Goal: Information Seeking & Learning: Learn about a topic

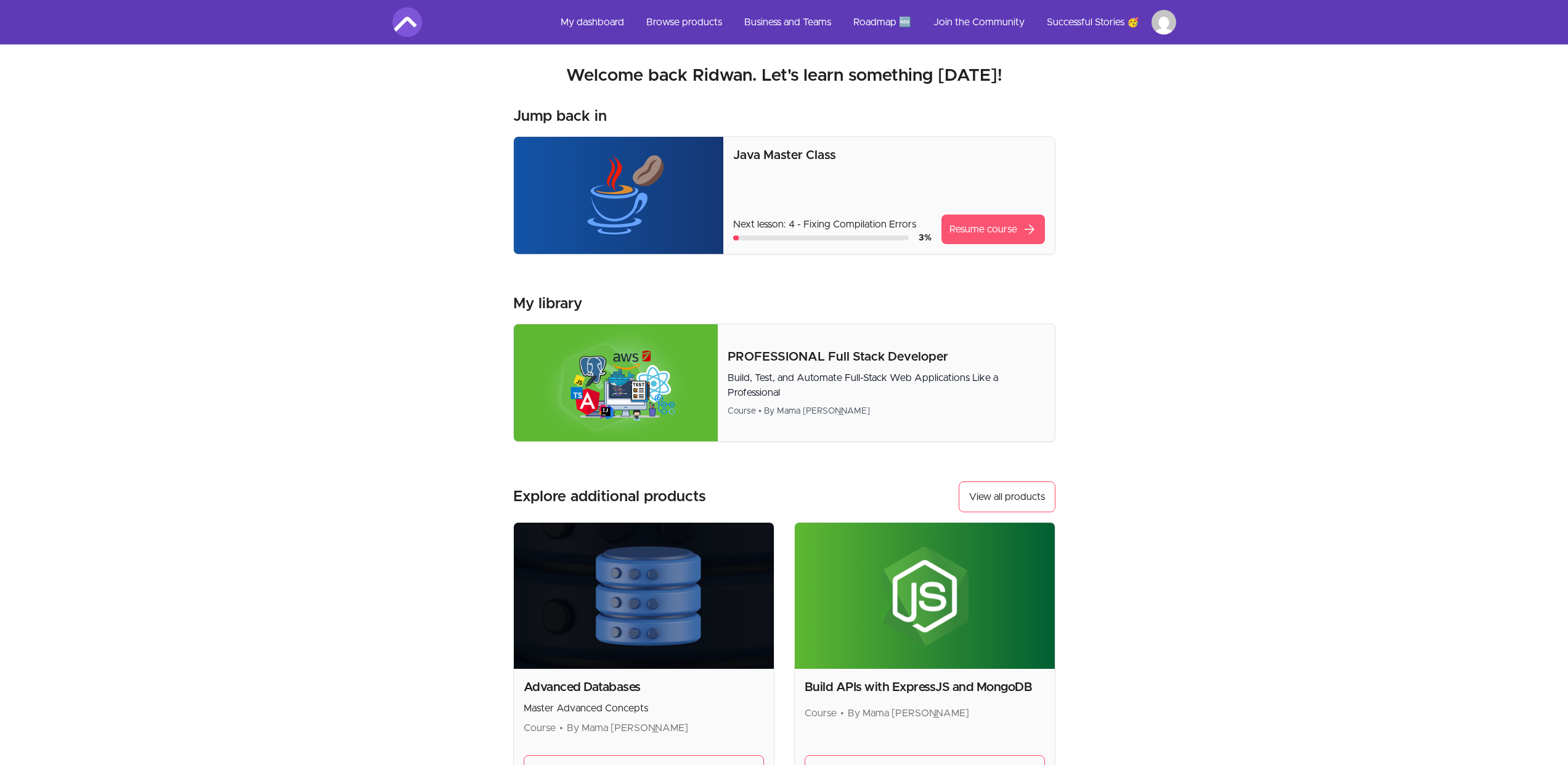
click at [983, 223] on link "Resume course arrow_forward" at bounding box center [993, 229] width 104 height 29
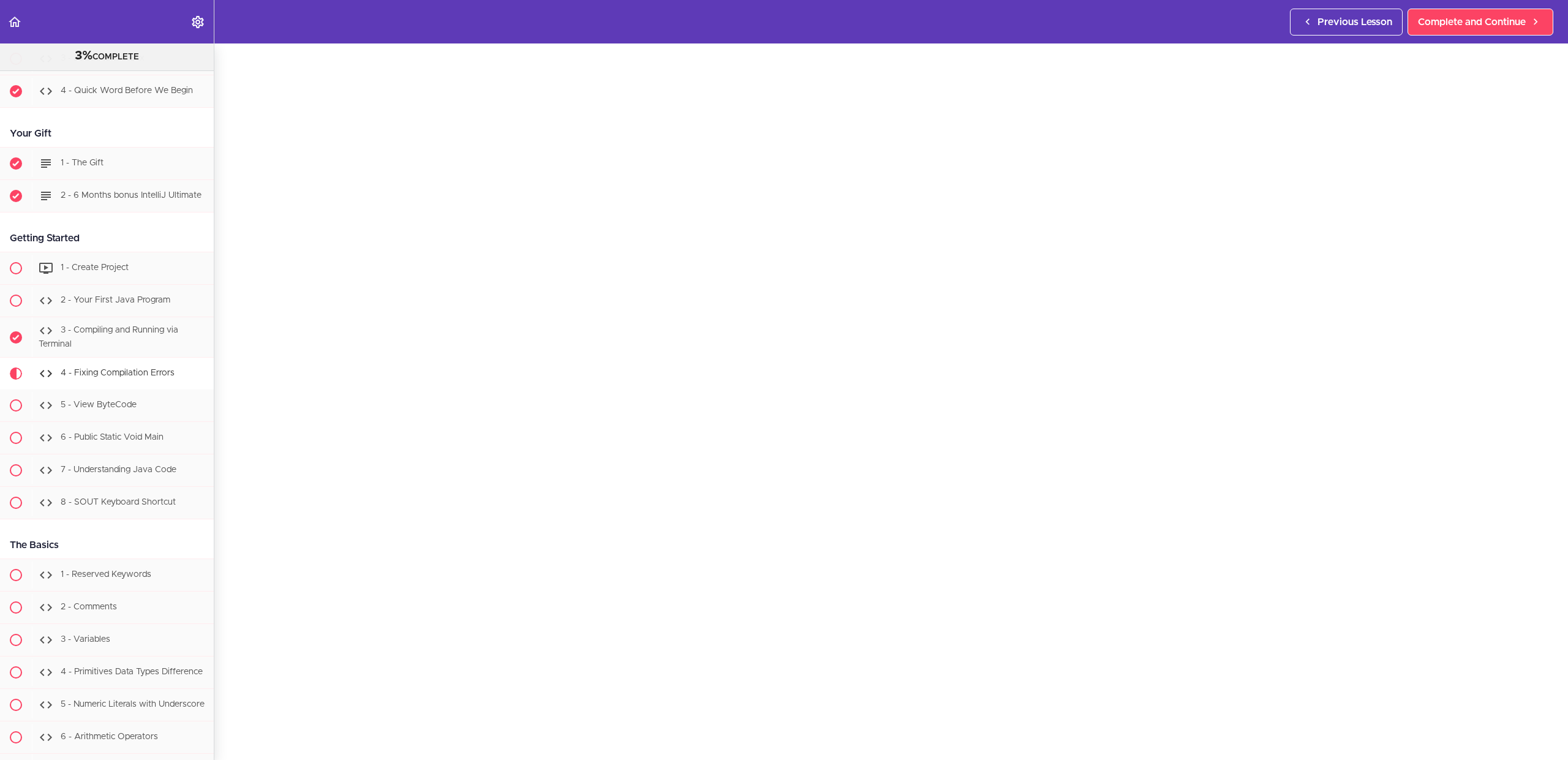
scroll to position [51, 0]
click at [115, 410] on span "5 - View ByteCode" at bounding box center [99, 405] width 76 height 9
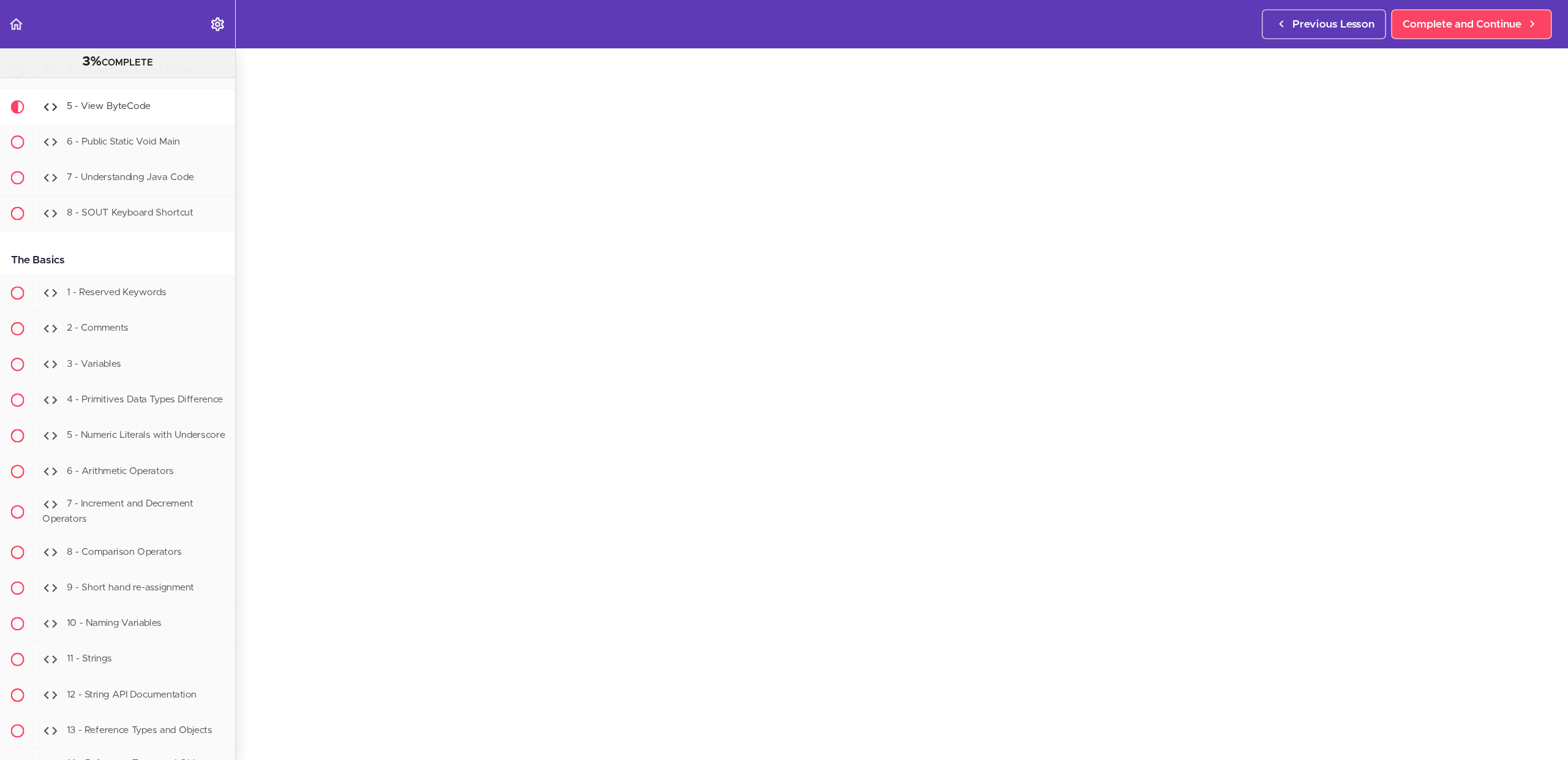
scroll to position [931, 0]
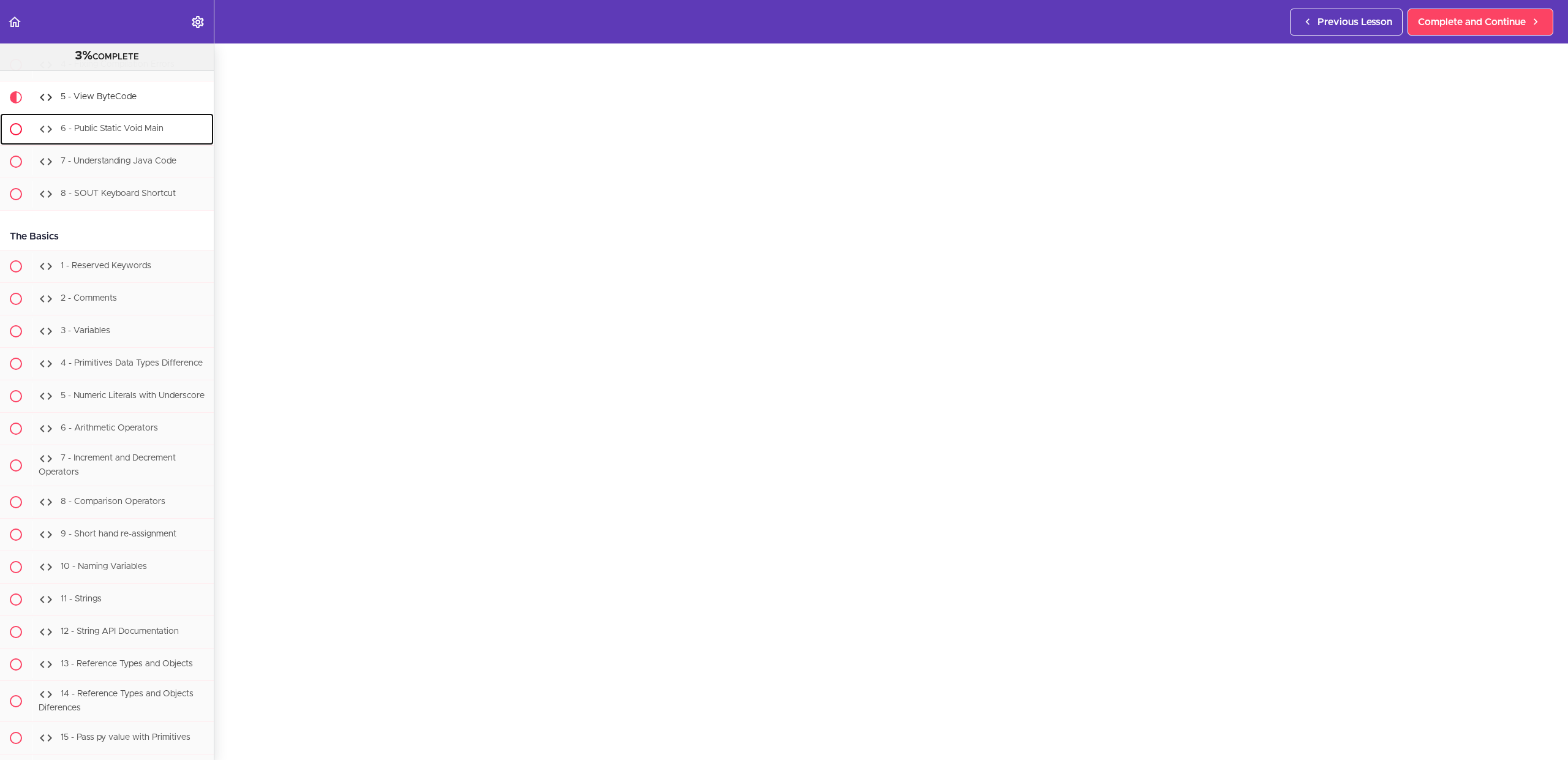
click at [118, 134] on span "6 - Public Static Void Main" at bounding box center [112, 129] width 103 height 9
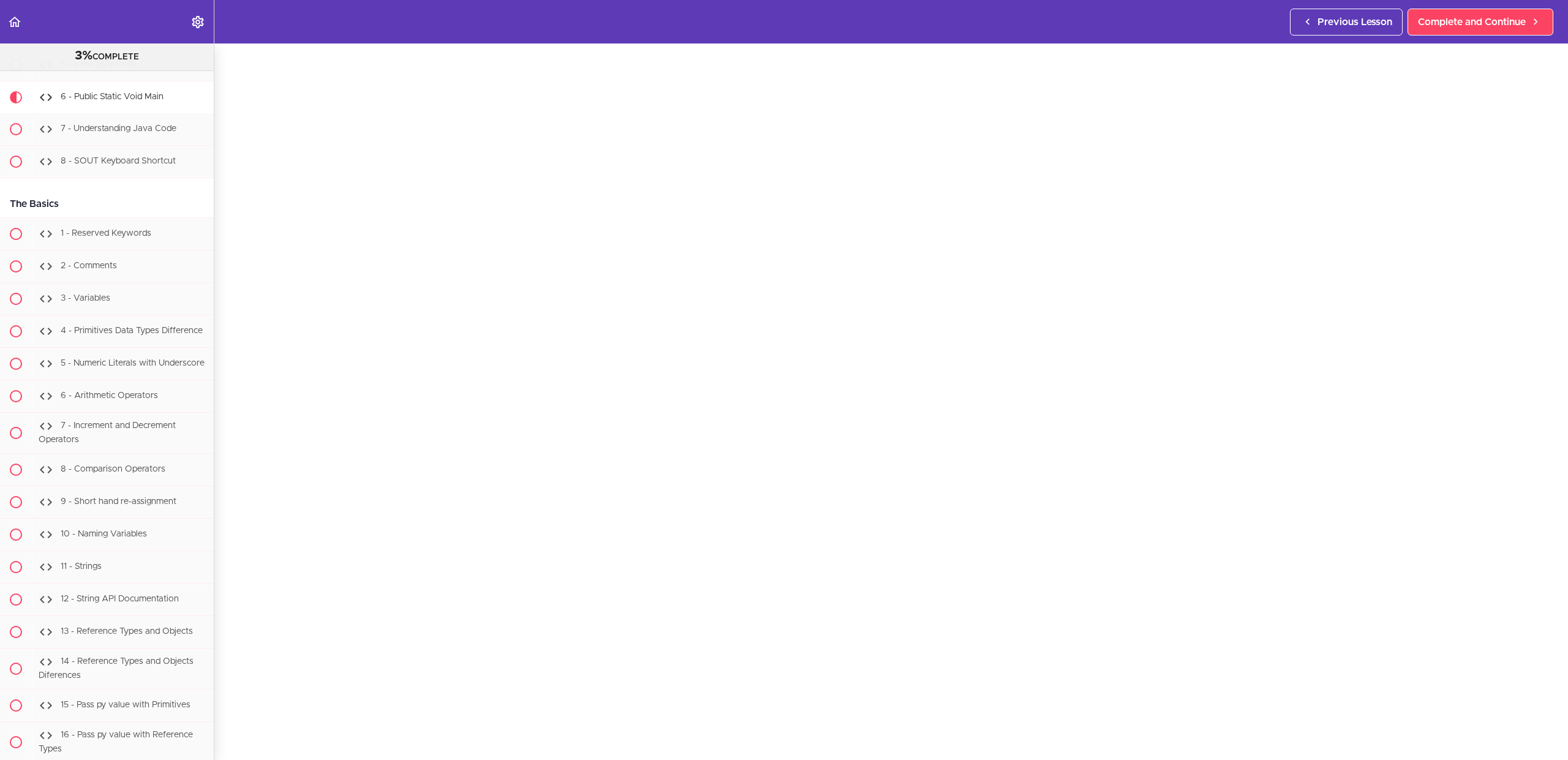
scroll to position [50, 0]
click at [113, 134] on span "7 - Understanding Java Code" at bounding box center [118, 129] width 115 height 9
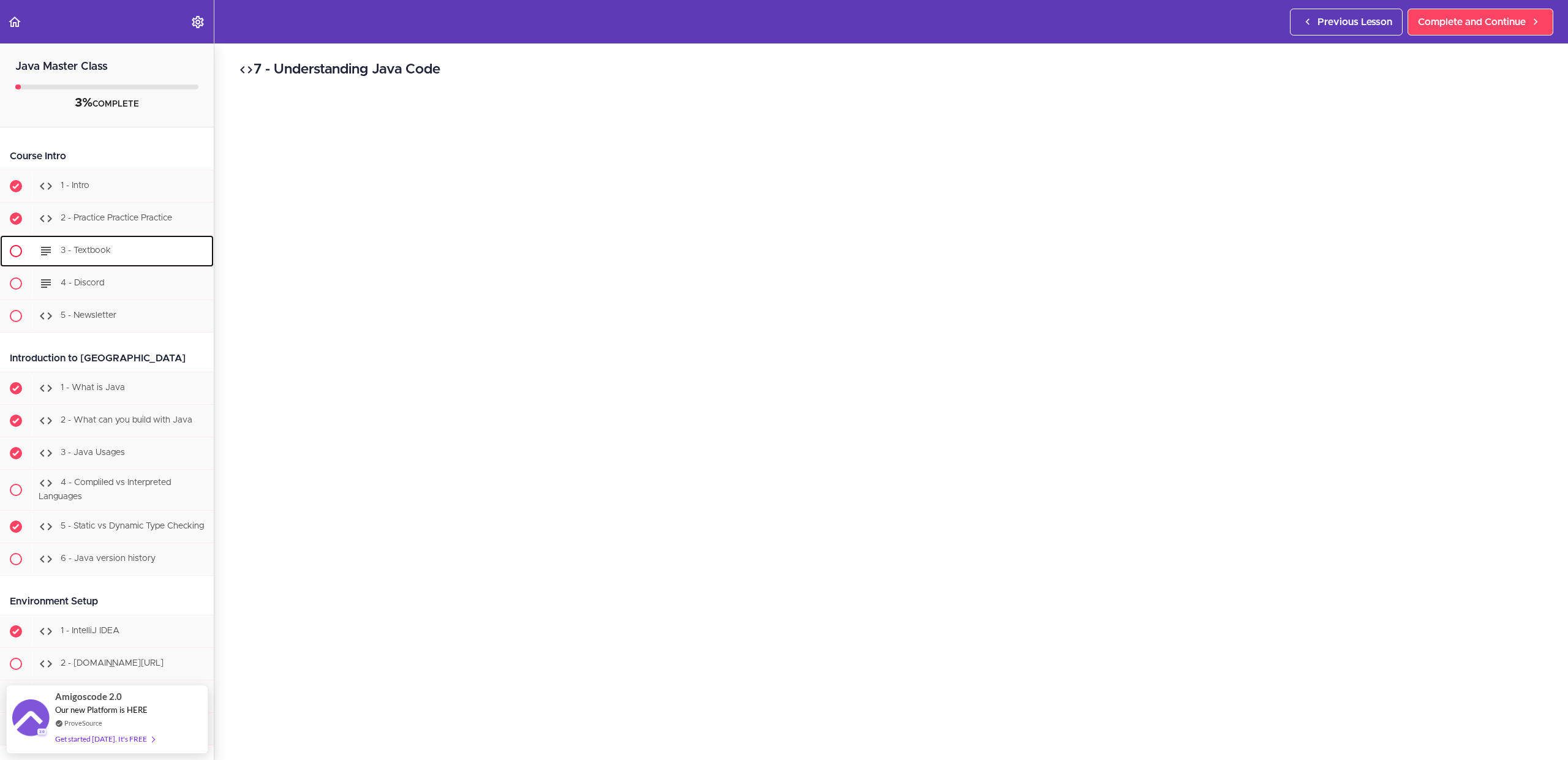
click at [102, 253] on span "3 - Textbook" at bounding box center [85, 250] width 50 height 9
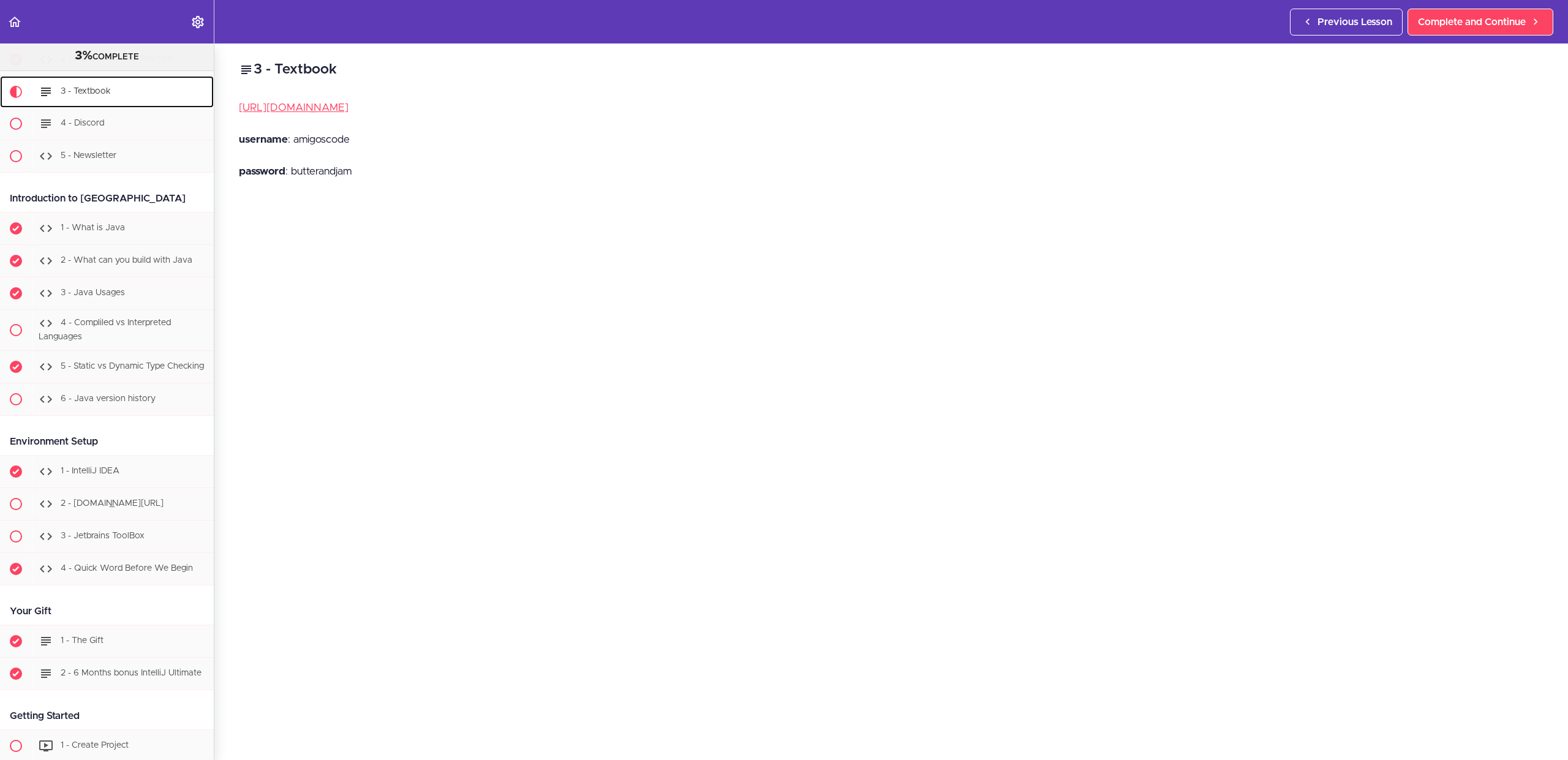
scroll to position [146, 0]
click at [1477, 16] on span "Complete and Continue" at bounding box center [1472, 22] width 108 height 15
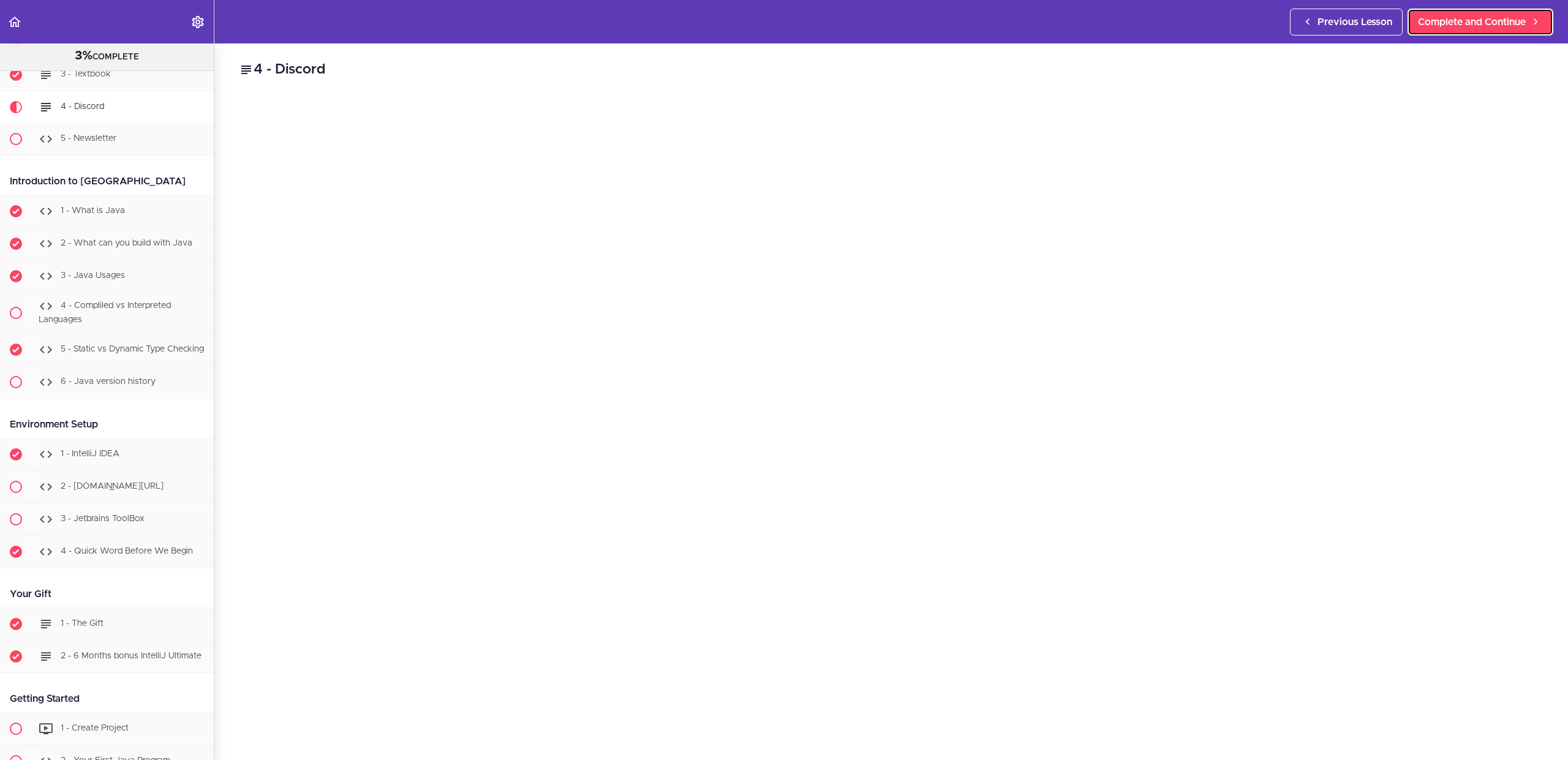
scroll to position [163, 0]
click at [1480, 32] on link "Complete and Continue" at bounding box center [1480, 22] width 146 height 27
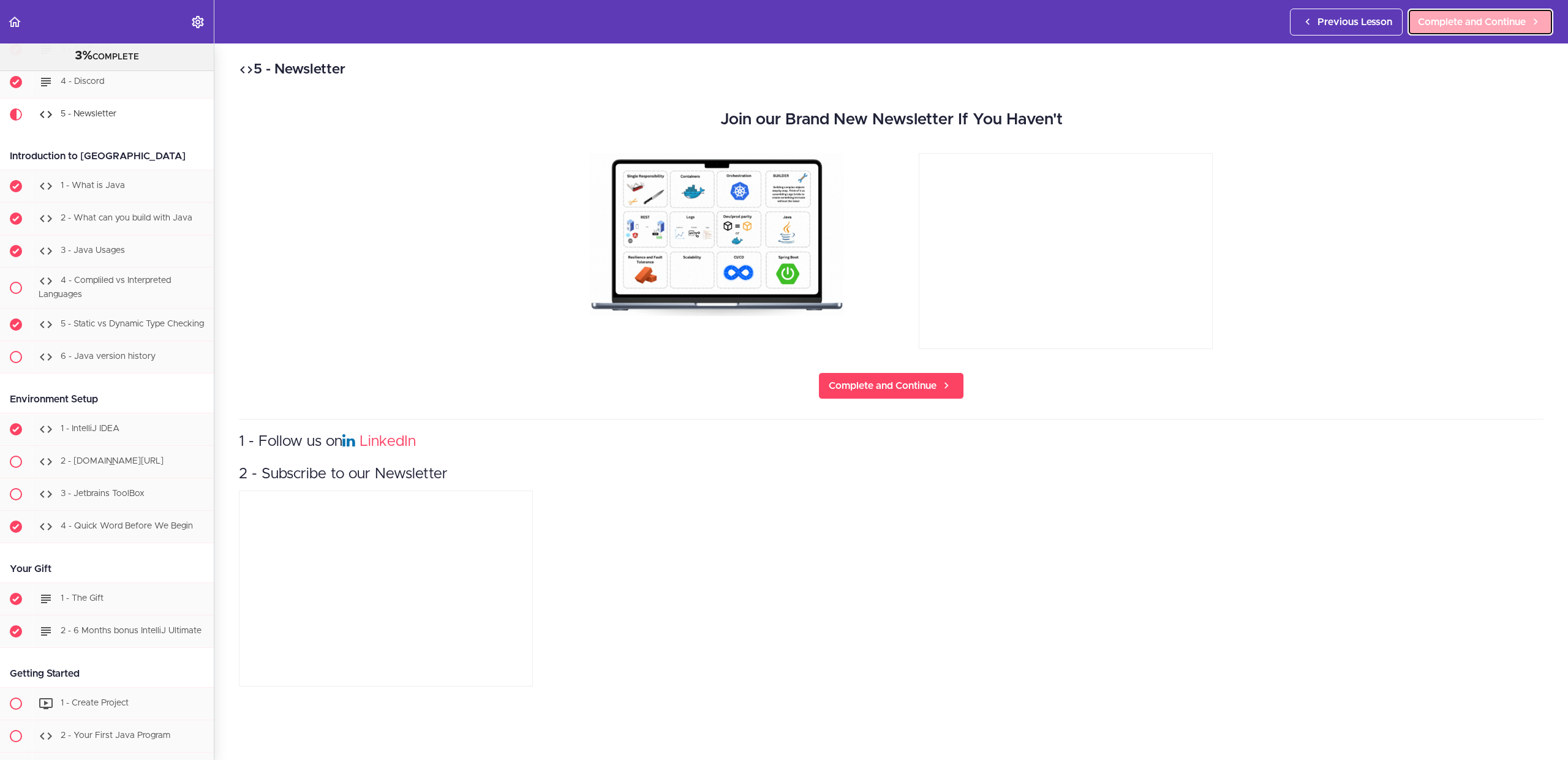
scroll to position [196, 0]
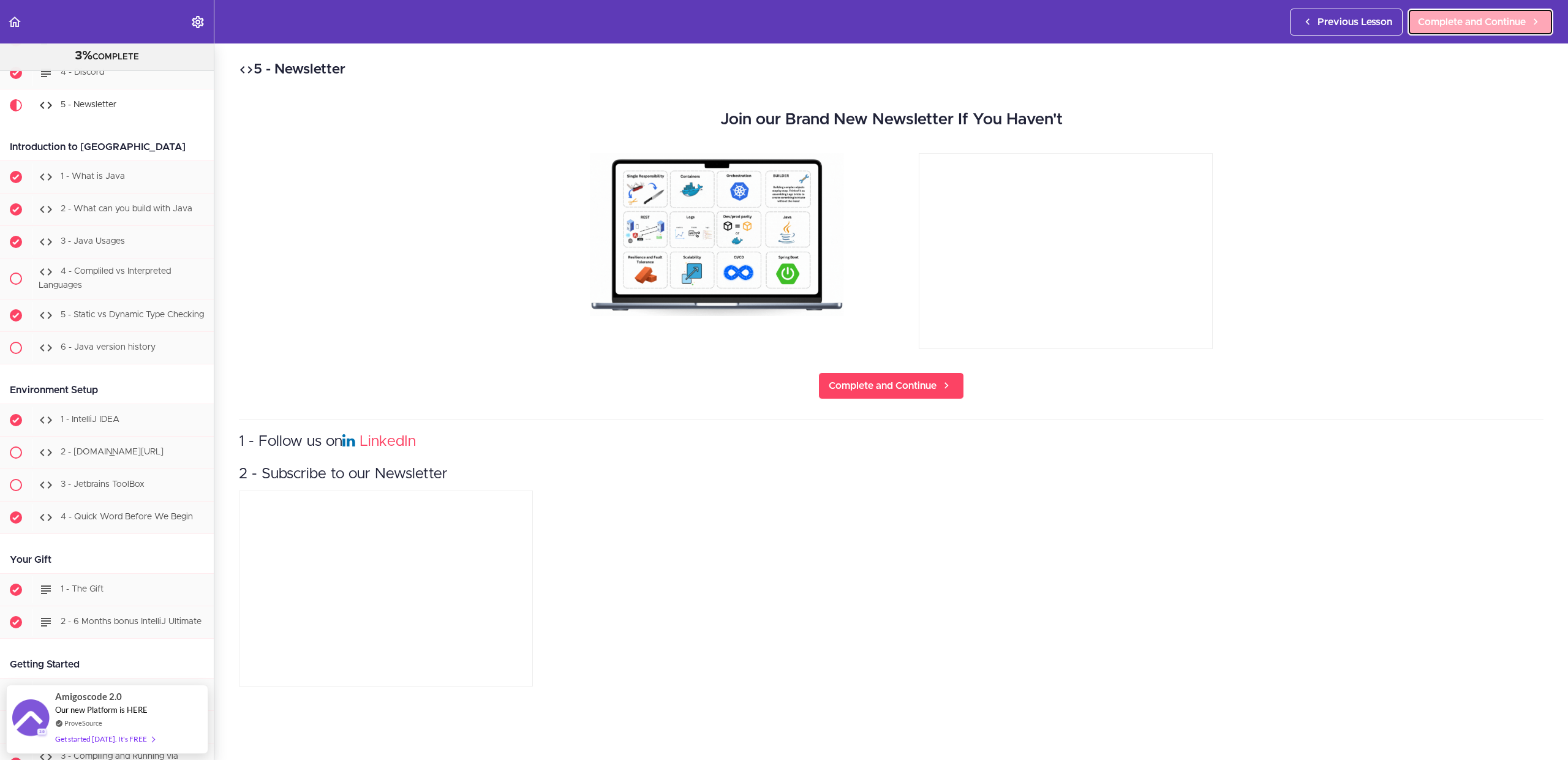
click at [1480, 32] on link "Complete and Continue" at bounding box center [1480, 22] width 146 height 27
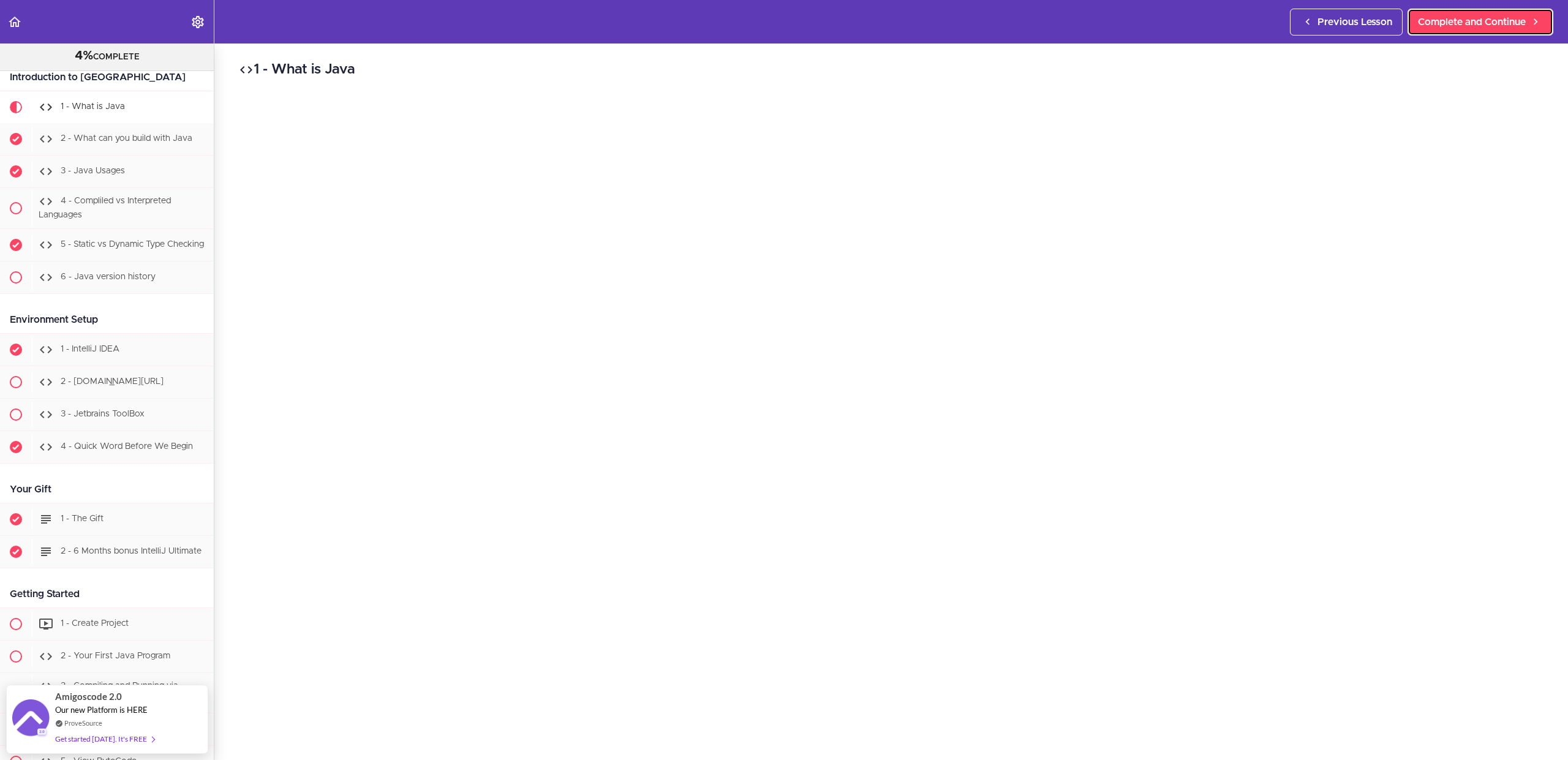
scroll to position [267, 0]
click at [1472, 28] on span "Complete and Continue" at bounding box center [1472, 22] width 108 height 15
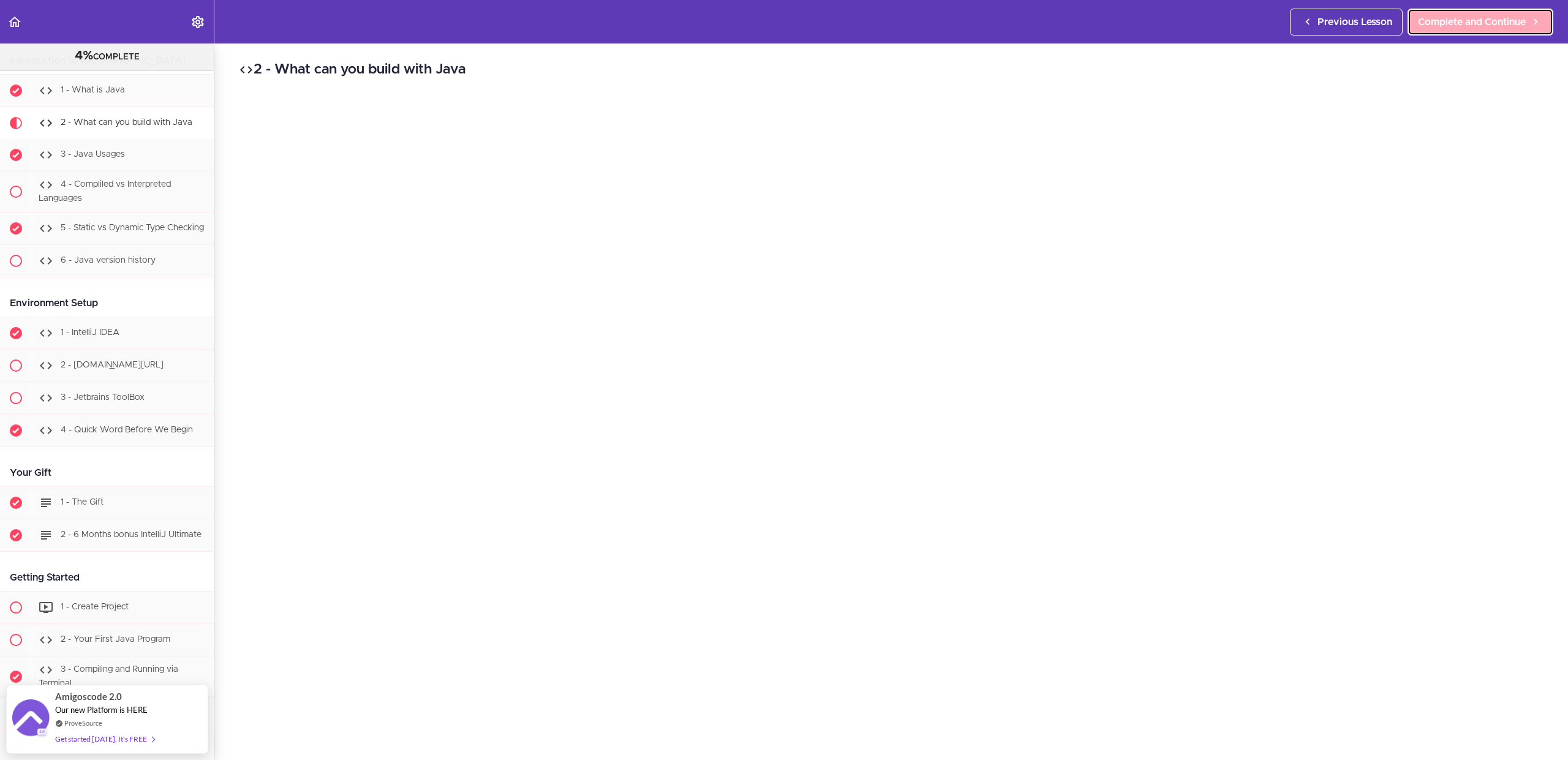
scroll to position [300, 0]
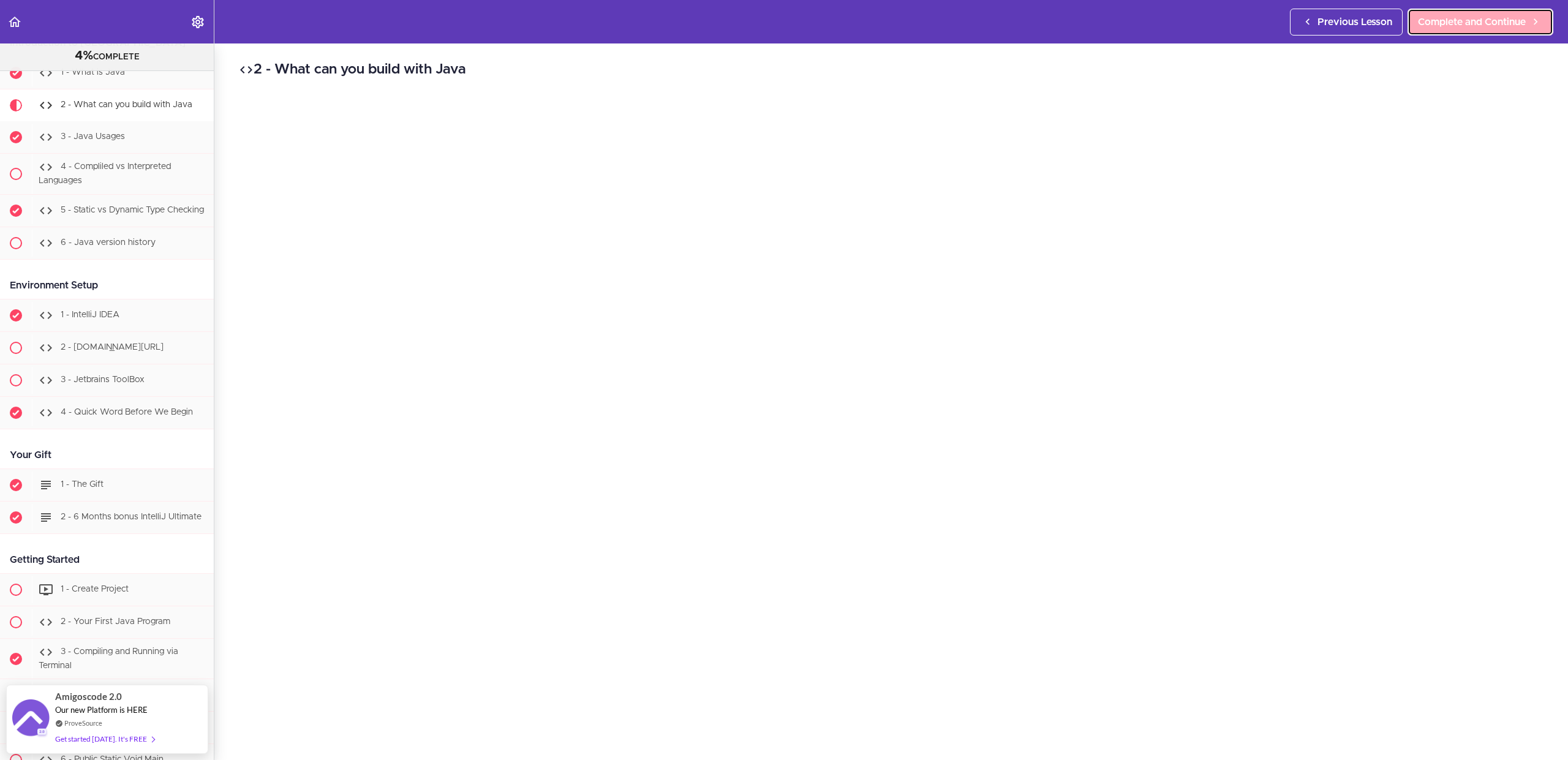
click at [1472, 28] on span "Complete and Continue" at bounding box center [1472, 22] width 108 height 15
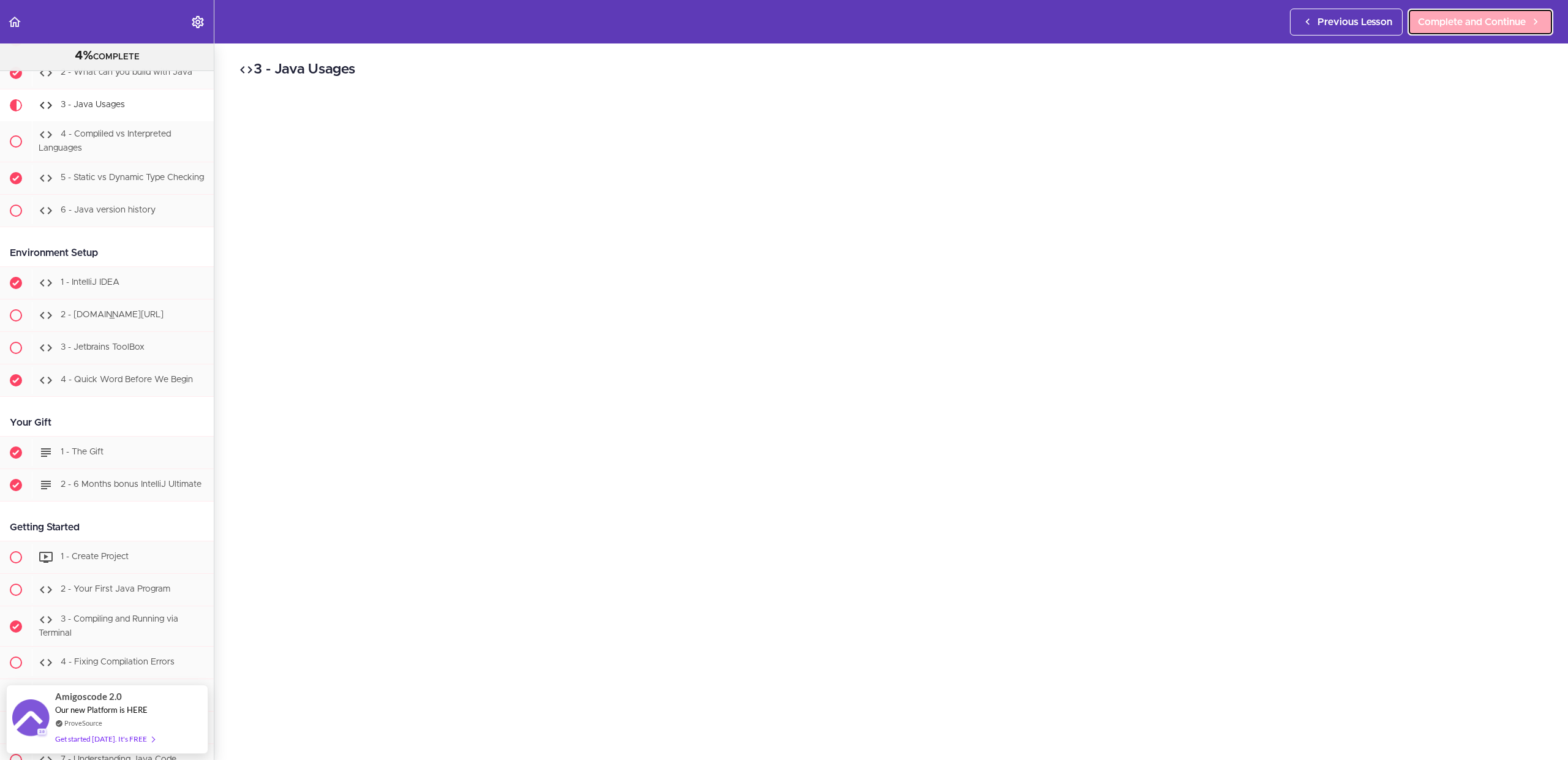
click at [1472, 28] on span "Complete and Continue" at bounding box center [1472, 22] width 108 height 15
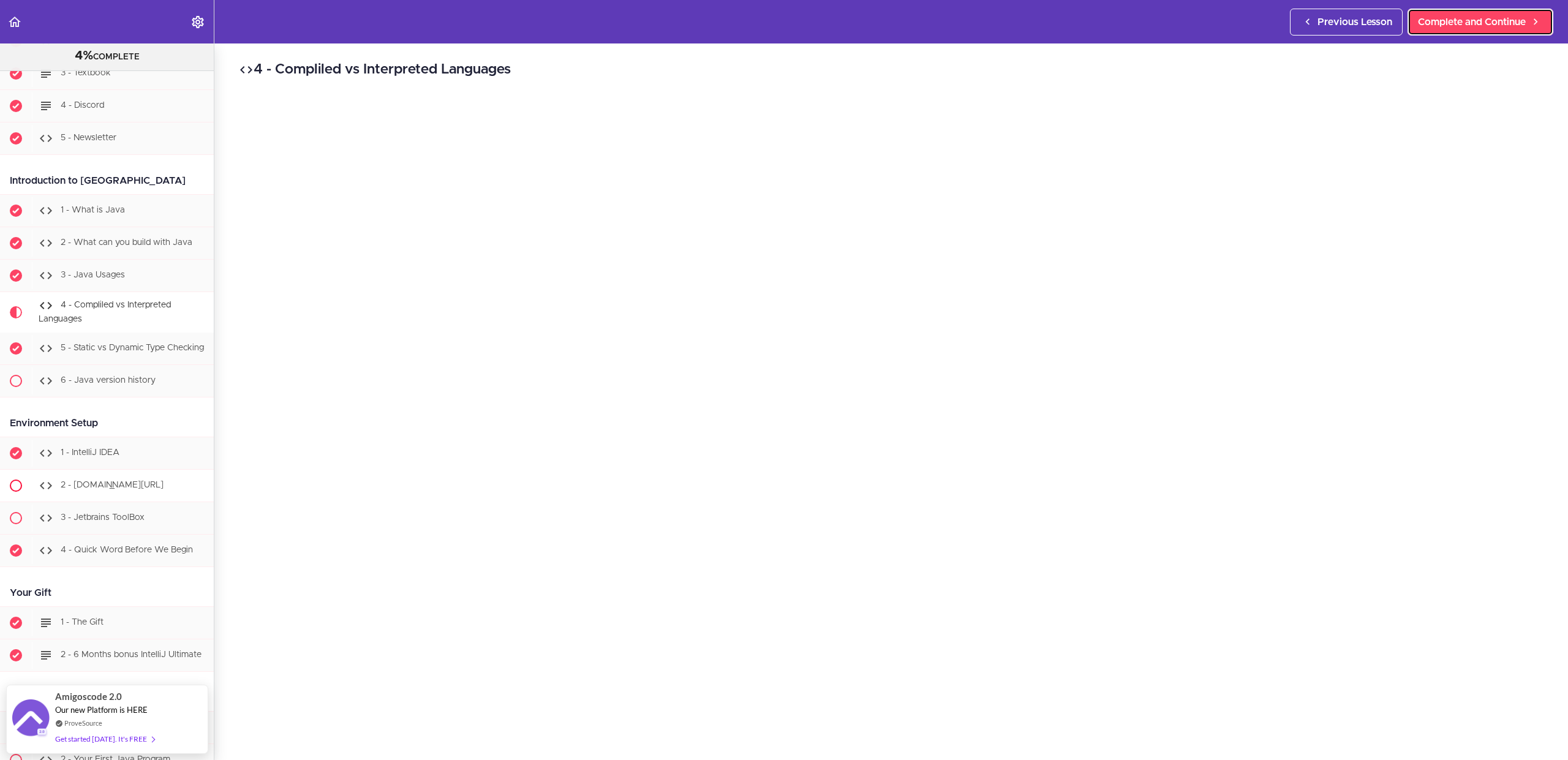
scroll to position [188, 0]
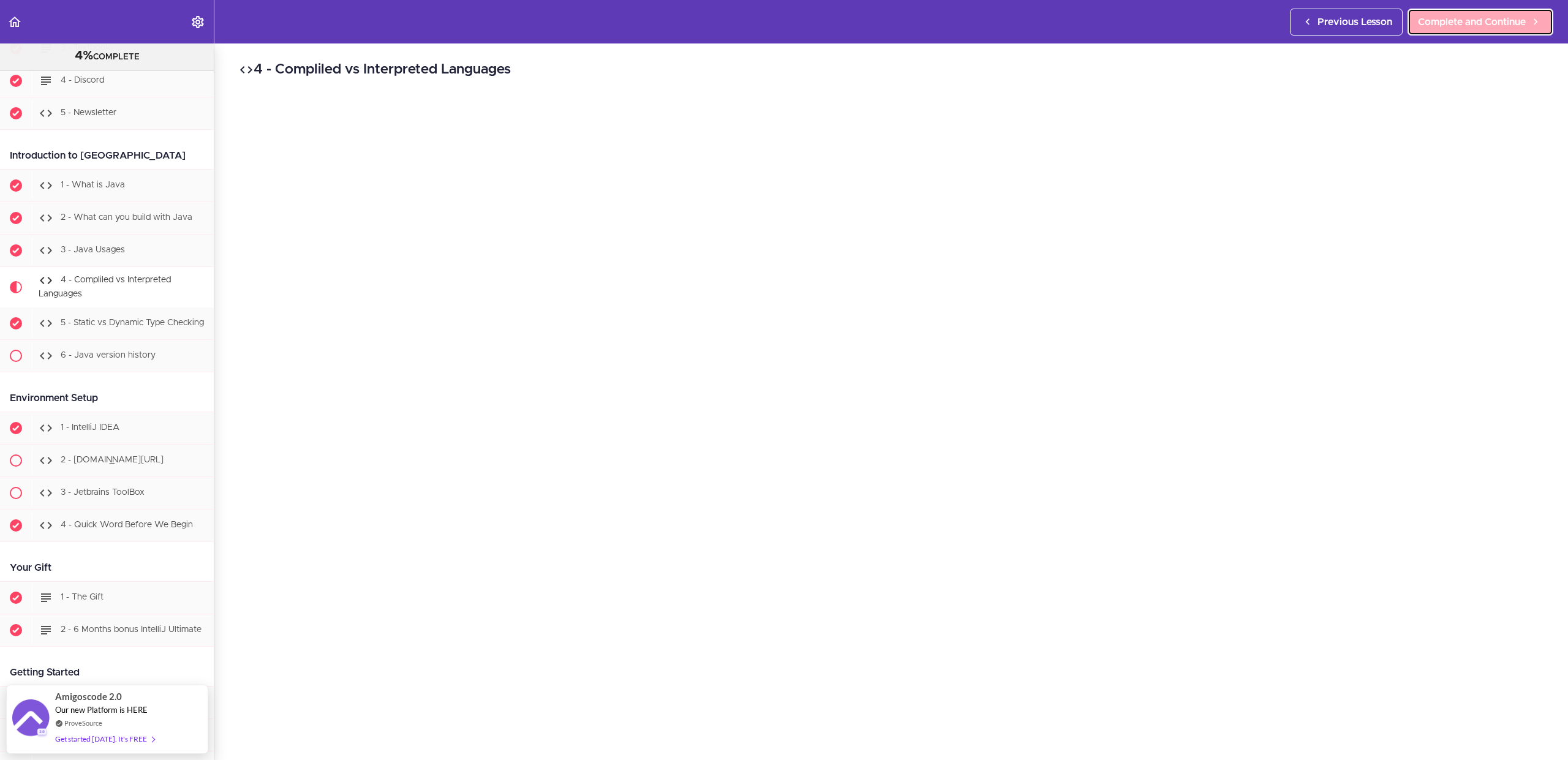
click at [1486, 15] on span "Complete and Continue" at bounding box center [1472, 22] width 108 height 15
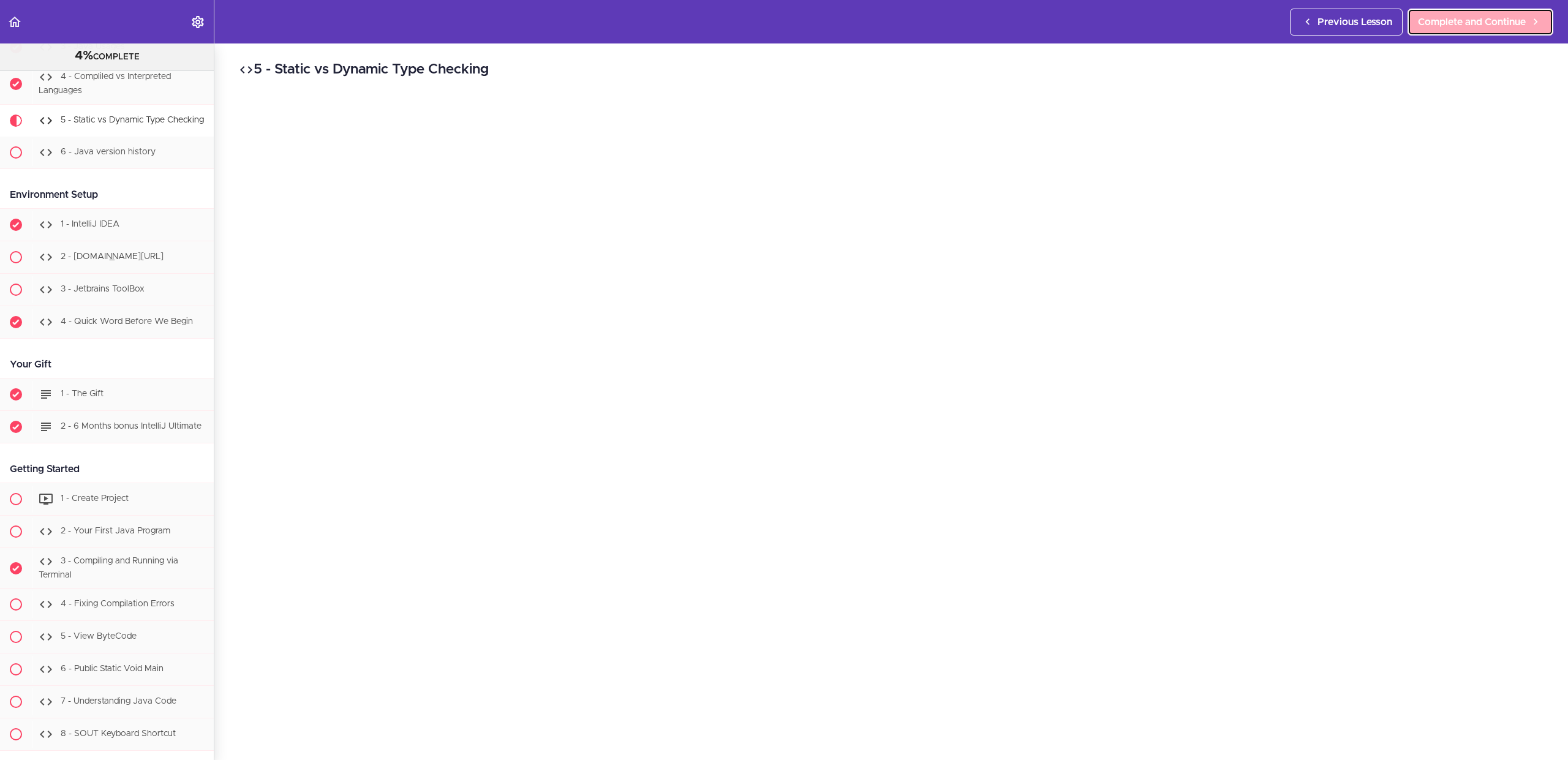
scroll to position [405, 0]
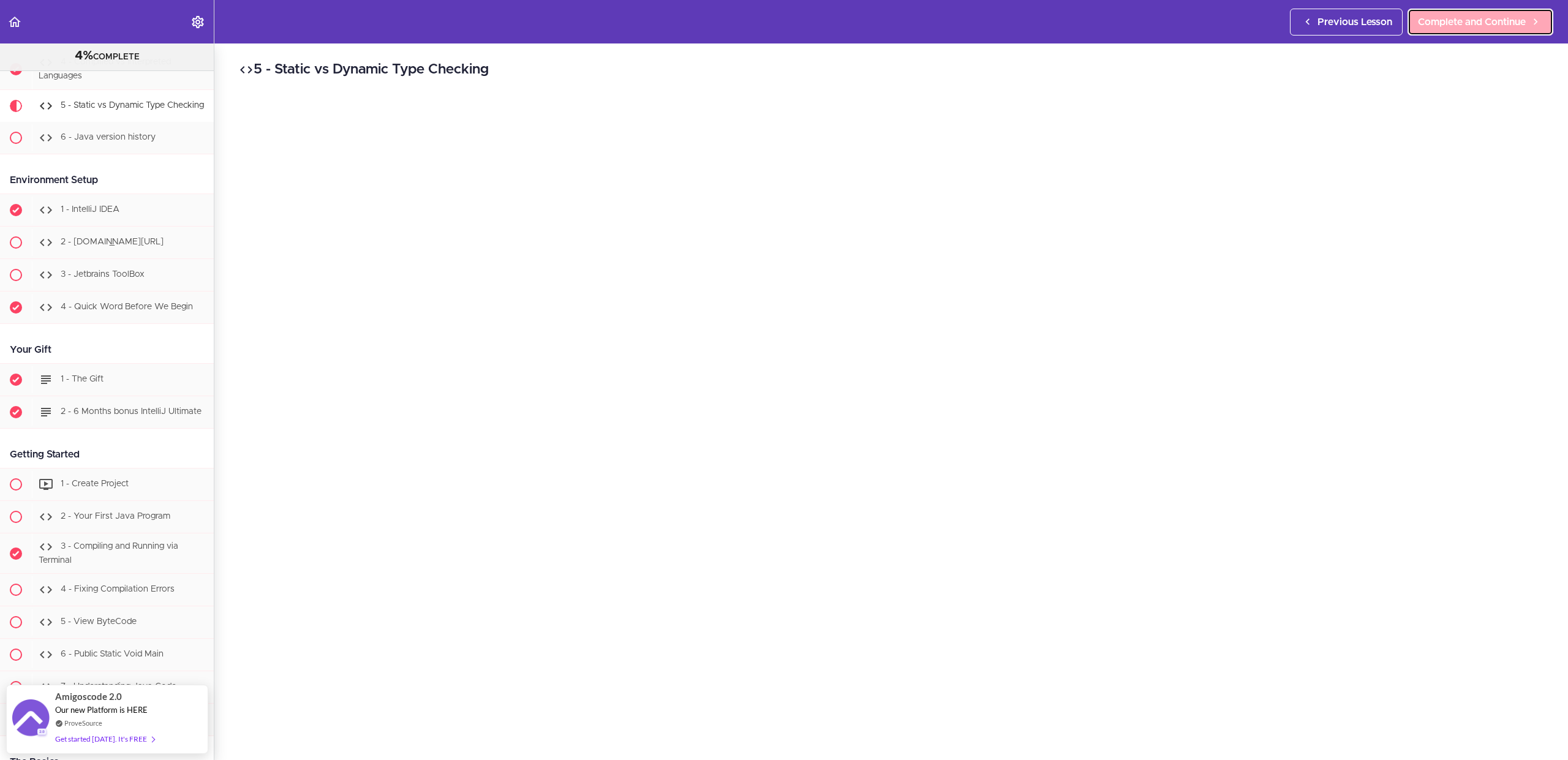
click at [1486, 16] on span "Complete and Continue" at bounding box center [1472, 22] width 108 height 15
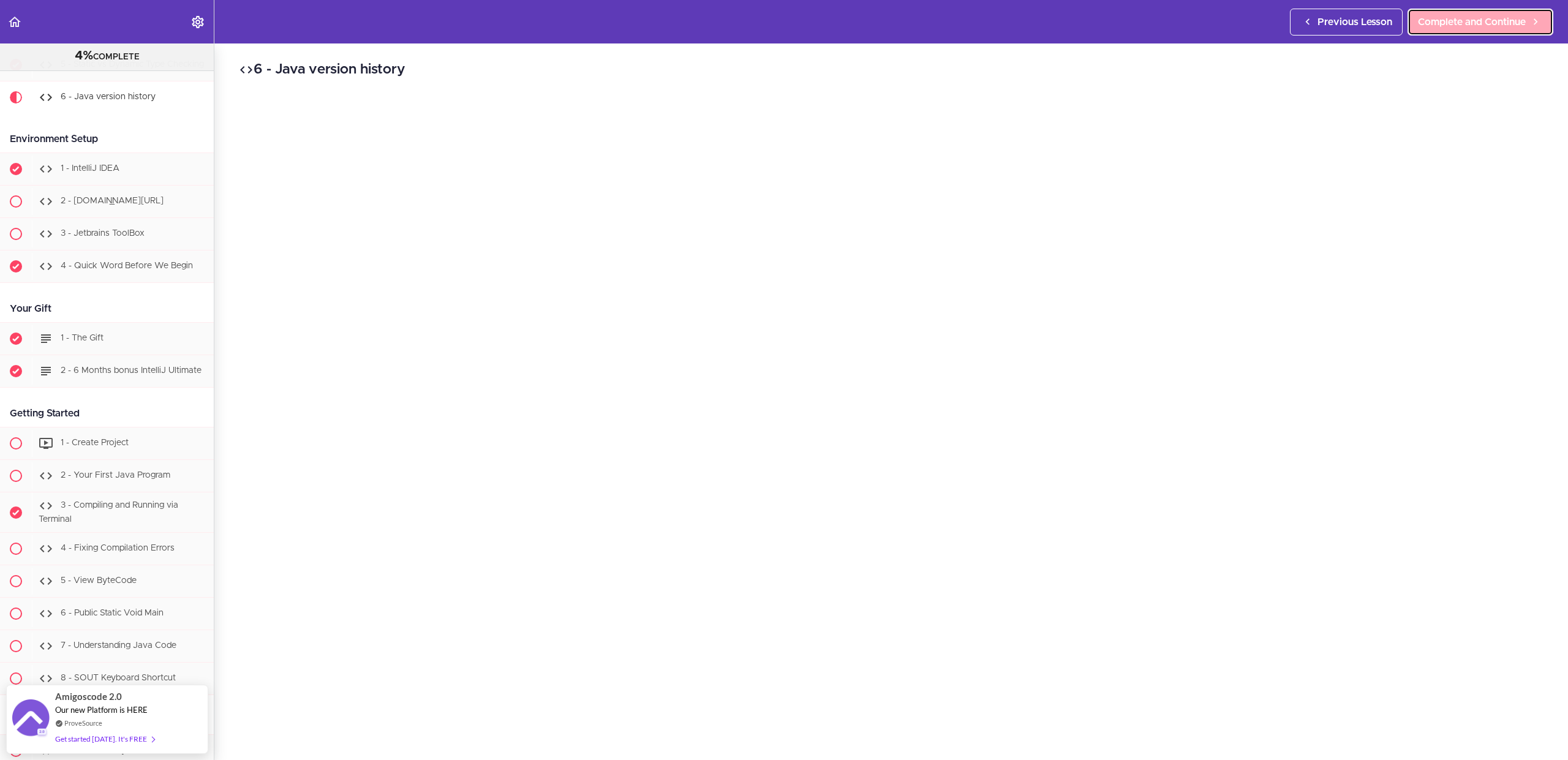
click at [1486, 16] on span "Complete and Continue" at bounding box center [1472, 22] width 108 height 15
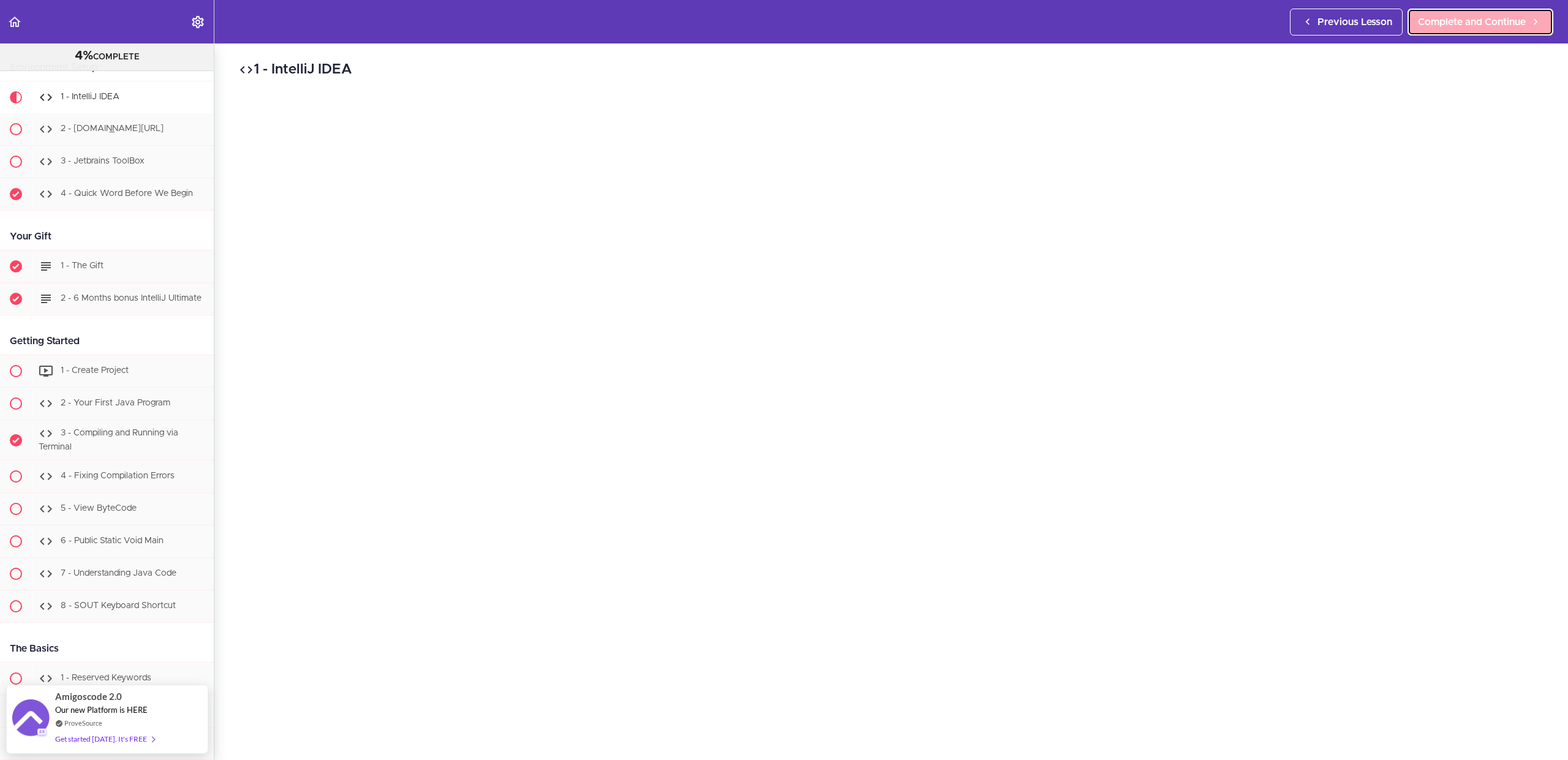
click at [1486, 16] on span "Complete and Continue" at bounding box center [1472, 22] width 108 height 15
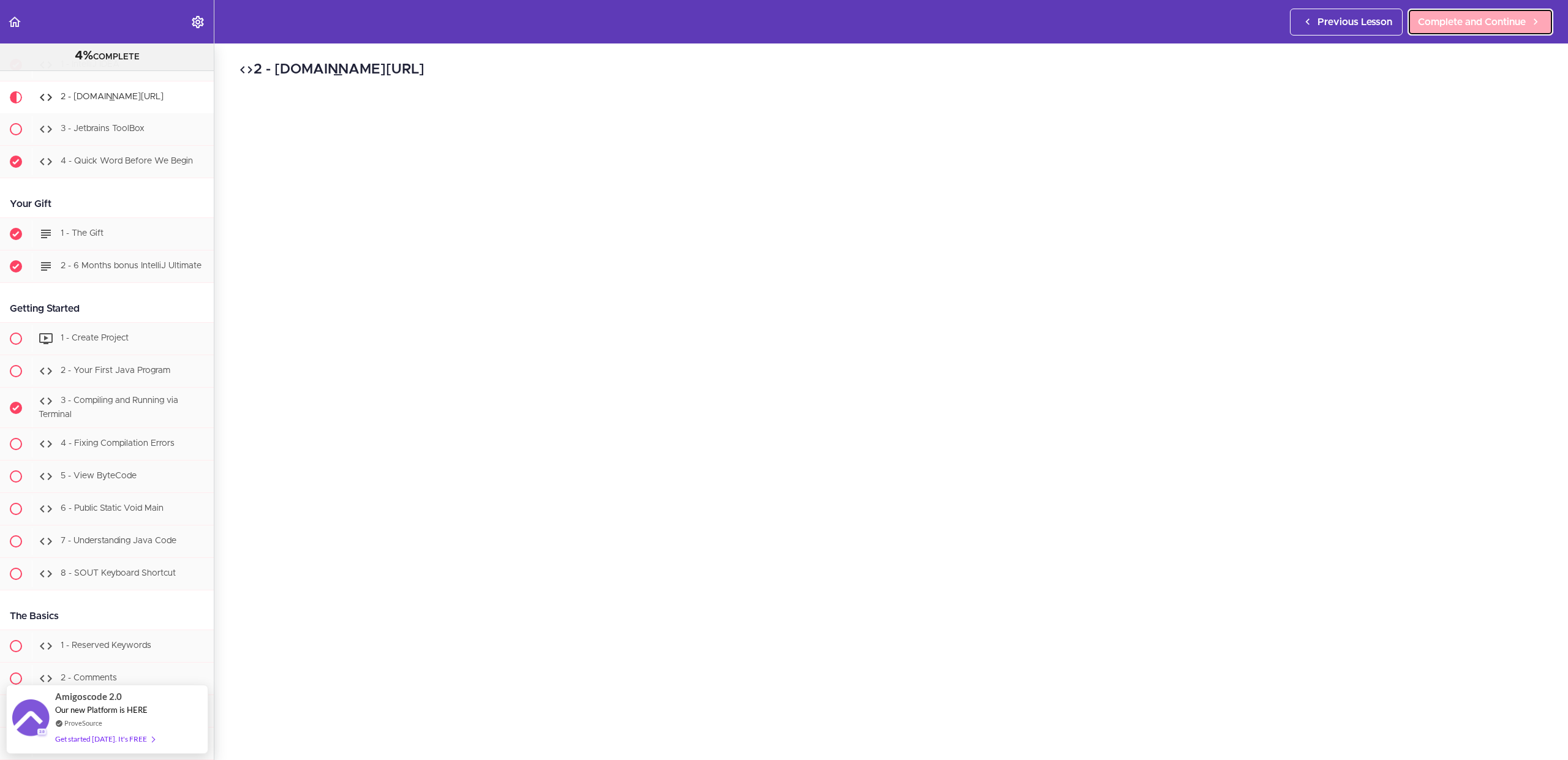
click at [1486, 16] on span "Complete and Continue" at bounding box center [1472, 22] width 108 height 15
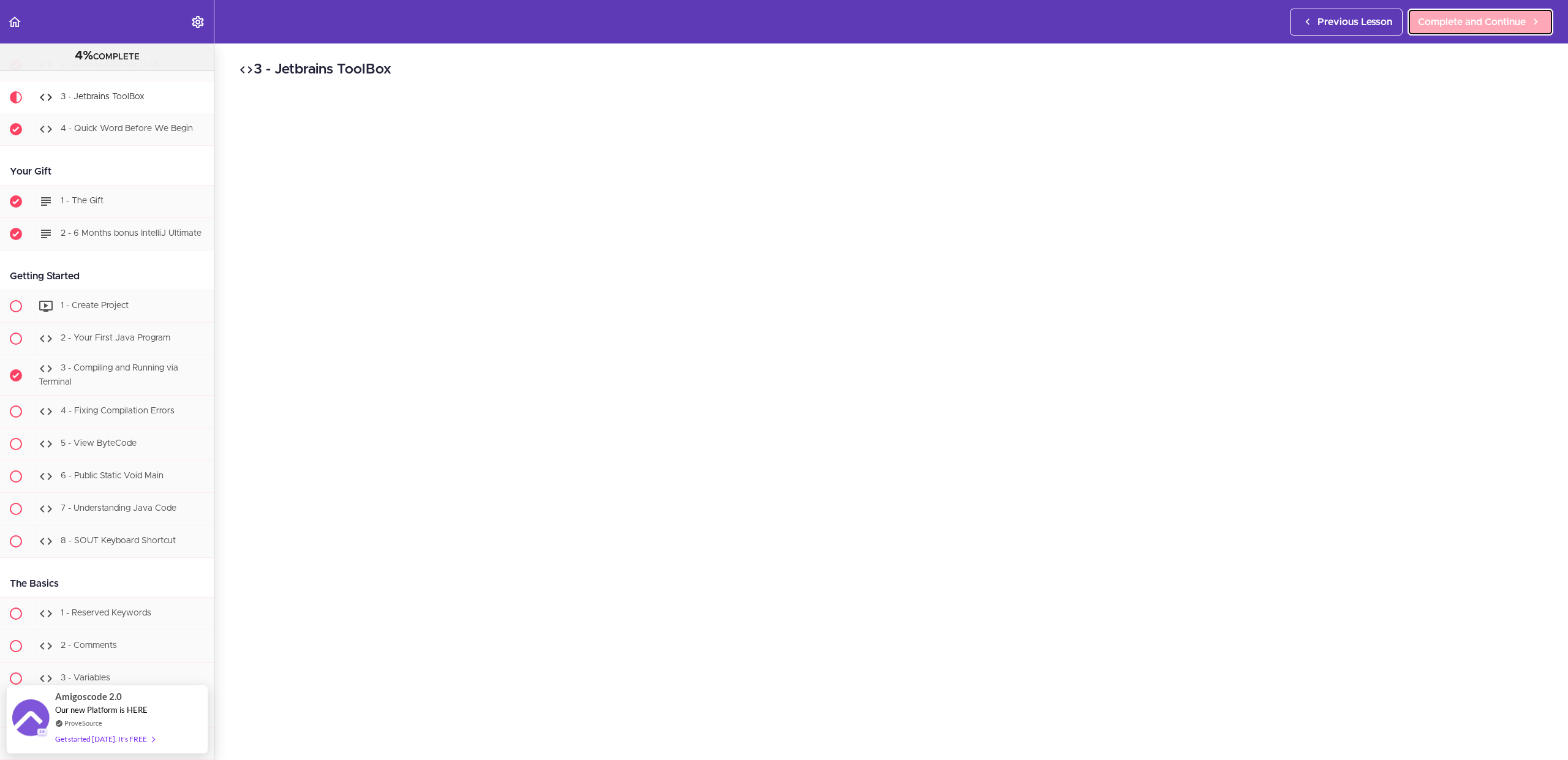
click at [1486, 16] on span "Complete and Continue" at bounding box center [1472, 22] width 108 height 15
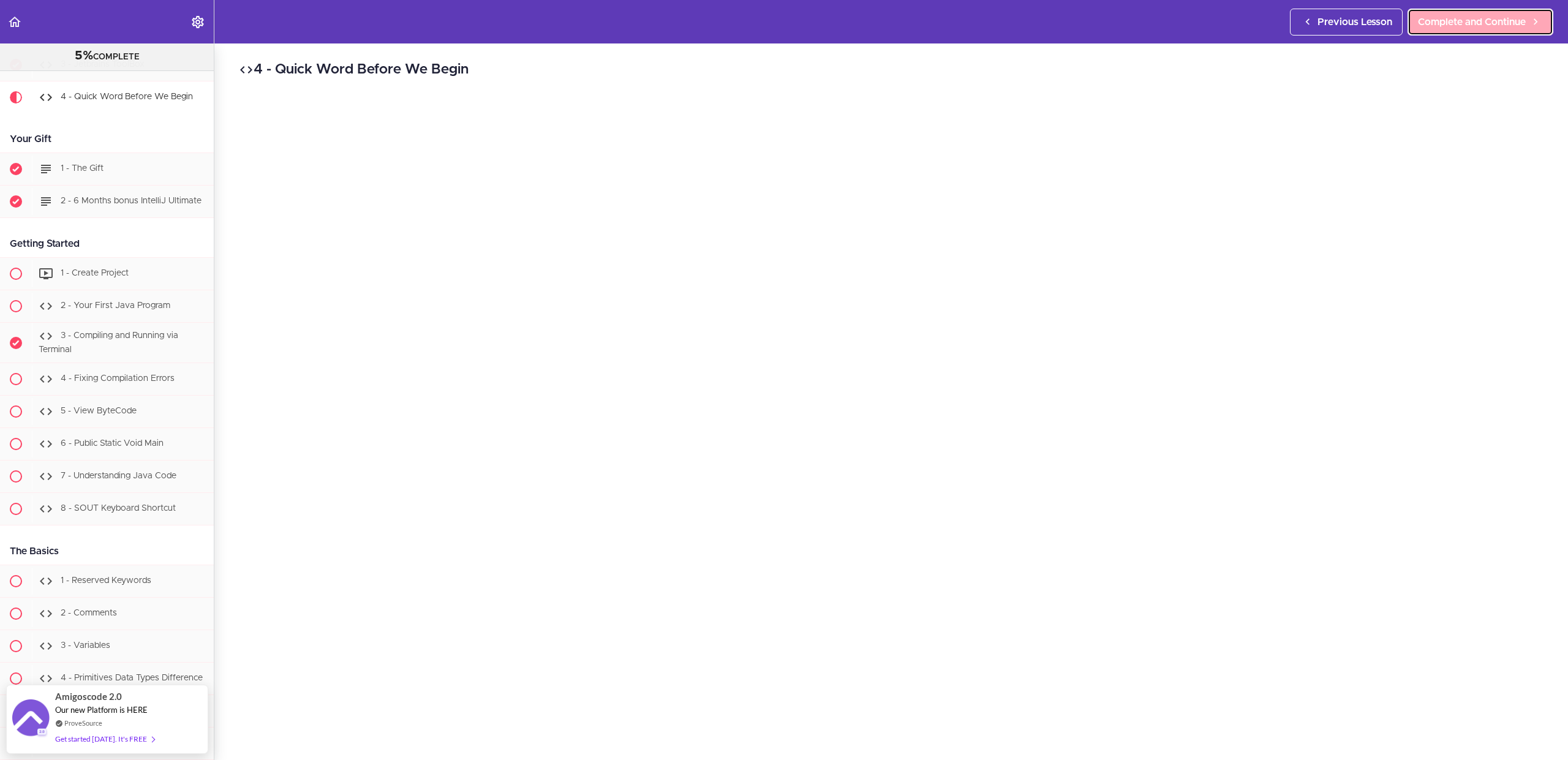
click at [1486, 16] on span "Complete and Continue" at bounding box center [1472, 22] width 108 height 15
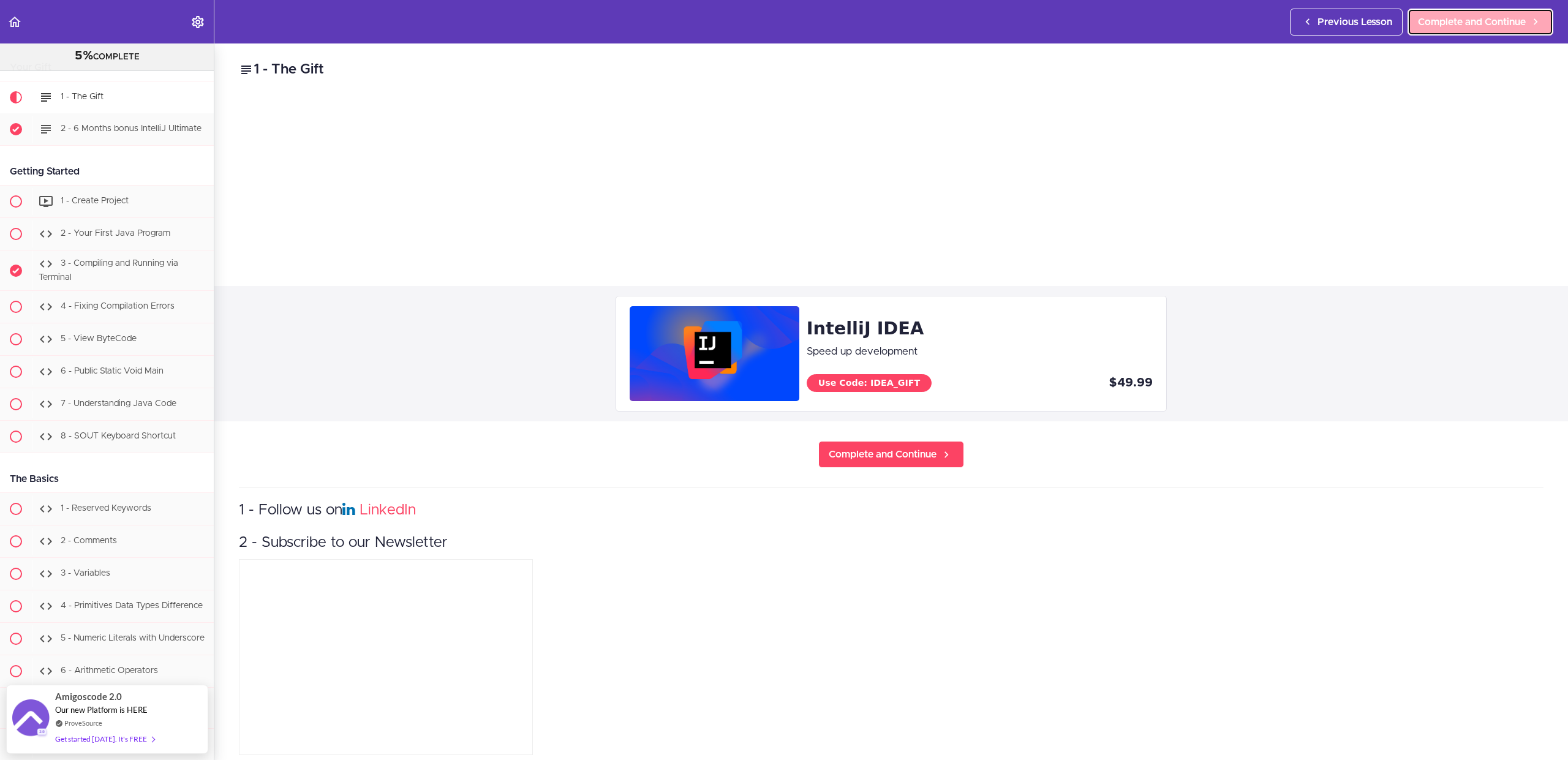
click at [1486, 16] on span "Complete and Continue" at bounding box center [1472, 22] width 108 height 15
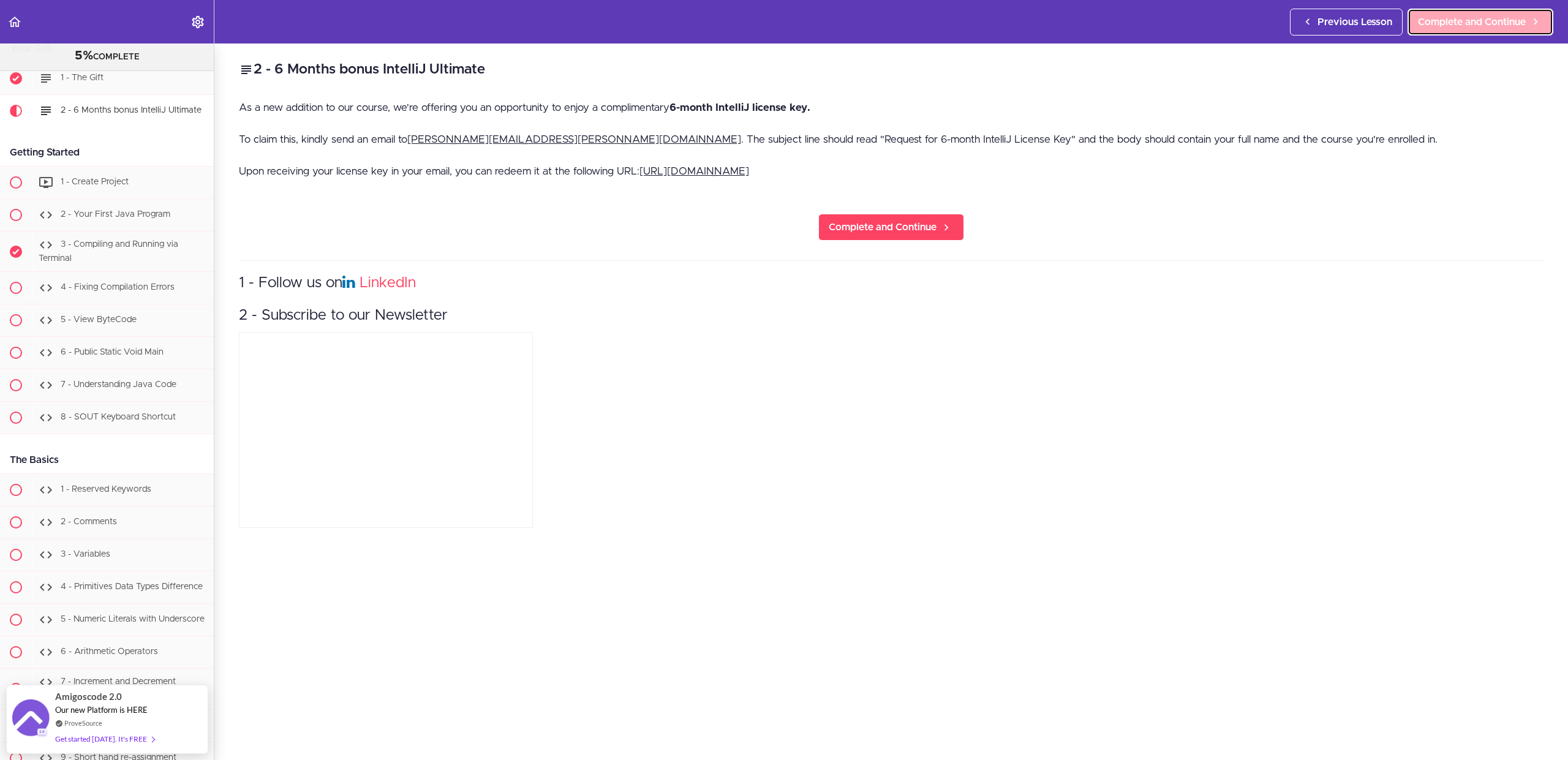
scroll to position [721, 0]
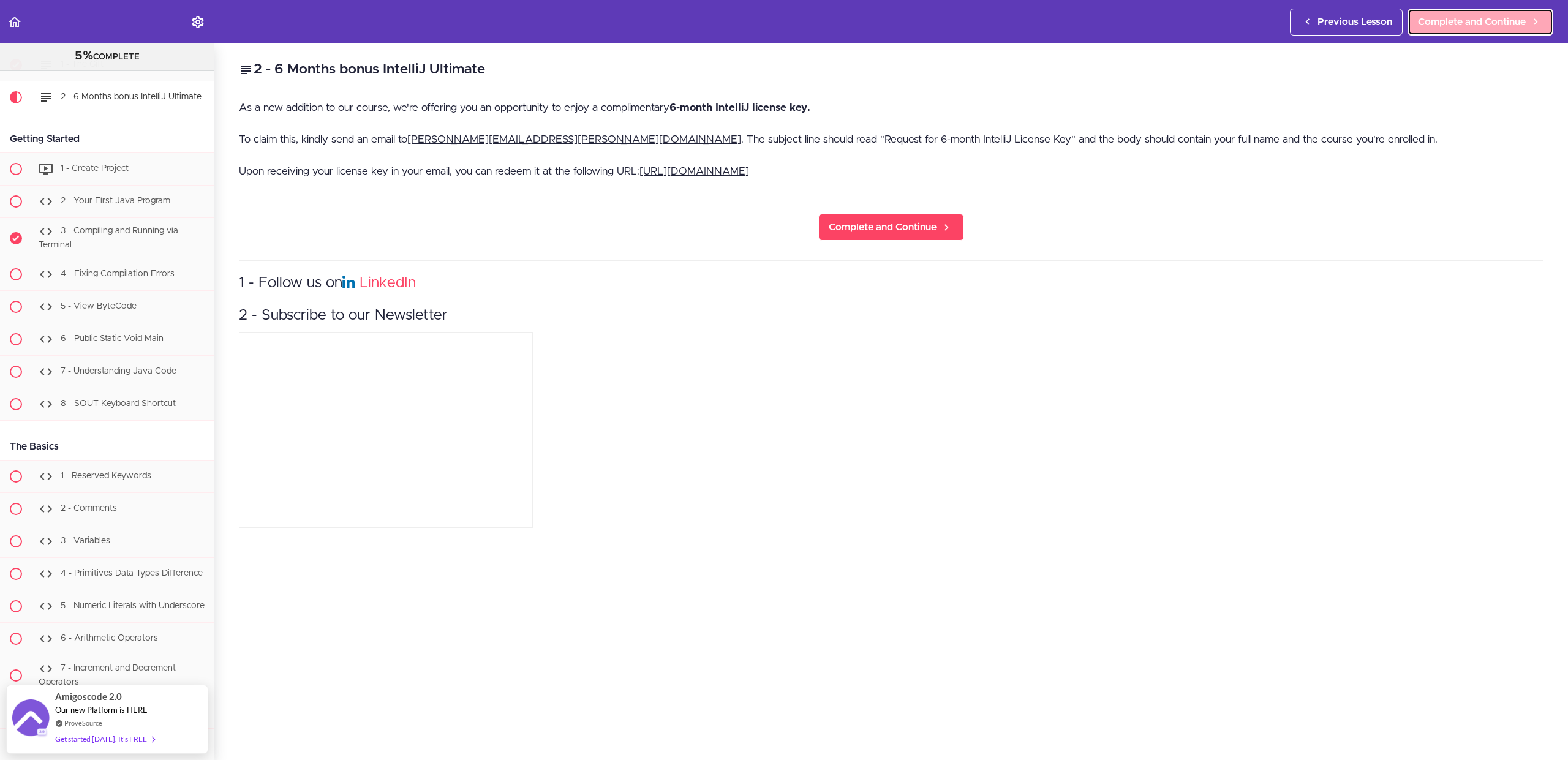
click at [1486, 16] on span "Complete and Continue" at bounding box center [1472, 22] width 108 height 15
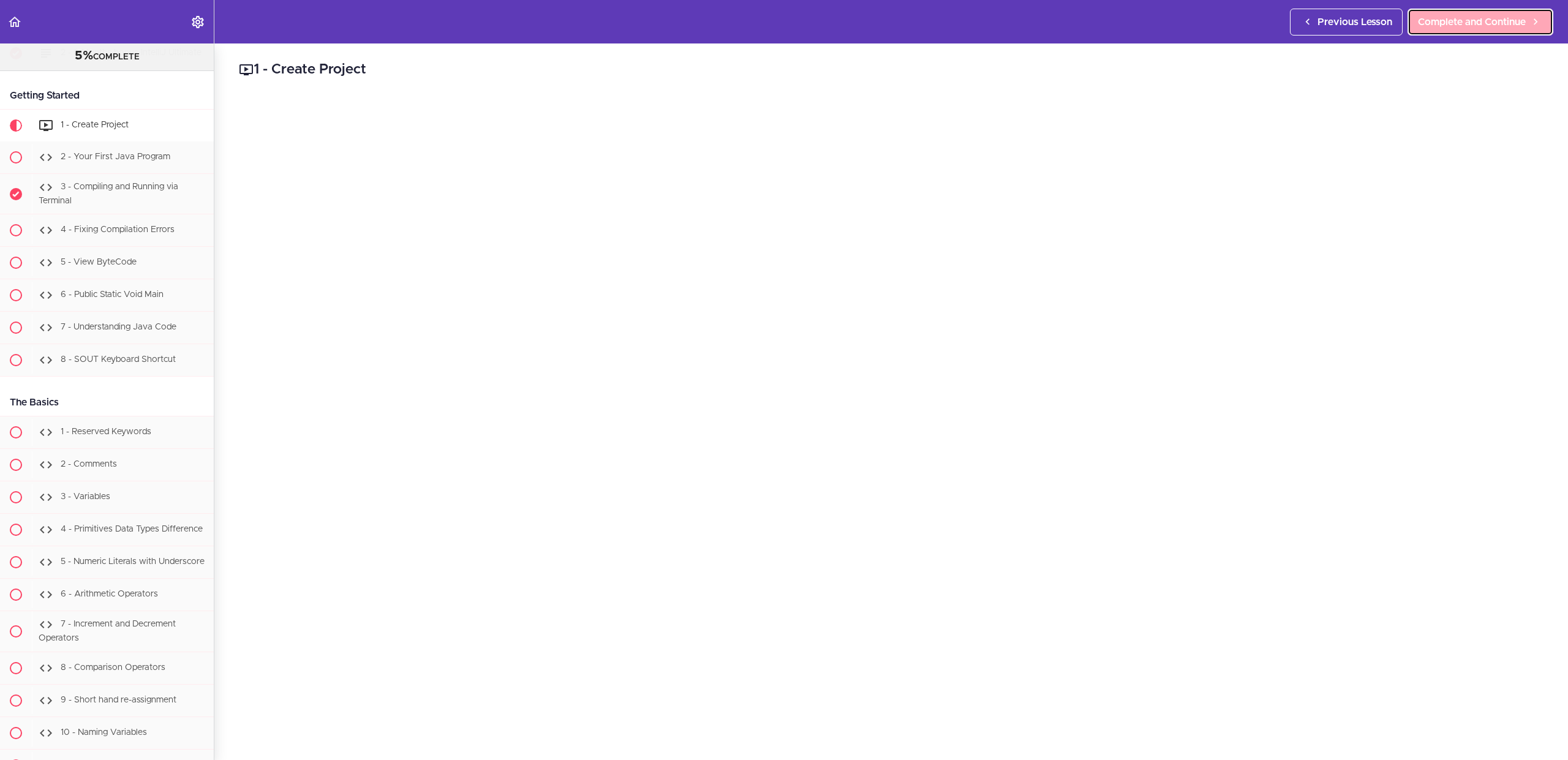
scroll to position [793, 0]
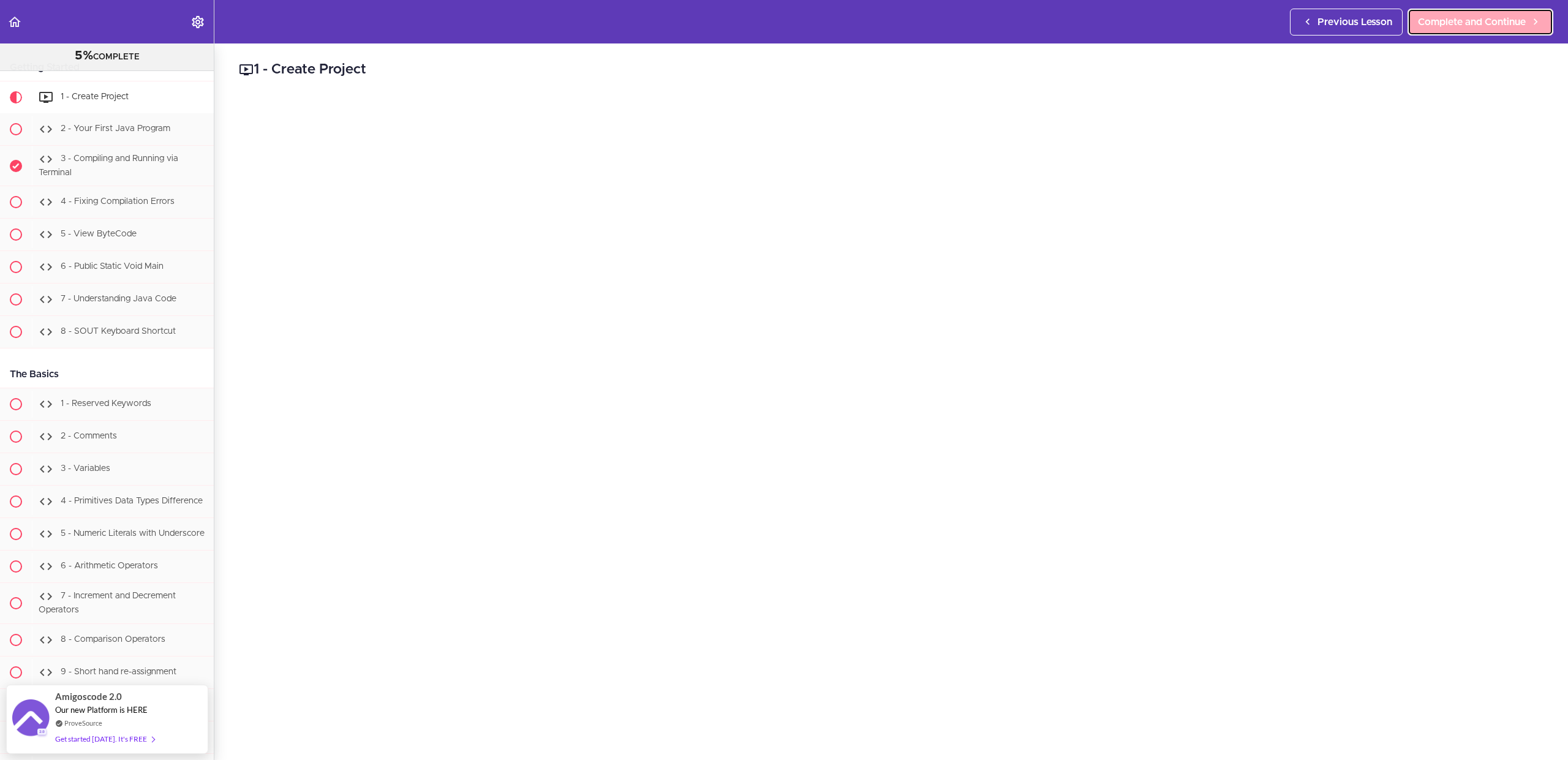
click at [1486, 16] on span "Complete and Continue" at bounding box center [1472, 22] width 108 height 15
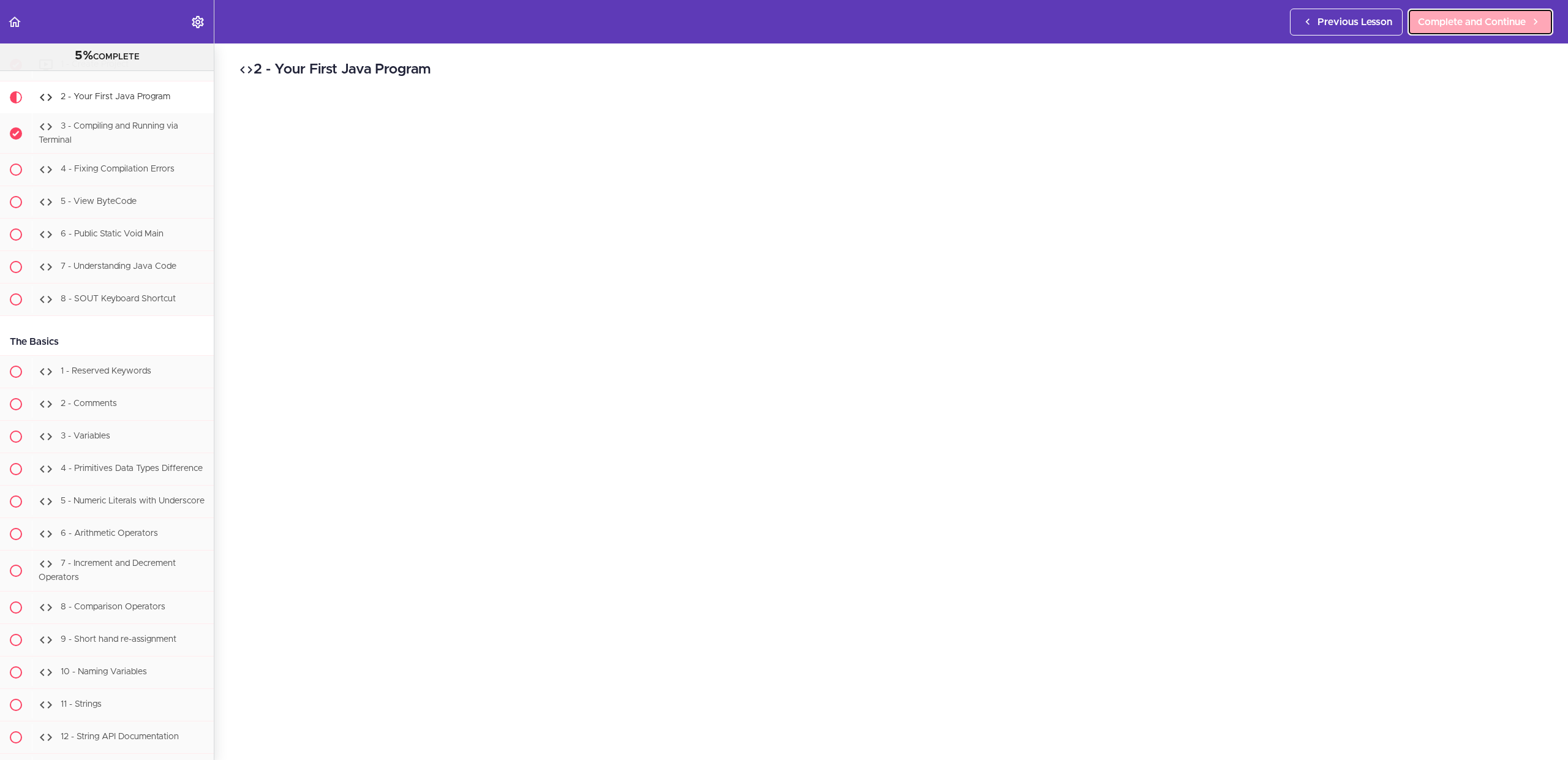
click at [1486, 16] on span "Complete and Continue" at bounding box center [1472, 22] width 108 height 15
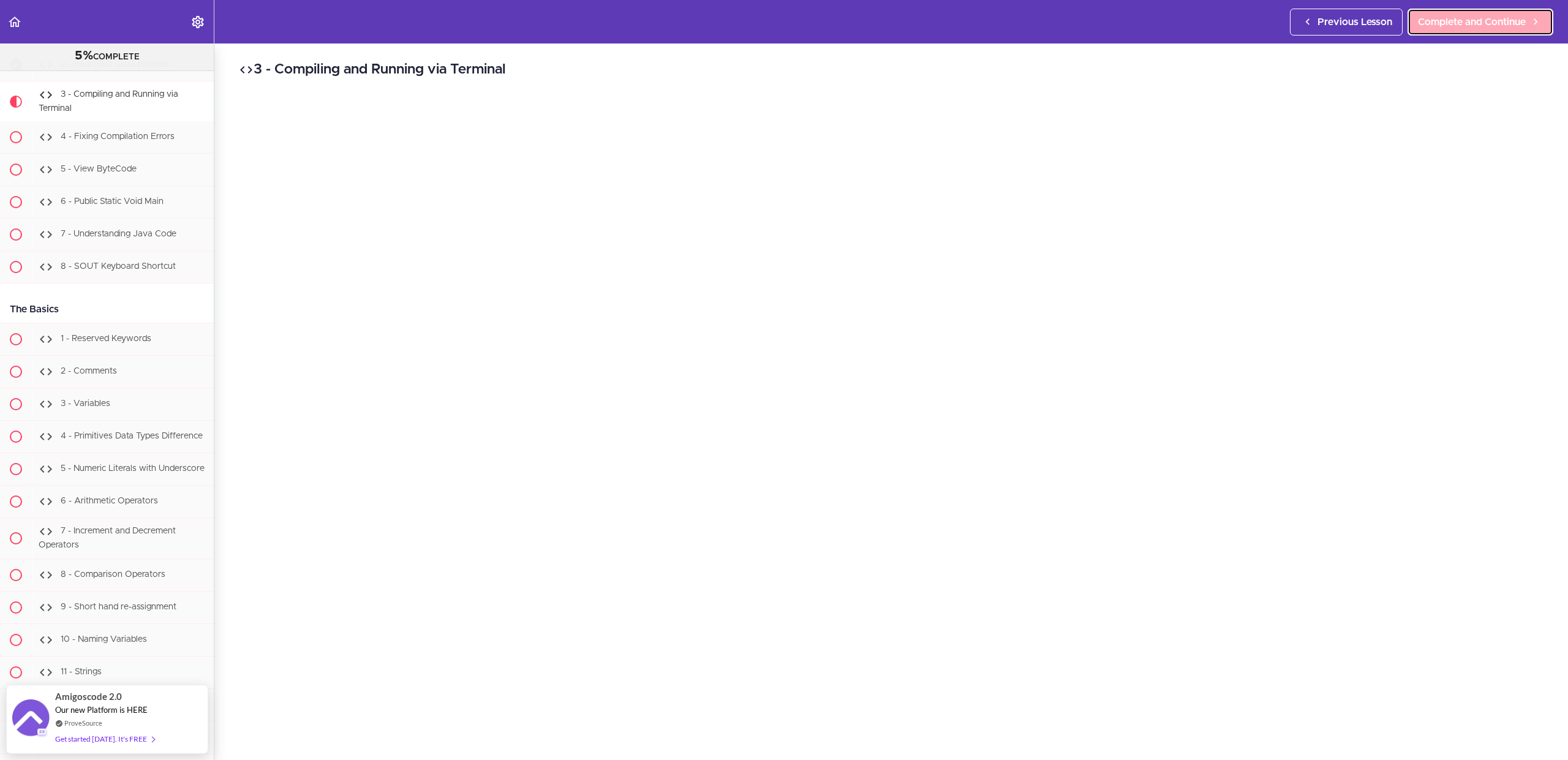
click at [1486, 16] on span "Complete and Continue" at bounding box center [1472, 22] width 108 height 15
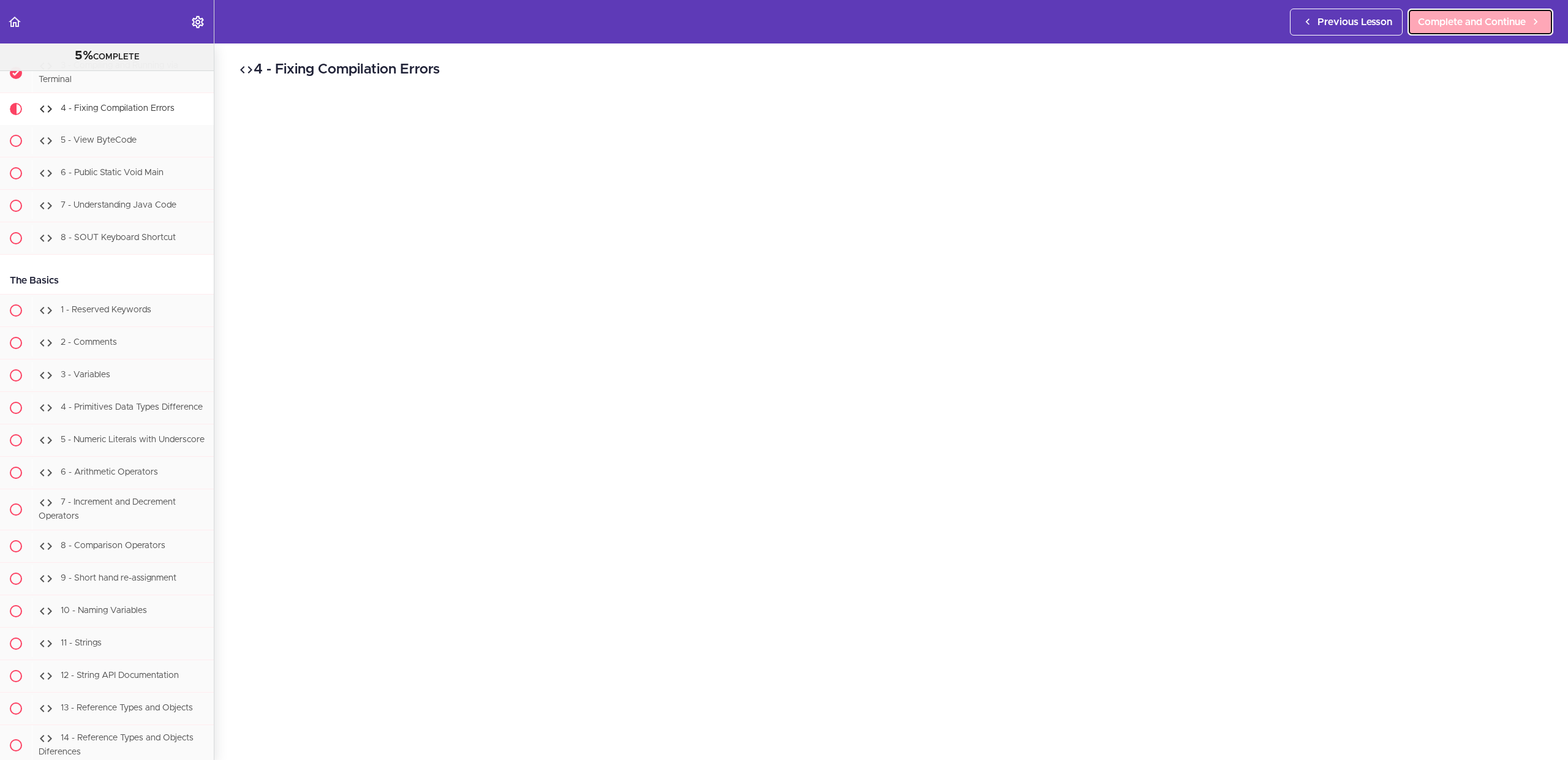
scroll to position [898, 0]
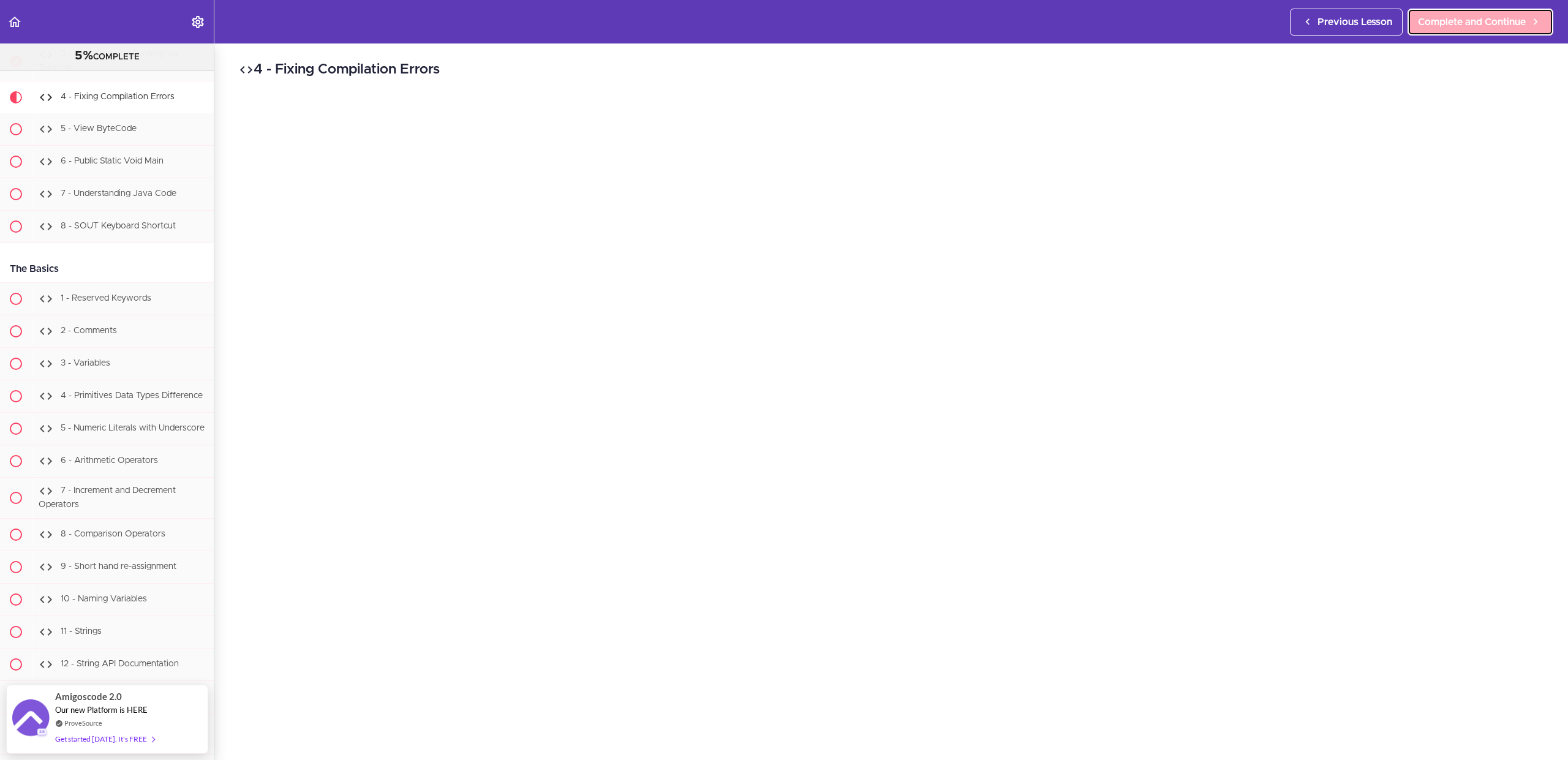
click at [1486, 16] on span "Complete and Continue" at bounding box center [1472, 22] width 108 height 15
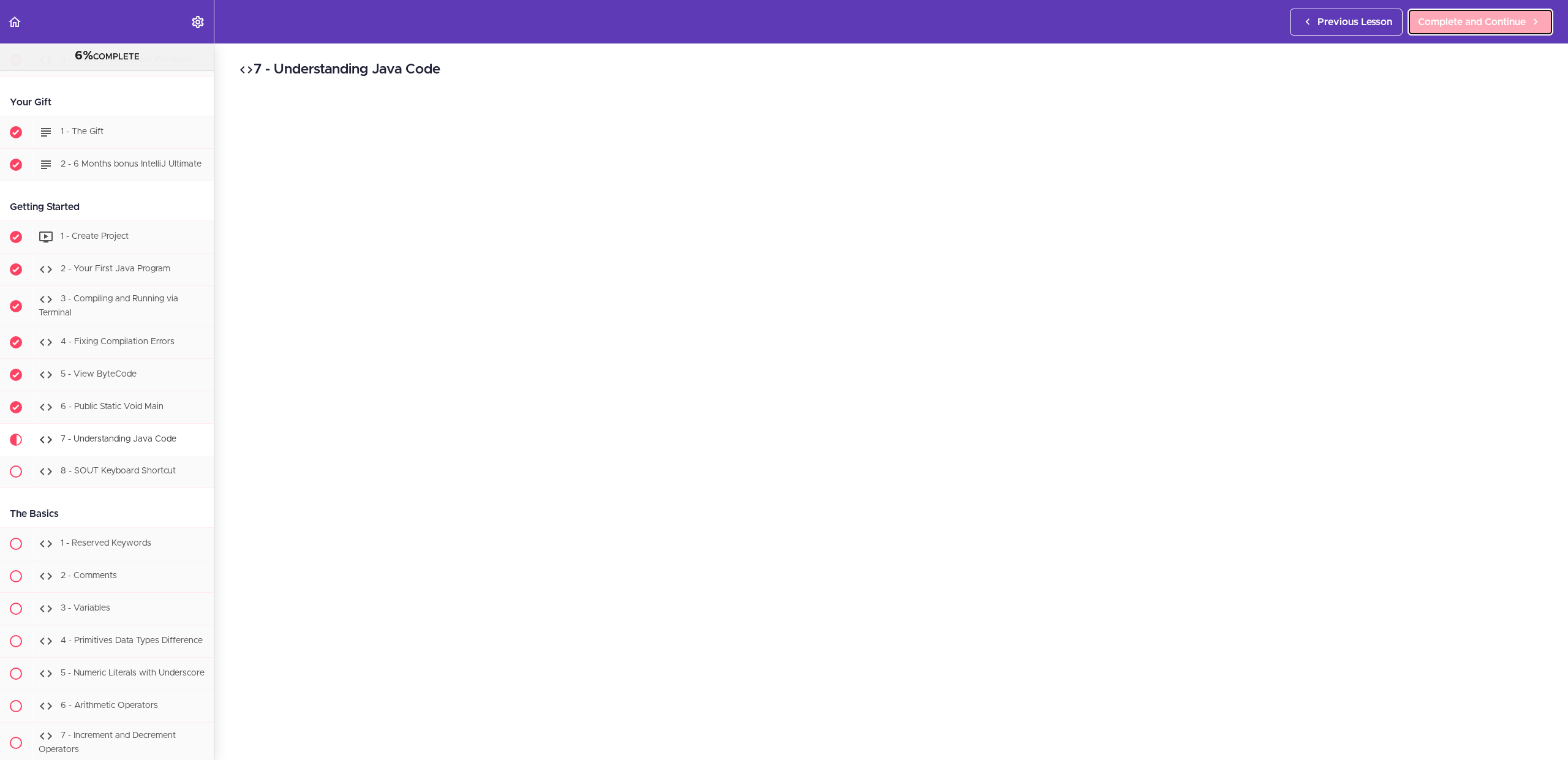
click at [1503, 25] on span "Complete and Continue" at bounding box center [1472, 22] width 108 height 15
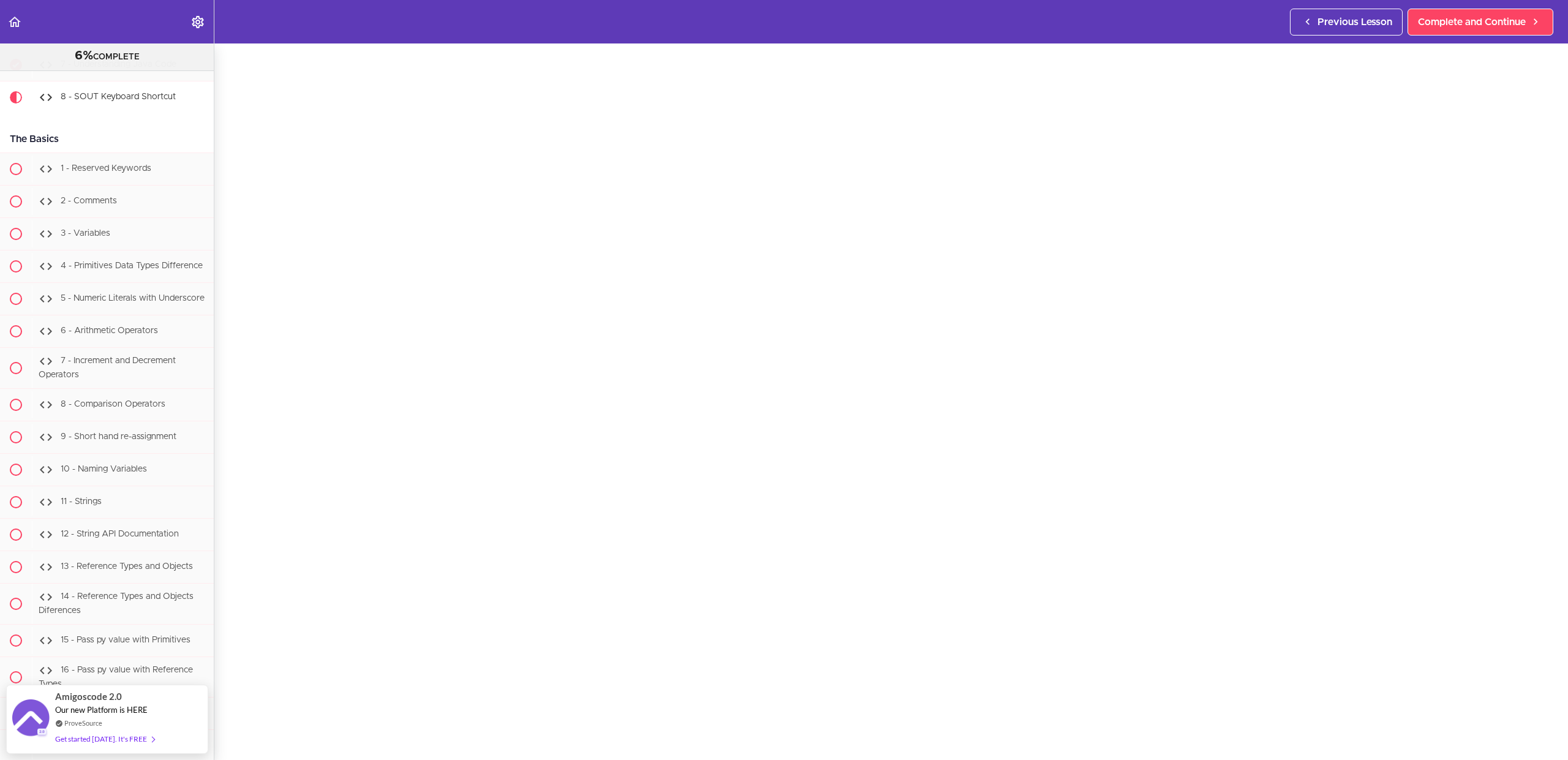
scroll to position [132, 0]
click at [1549, 568] on div "8 - SOUT Keyboard Shortcut Complete and Continue 1 - Follow us on LinkedIn 2 - …" at bounding box center [891, 269] width 1353 height 716
click at [1499, 25] on span "Complete and Continue" at bounding box center [1472, 22] width 108 height 15
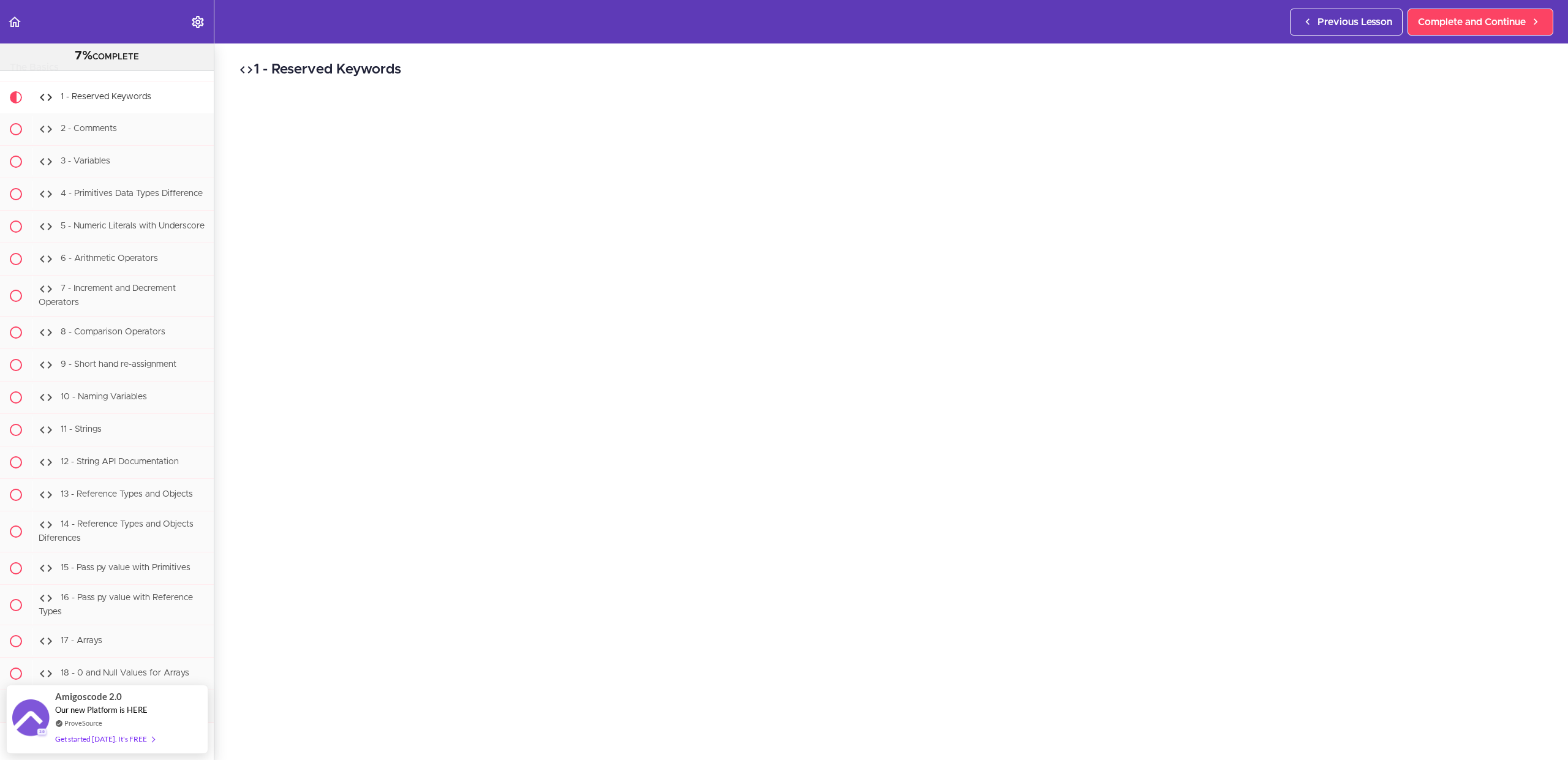
scroll to position [68, 0]
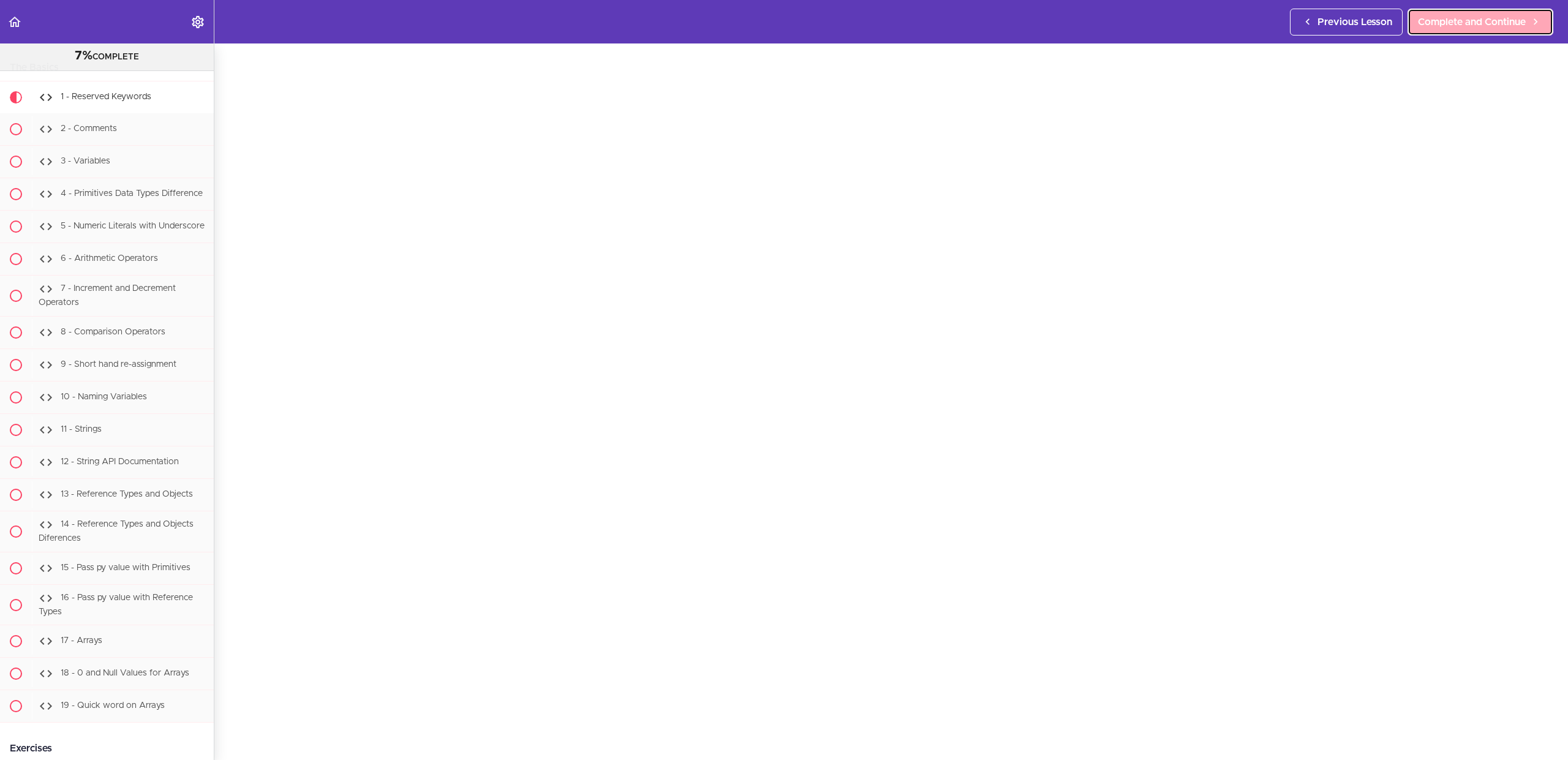
click at [1485, 28] on span "Complete and Continue" at bounding box center [1472, 22] width 108 height 15
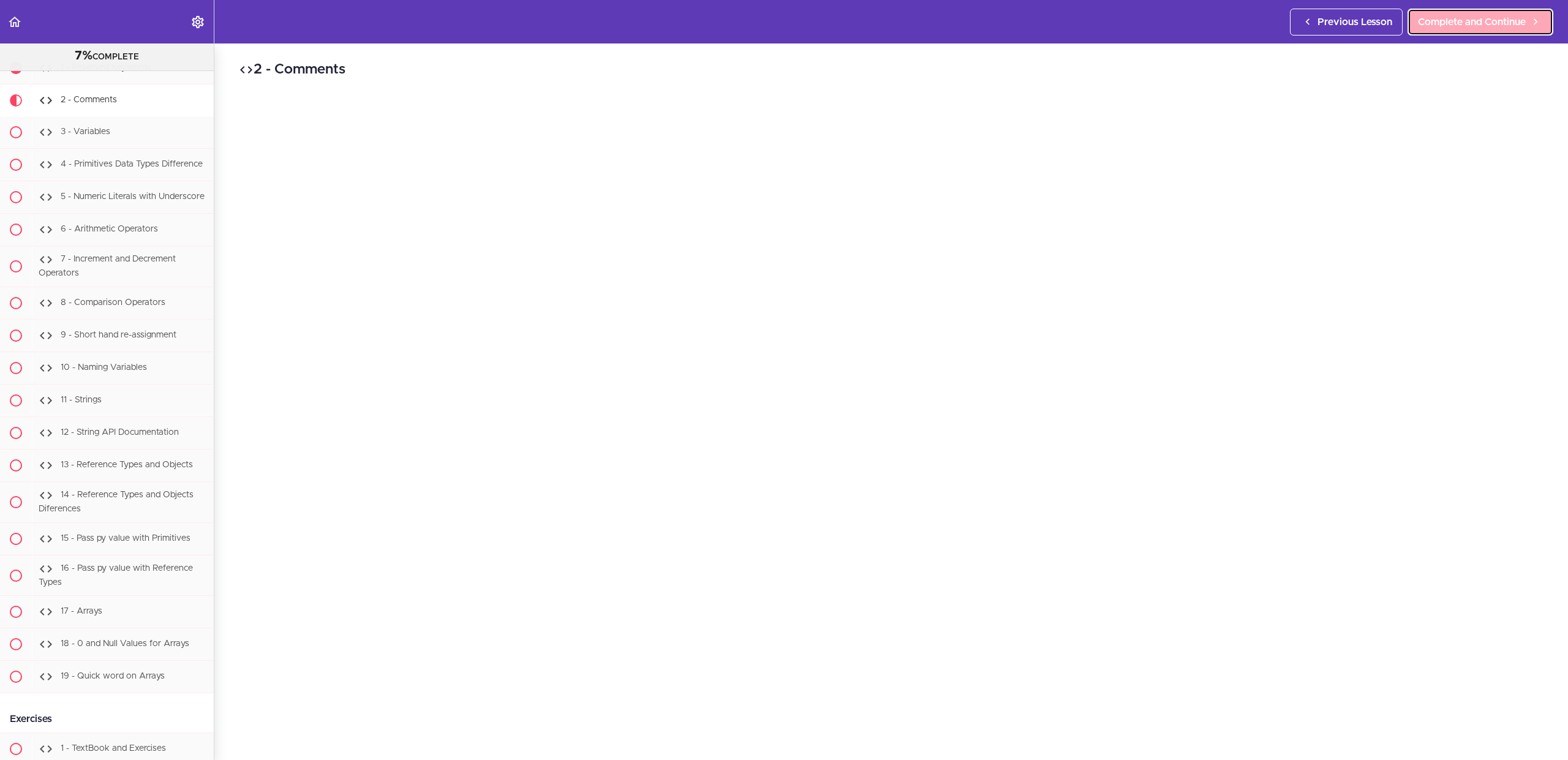
scroll to position [1132, 0]
click at [1493, 13] on link "Complete and Continue" at bounding box center [1480, 22] width 146 height 27
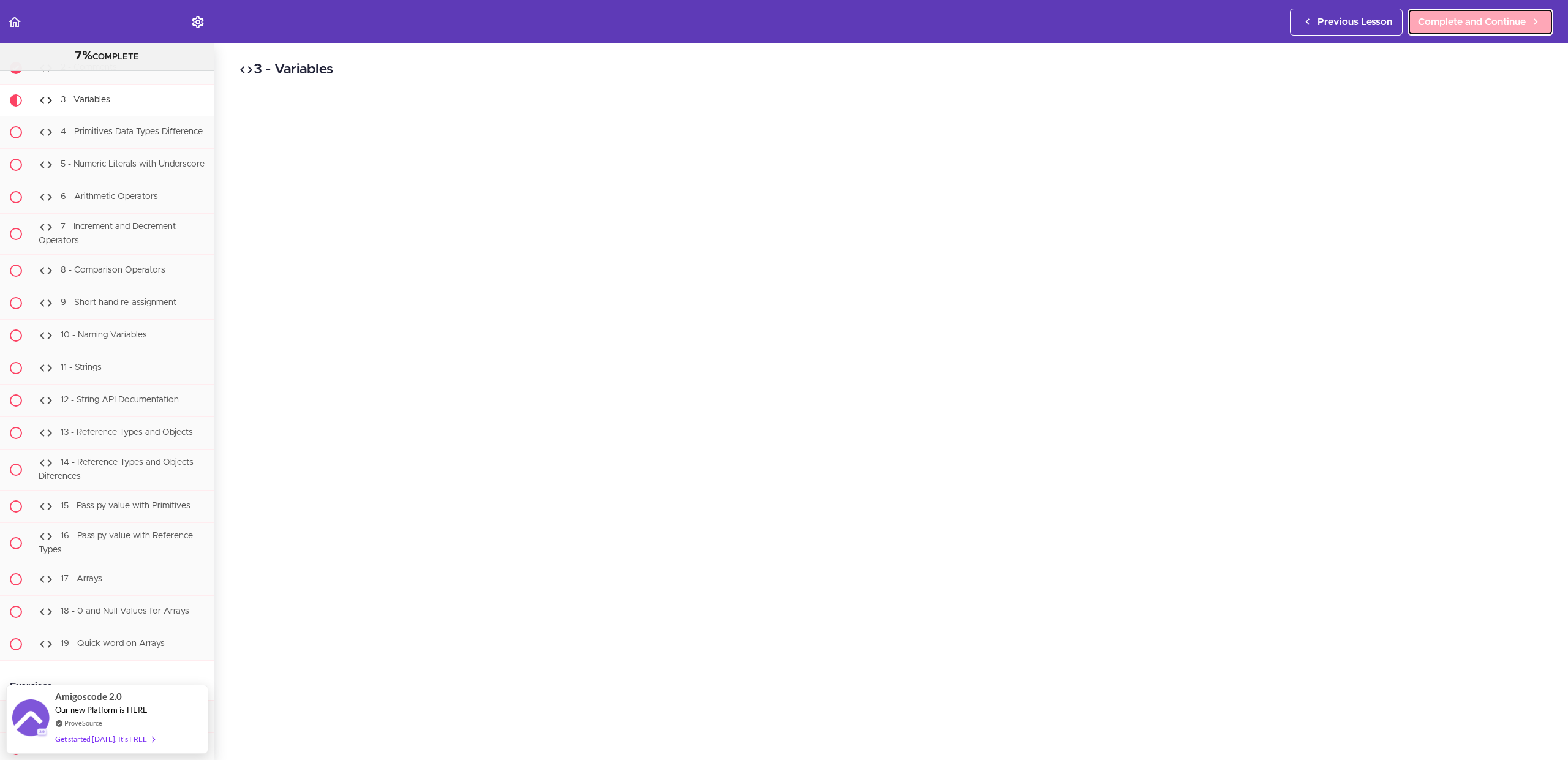
scroll to position [1165, 0]
click at [1008, 82] on div "3 - Variables Complete and Continue 1 - Follow us on LinkedIn 2 - Subscribe to …" at bounding box center [891, 402] width 1353 height 716
click at [1464, 31] on link "Complete and Continue" at bounding box center [1480, 22] width 146 height 27
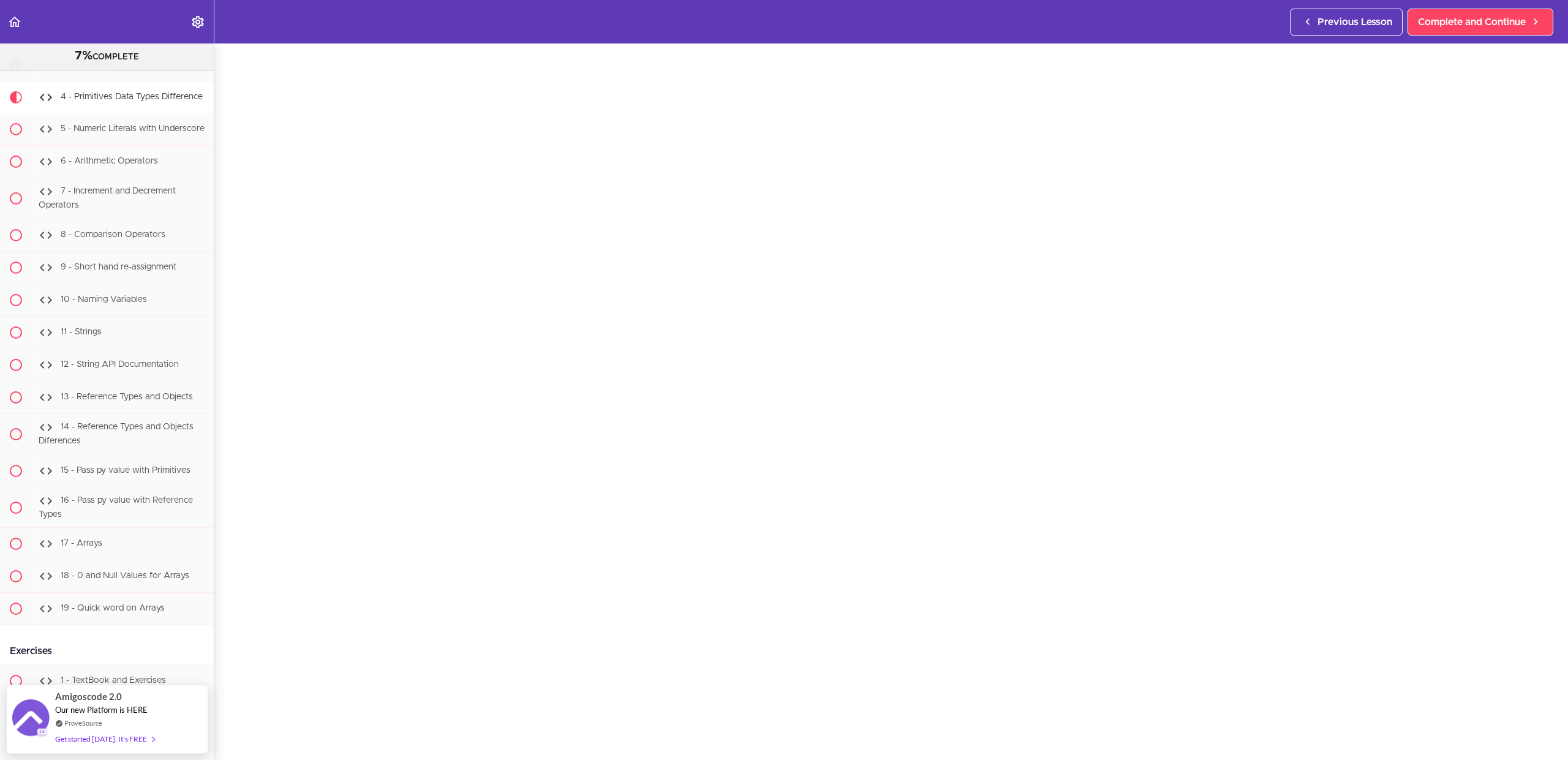
scroll to position [69, 0]
click at [1459, 23] on span "Complete and Continue" at bounding box center [1472, 22] width 108 height 15
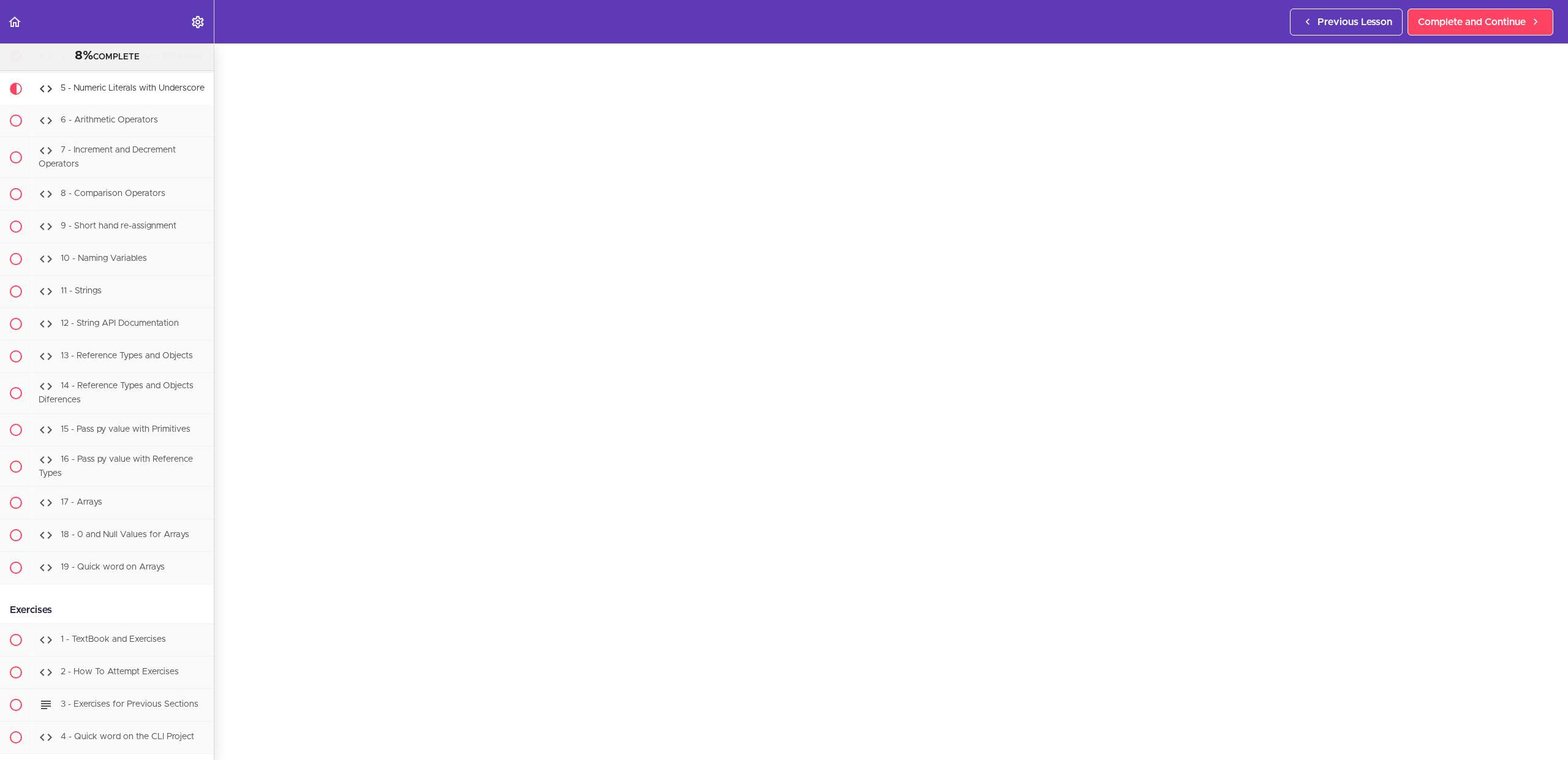
scroll to position [169, 0]
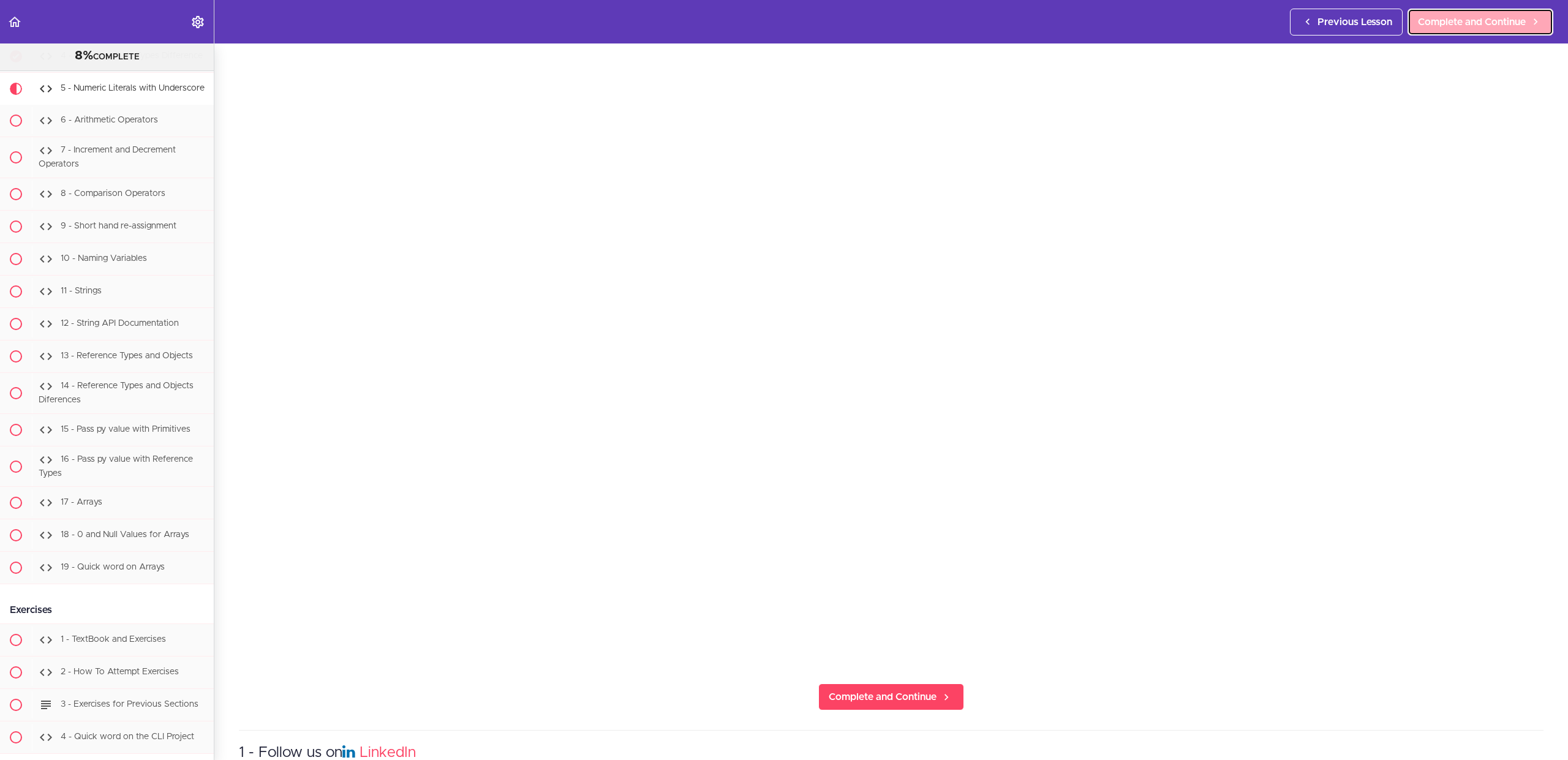
click at [1467, 17] on span "Complete and Continue" at bounding box center [1472, 22] width 108 height 15
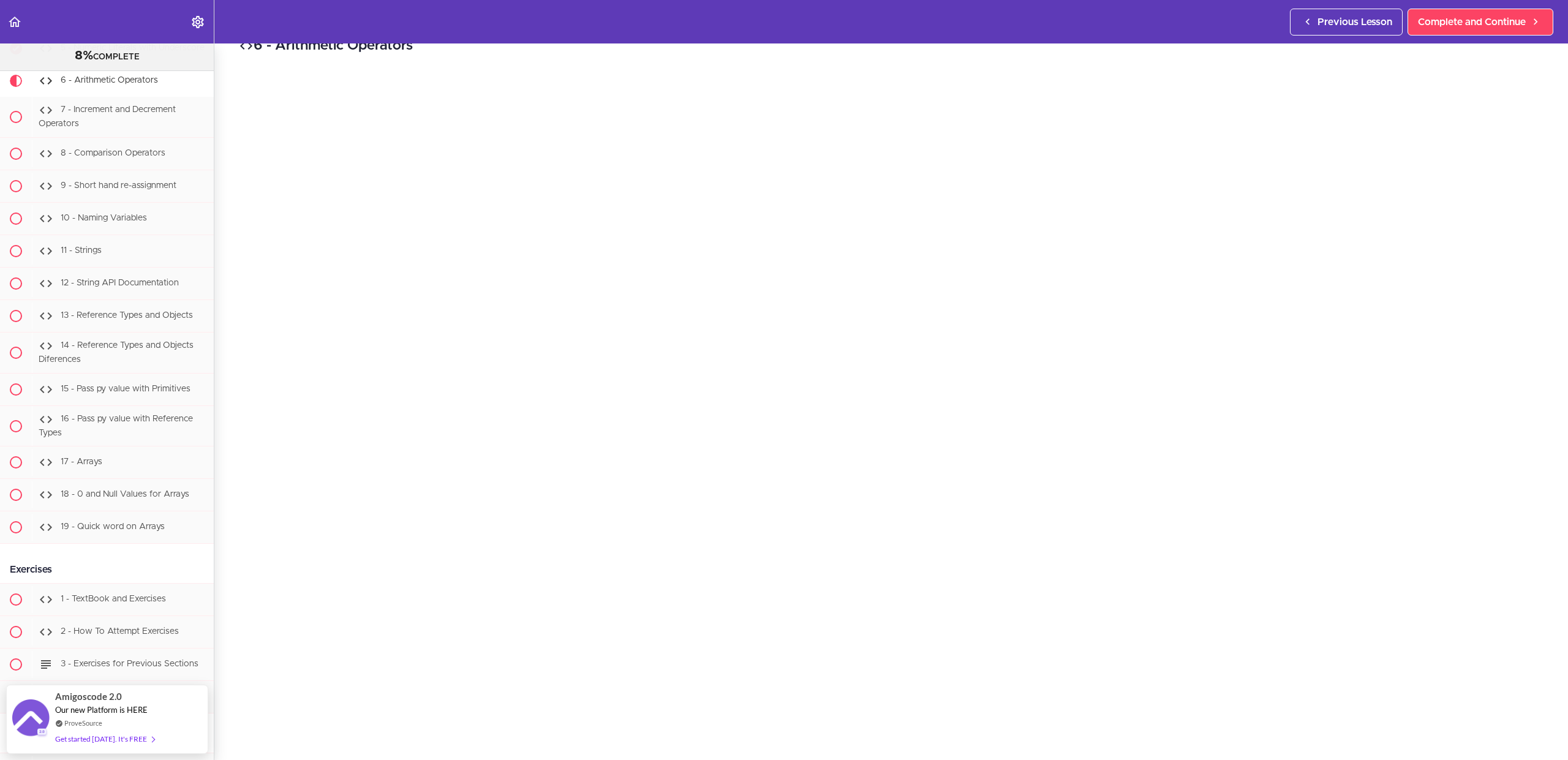
scroll to position [71, 0]
click at [1544, 636] on div "6 - Arithmetic Operators Complete and Continue 1 - Follow us on LinkedIn 2 - Su…" at bounding box center [891, 330] width 1353 height 716
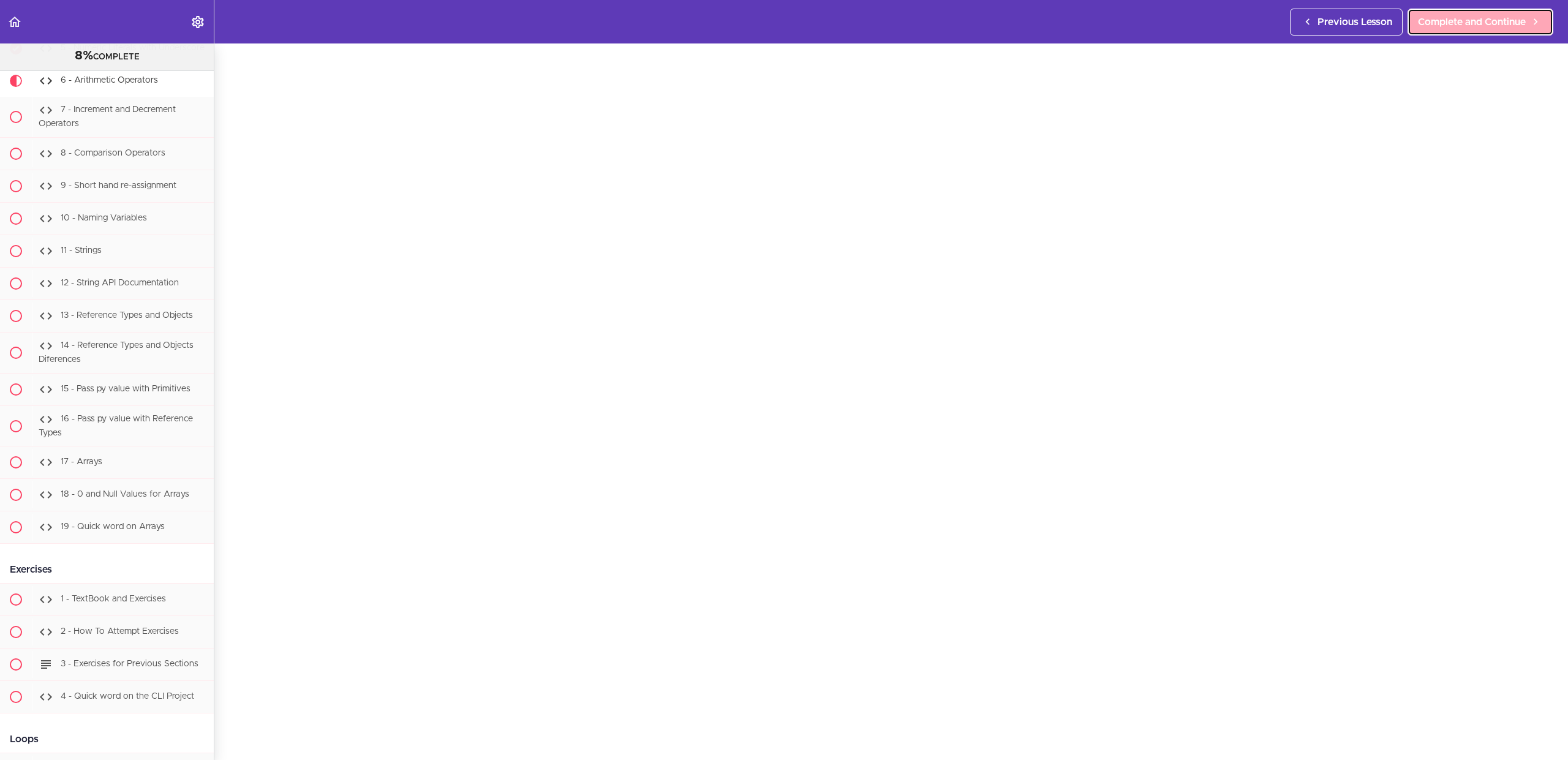
click at [1484, 17] on span "Complete and Continue" at bounding box center [1472, 22] width 108 height 15
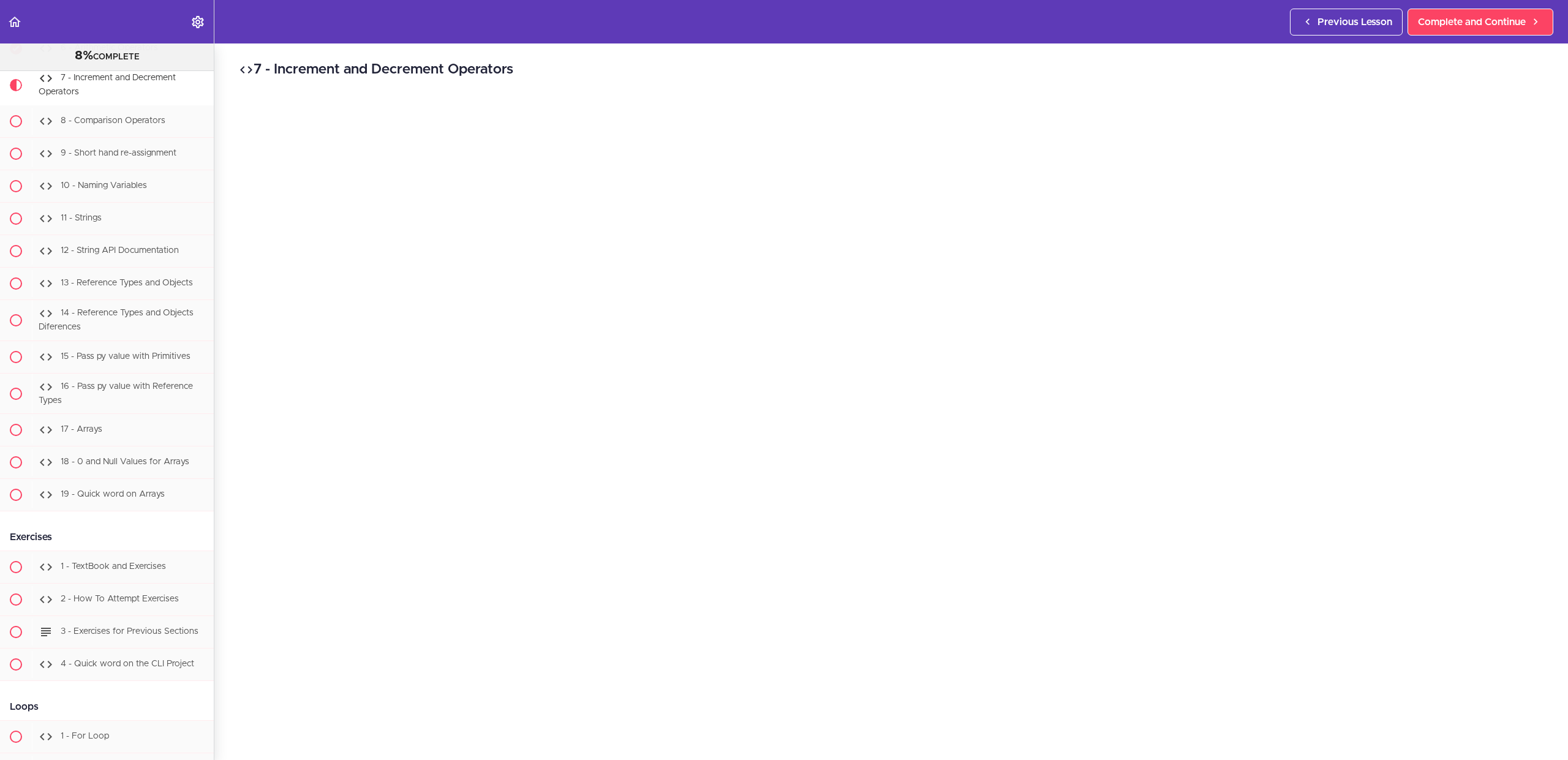
scroll to position [230, 0]
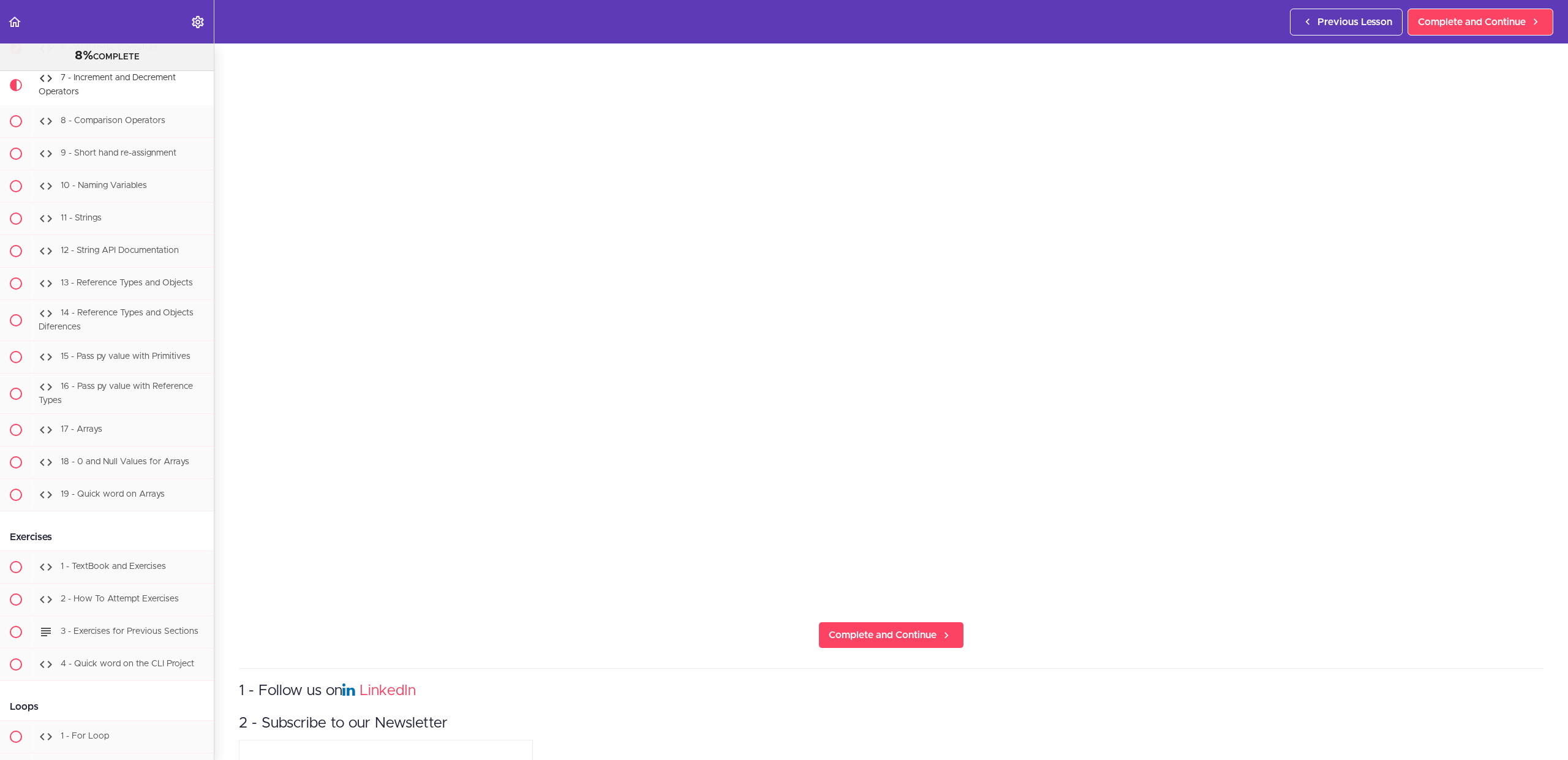
click at [1546, 484] on div "7 - Increment and Decrement Operators Complete and Continue 1 - Follow us on Li…" at bounding box center [891, 171] width 1353 height 716
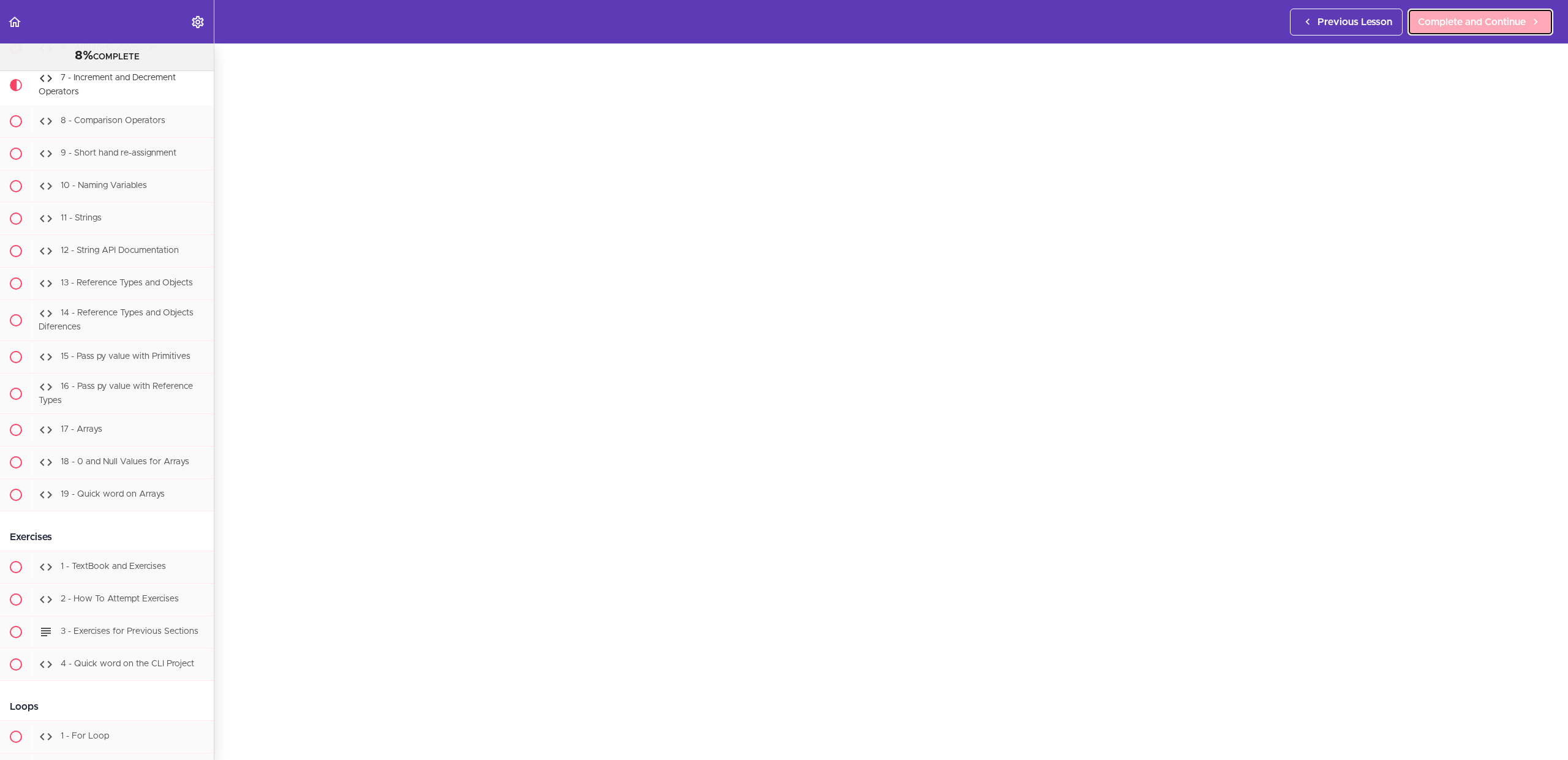
click at [1477, 17] on span "Complete and Continue" at bounding box center [1472, 22] width 108 height 15
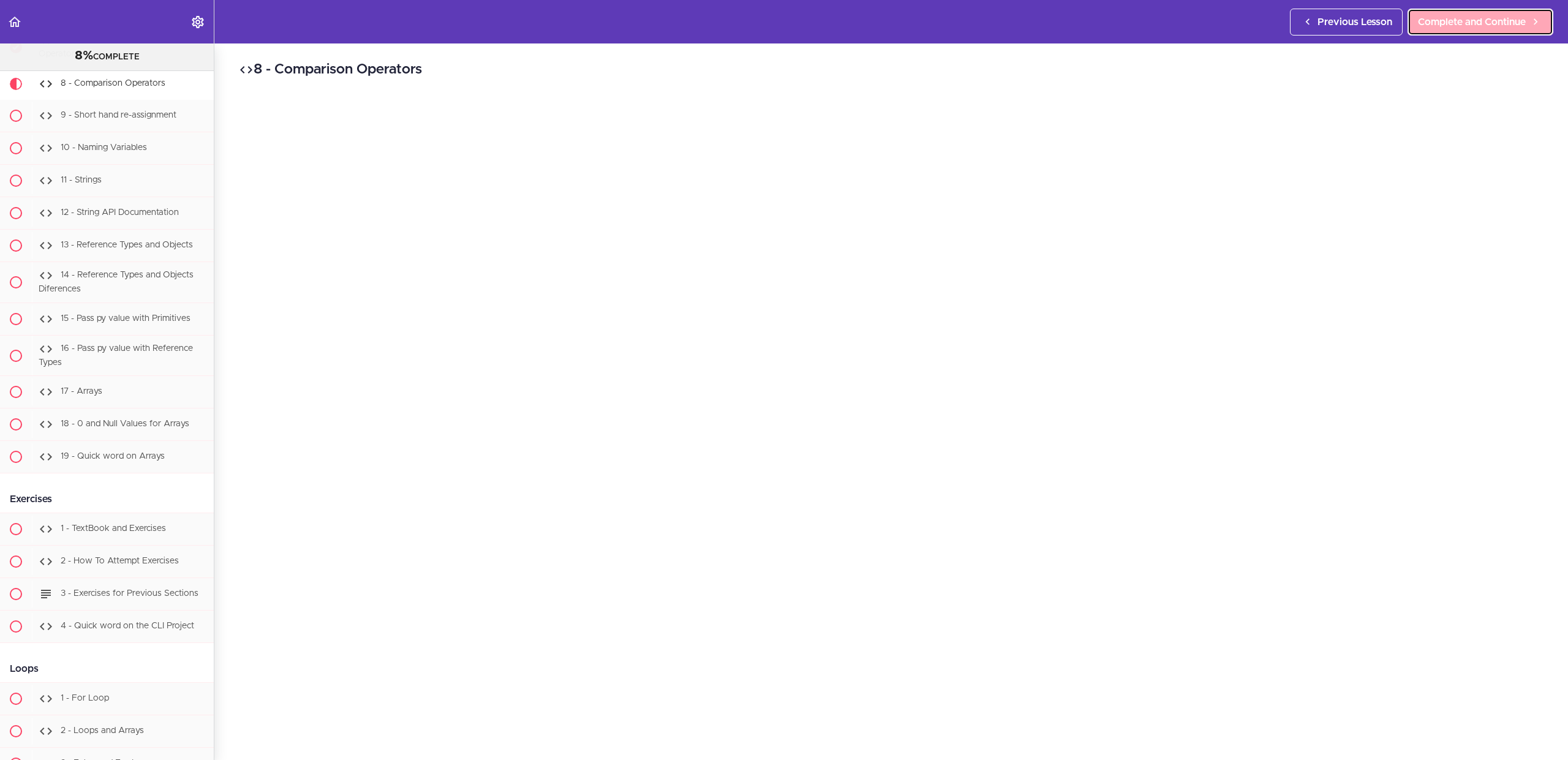
scroll to position [1353, 0]
click at [1499, 15] on span "Complete and Continue" at bounding box center [1472, 22] width 108 height 15
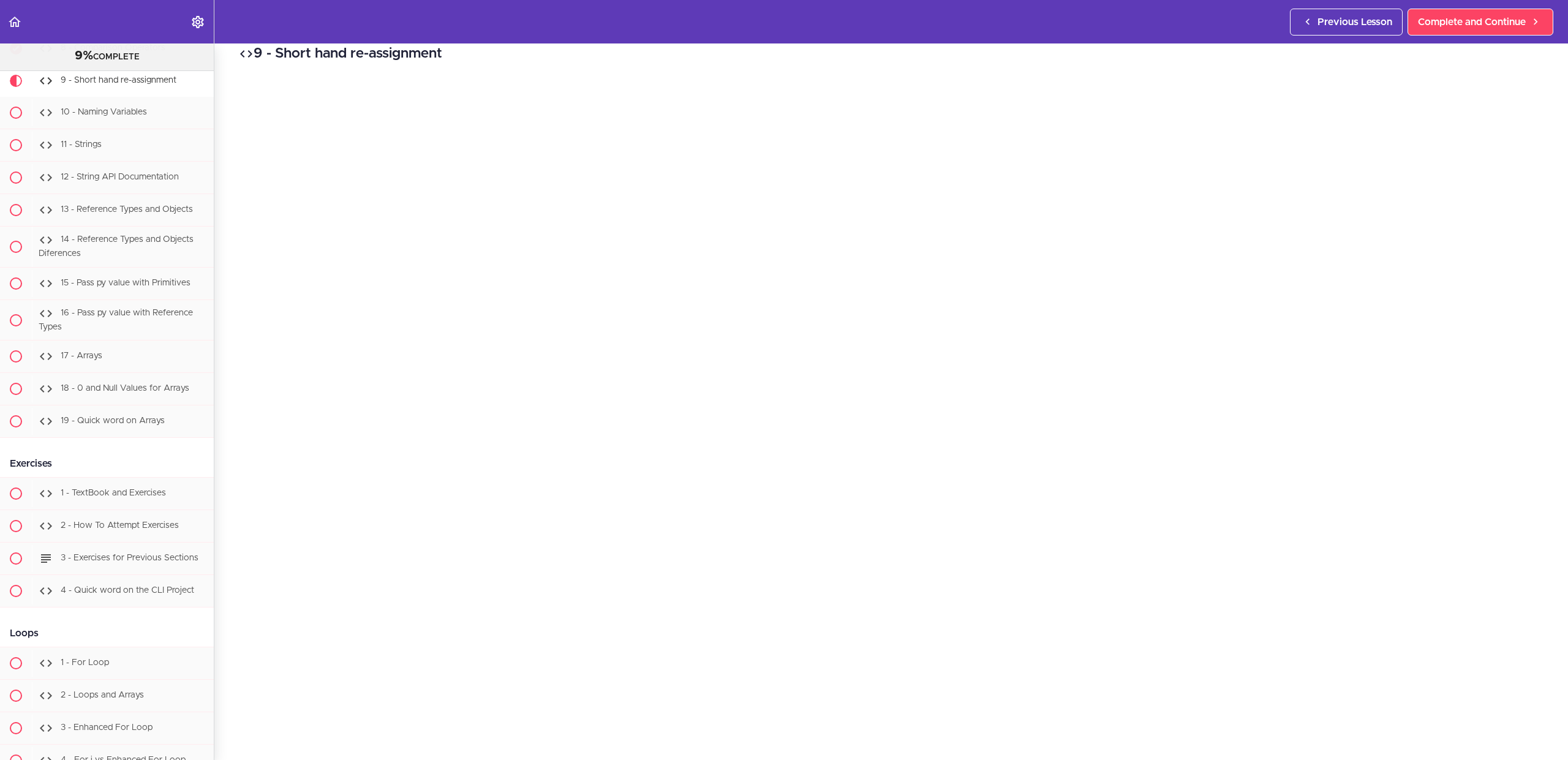
scroll to position [77, 0]
click at [1496, 28] on span "Complete and Continue" at bounding box center [1472, 22] width 108 height 15
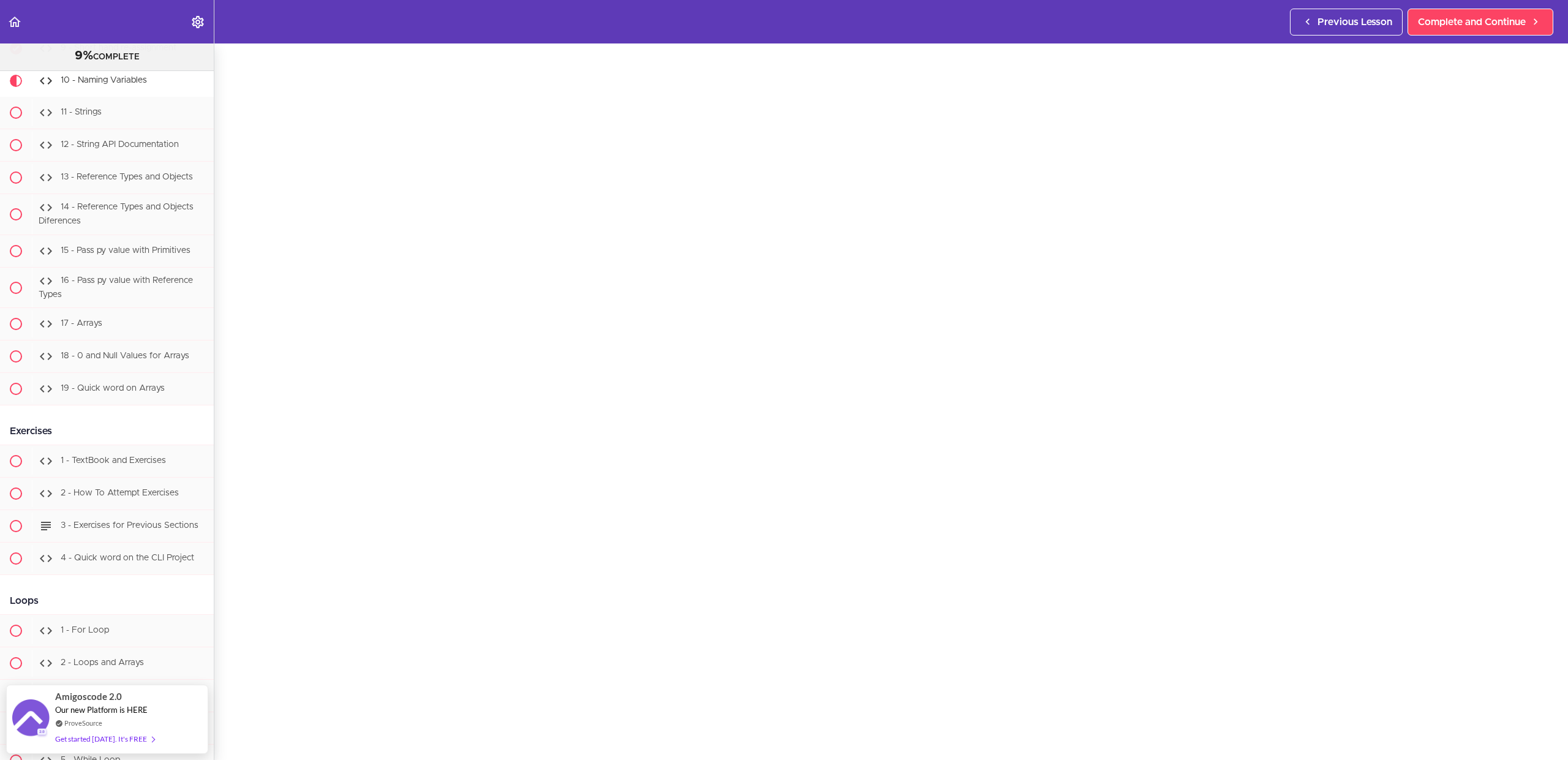
scroll to position [68, 0]
click at [1537, 641] on div "10 - Naming Variables Complete and Continue 1 - Follow us on LinkedIn 2 - Subsc…" at bounding box center [891, 333] width 1353 height 716
click at [1483, 32] on link "Complete and Continue" at bounding box center [1480, 22] width 146 height 27
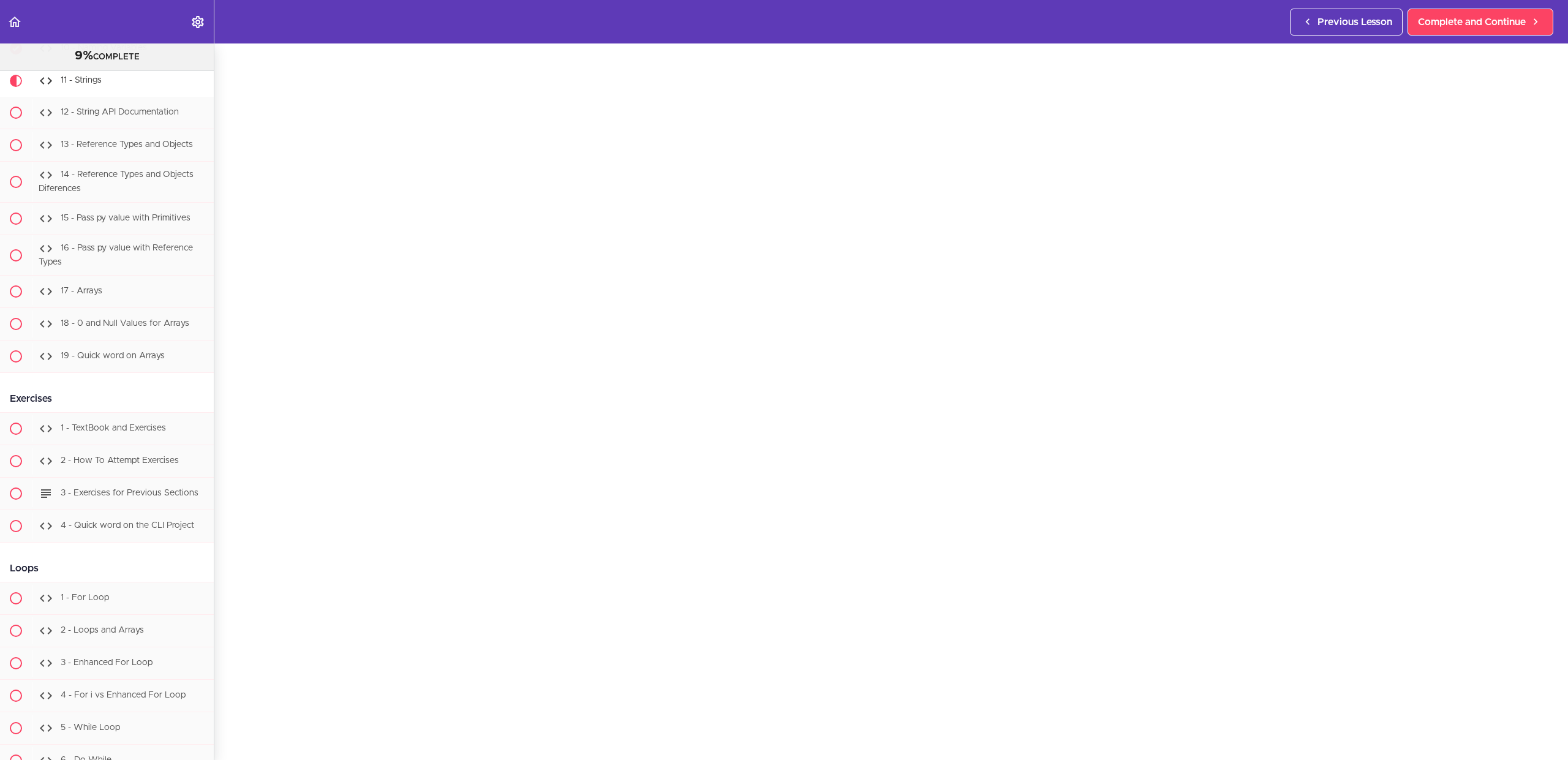
scroll to position [105, 0]
click at [1548, 580] on div "11 - Strings Complete and Continue 1 - Follow us on LinkedIn 2 - Subscribe to o…" at bounding box center [891, 296] width 1353 height 716
click at [1469, 20] on span "Complete and Continue" at bounding box center [1472, 22] width 108 height 15
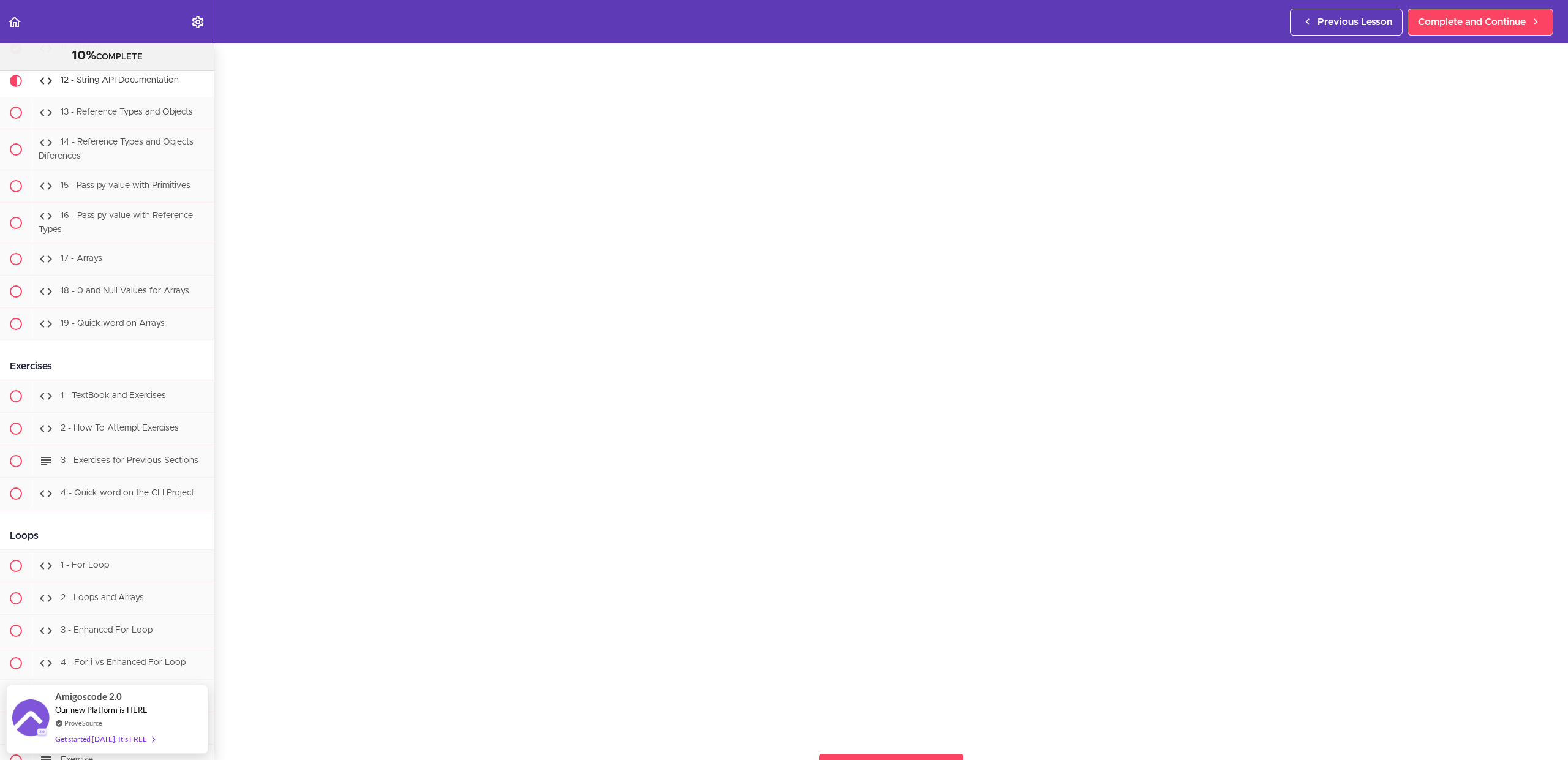
scroll to position [91, 0]
click at [1498, 23] on span "Complete and Continue" at bounding box center [1472, 22] width 108 height 15
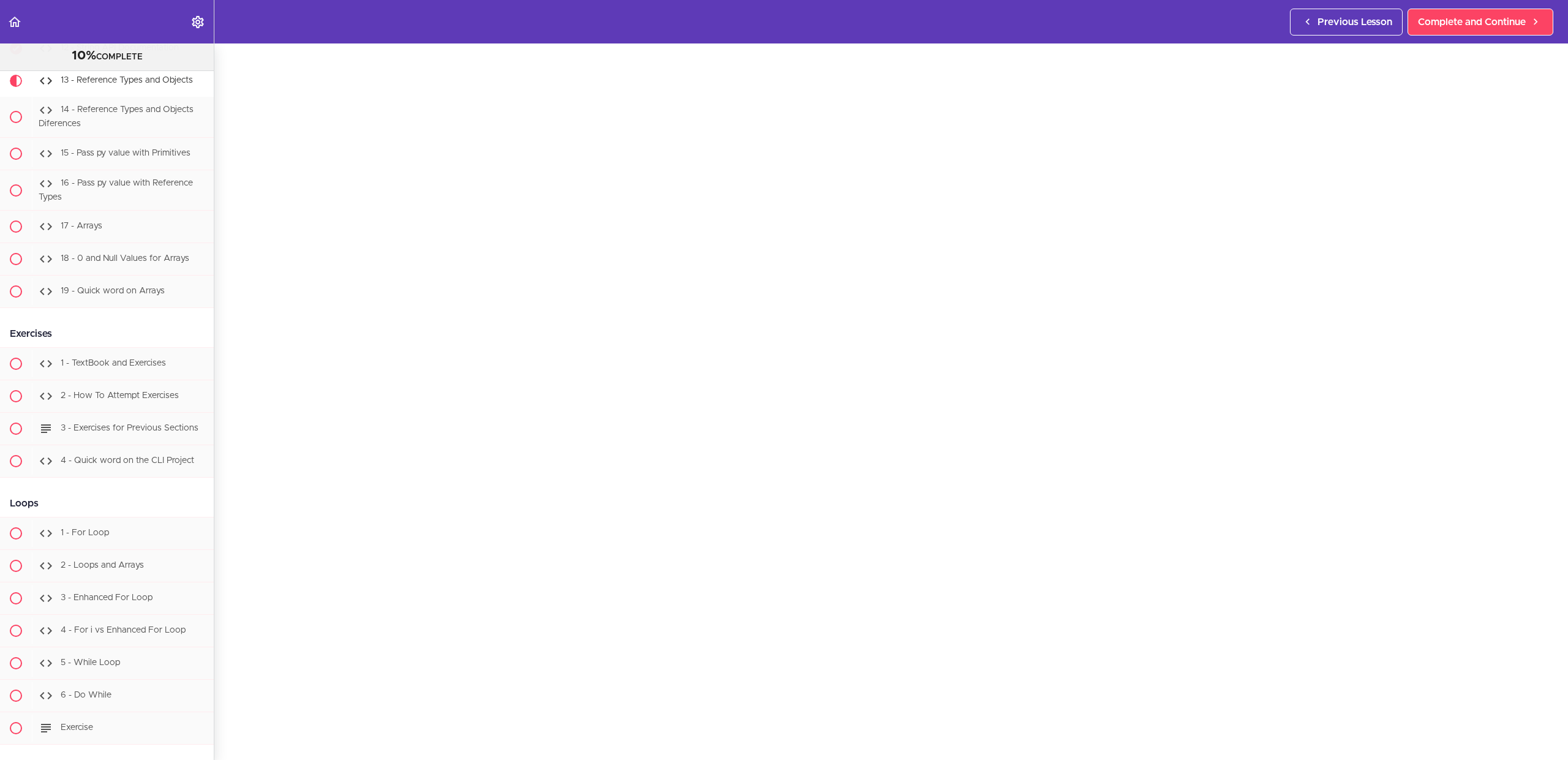
scroll to position [123, 0]
click at [1485, 15] on span "Complete and Continue" at bounding box center [1472, 22] width 108 height 15
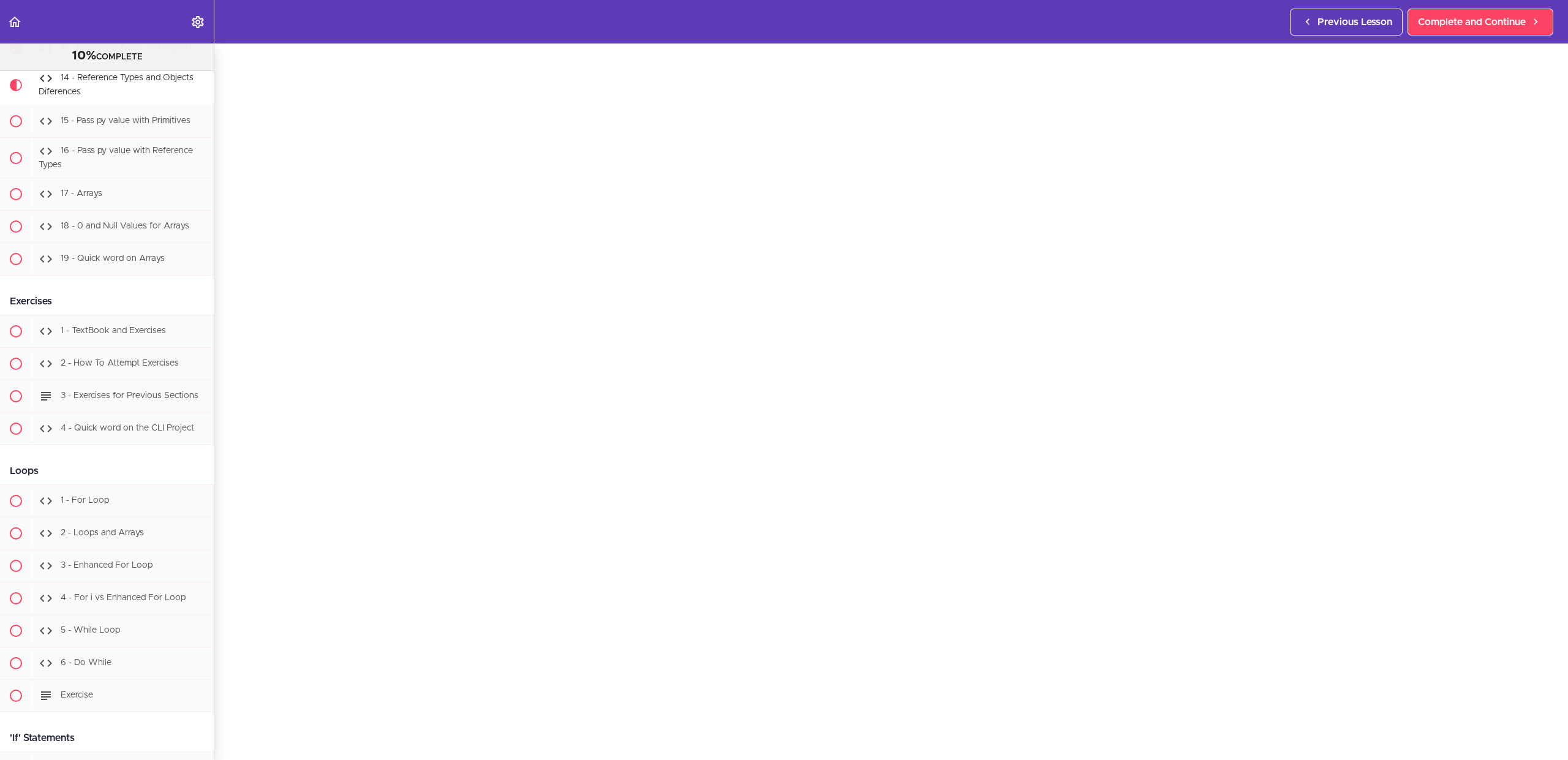
scroll to position [88, 0]
click at [1502, 21] on span "Complete and Continue" at bounding box center [1472, 22] width 108 height 15
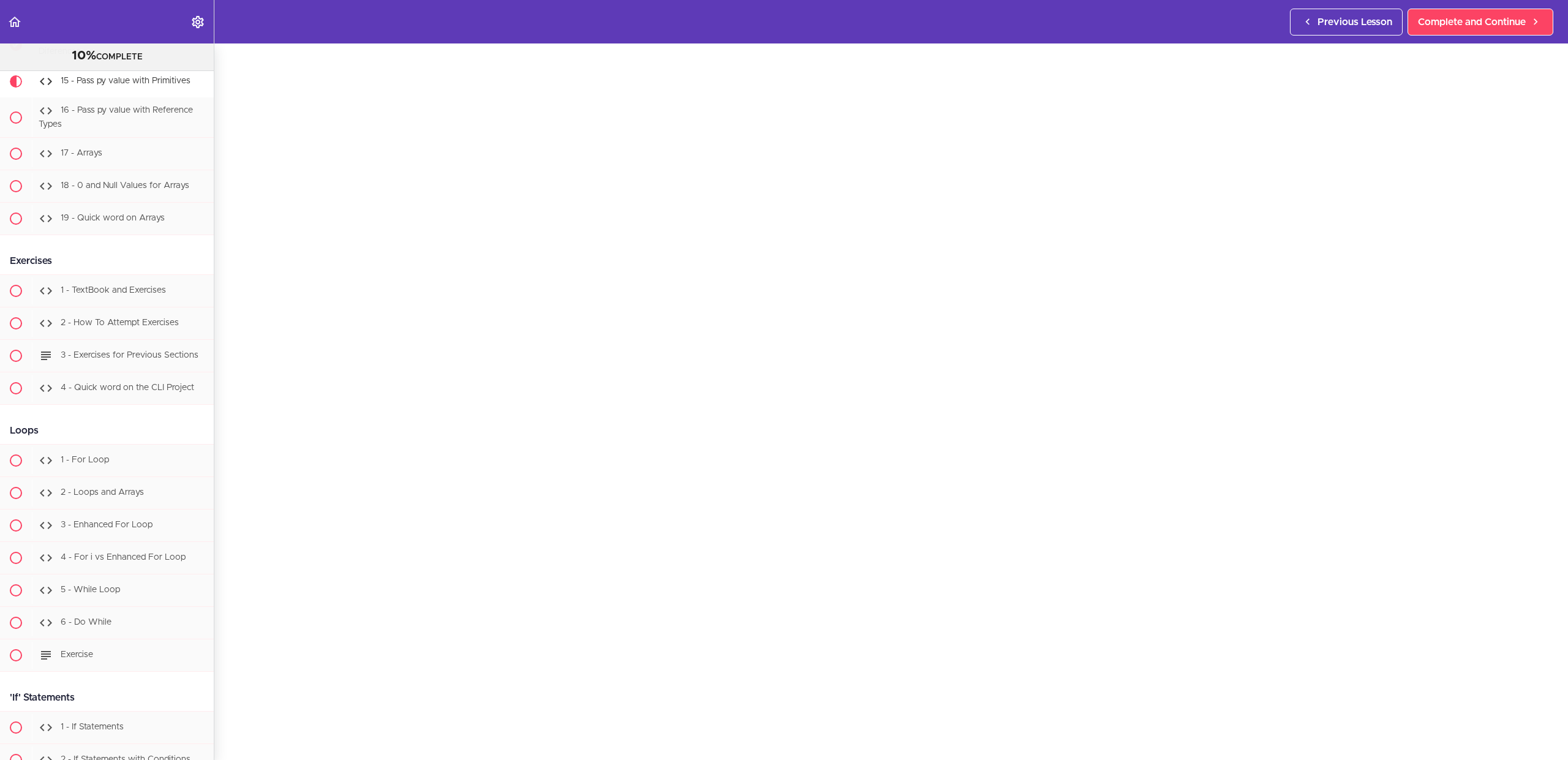
scroll to position [101, 0]
click at [1488, 28] on span "Complete and Continue" at bounding box center [1472, 22] width 108 height 15
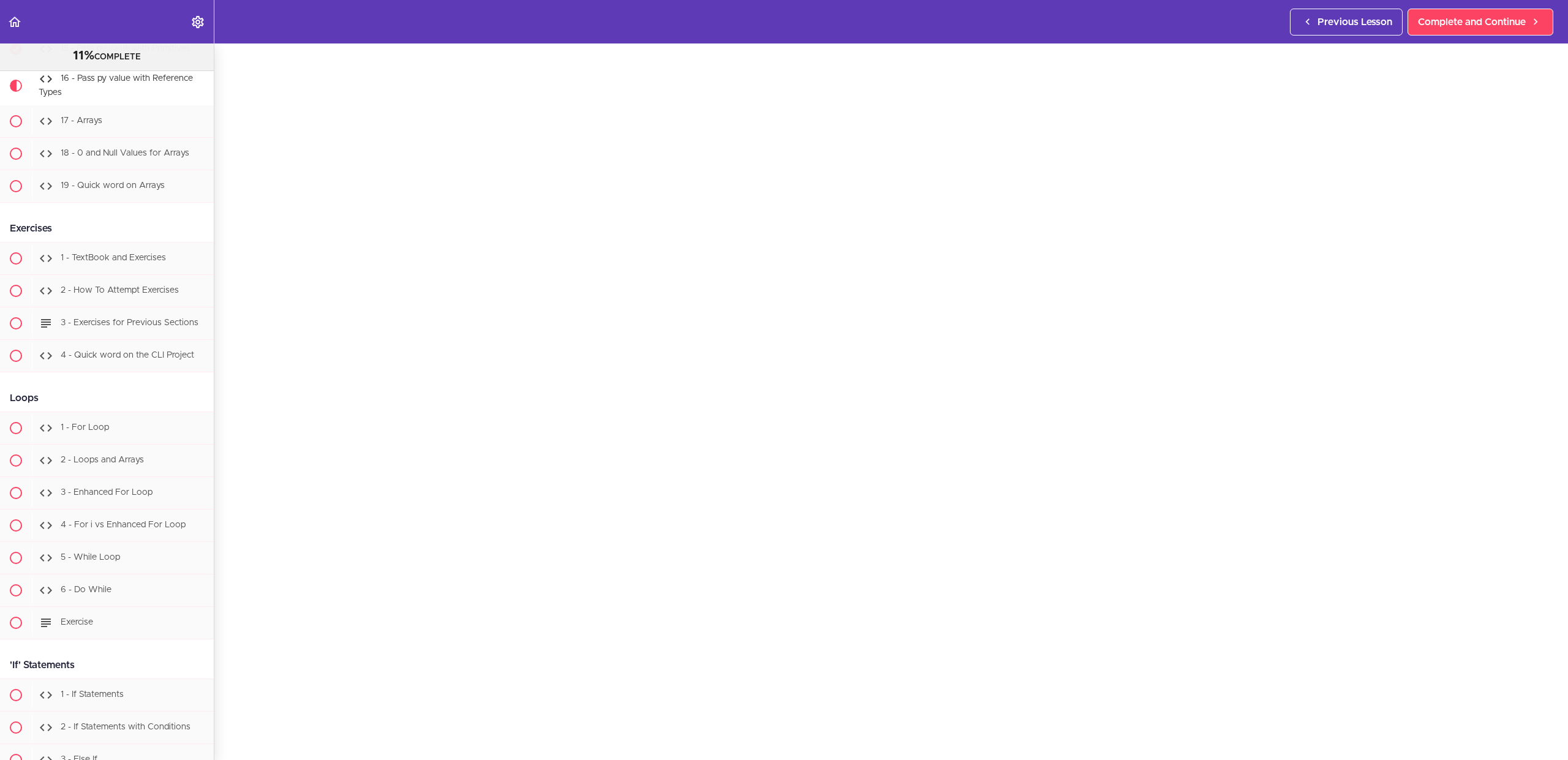
scroll to position [104, 0]
click at [1548, 632] on div "16 - Pass py value with Reference Types Complete and Continue 1 - Follow us on …" at bounding box center [891, 298] width 1353 height 716
click at [1493, 21] on span "Complete and Continue" at bounding box center [1472, 22] width 108 height 15
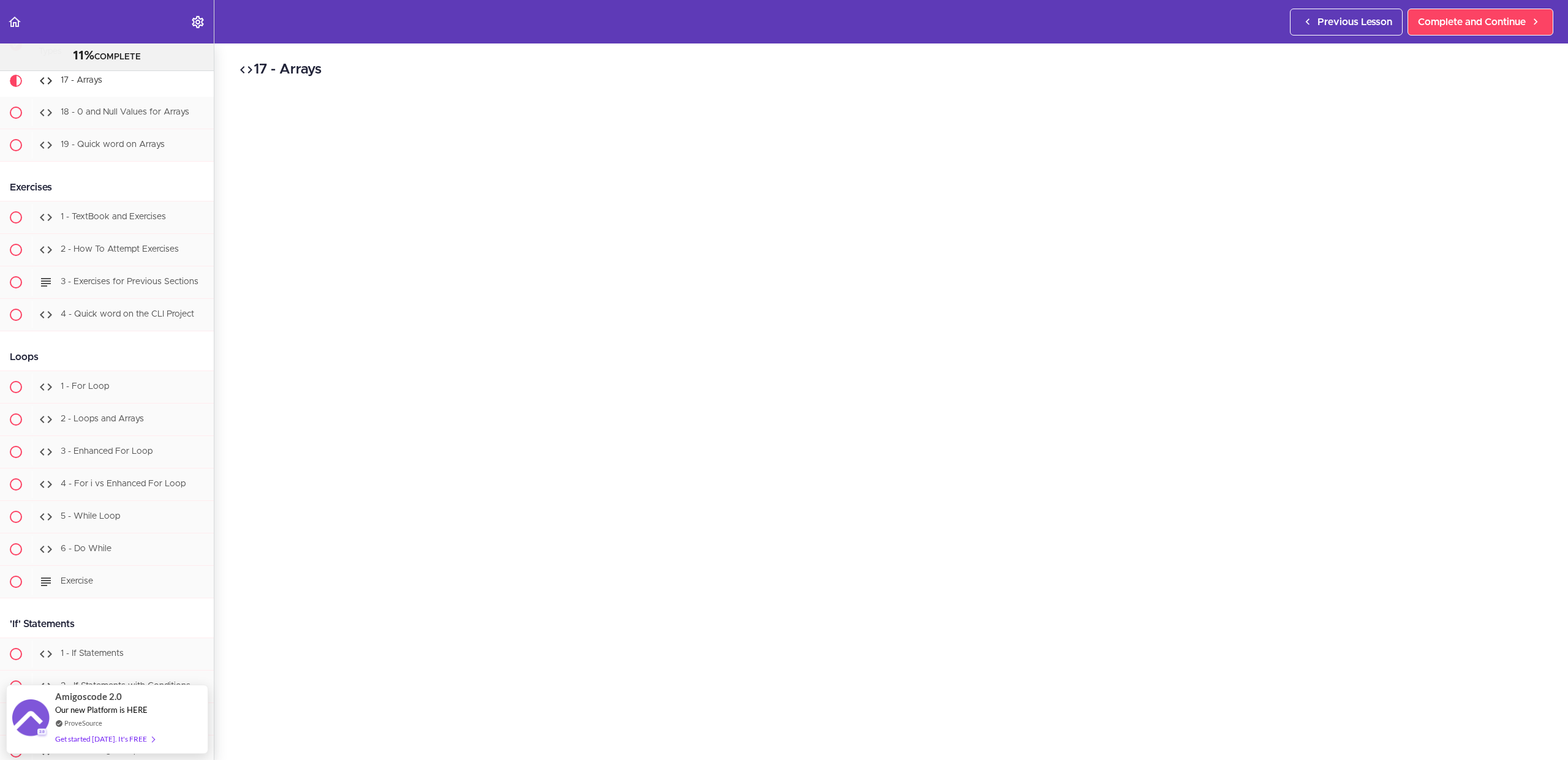
scroll to position [16, 0]
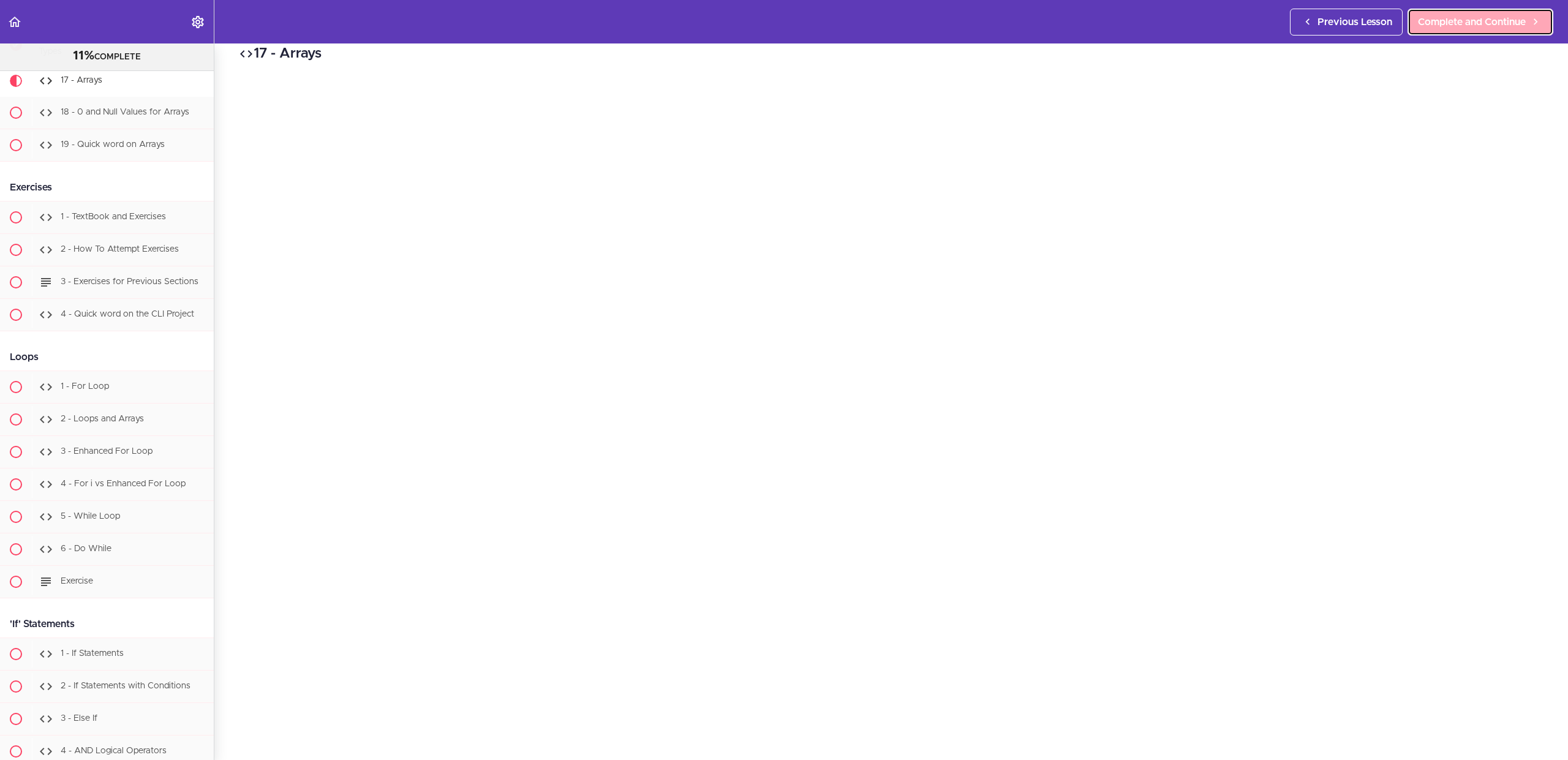
click at [1488, 25] on span "Complete and Continue" at bounding box center [1472, 22] width 108 height 15
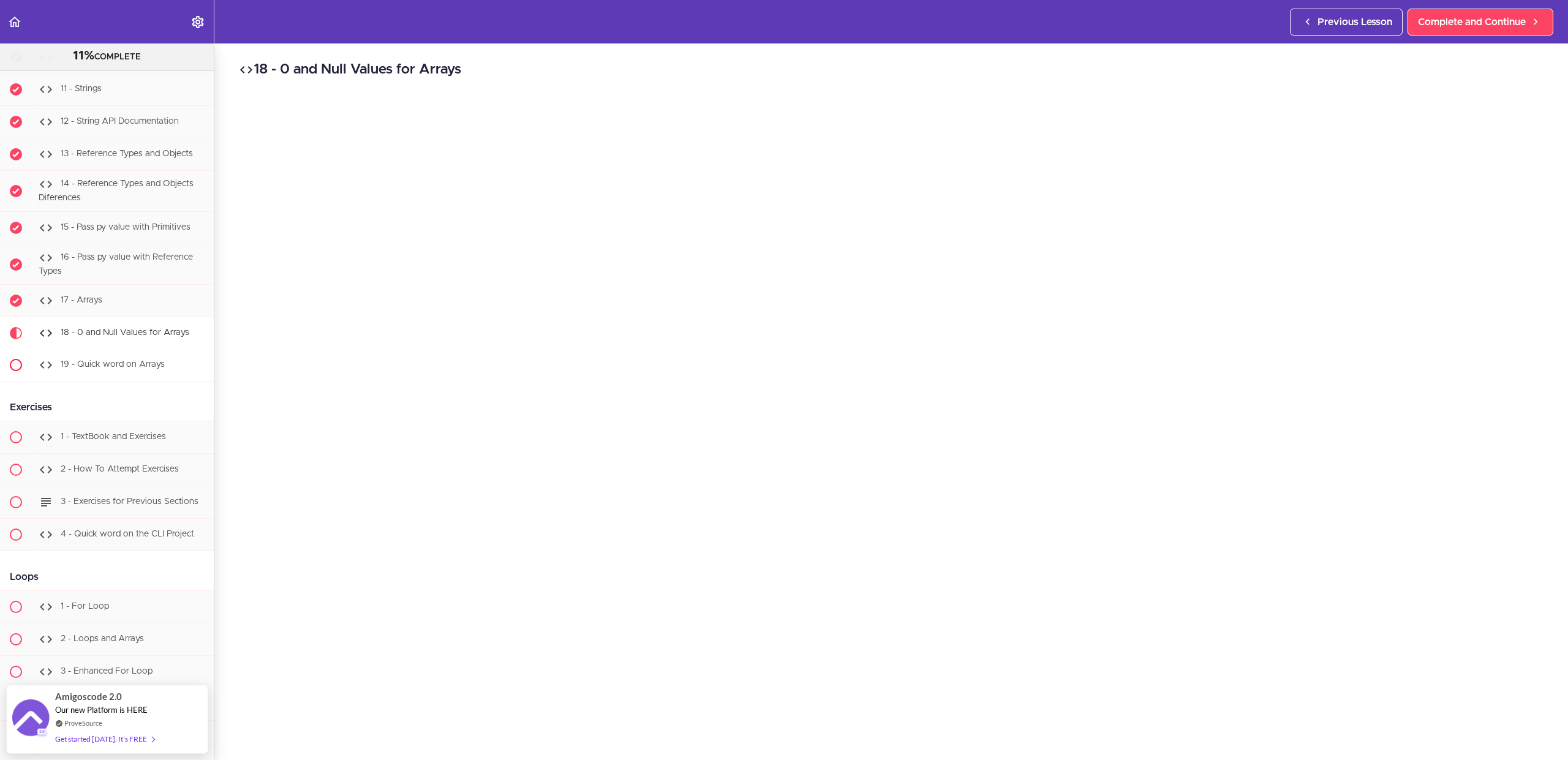
scroll to position [1502, 0]
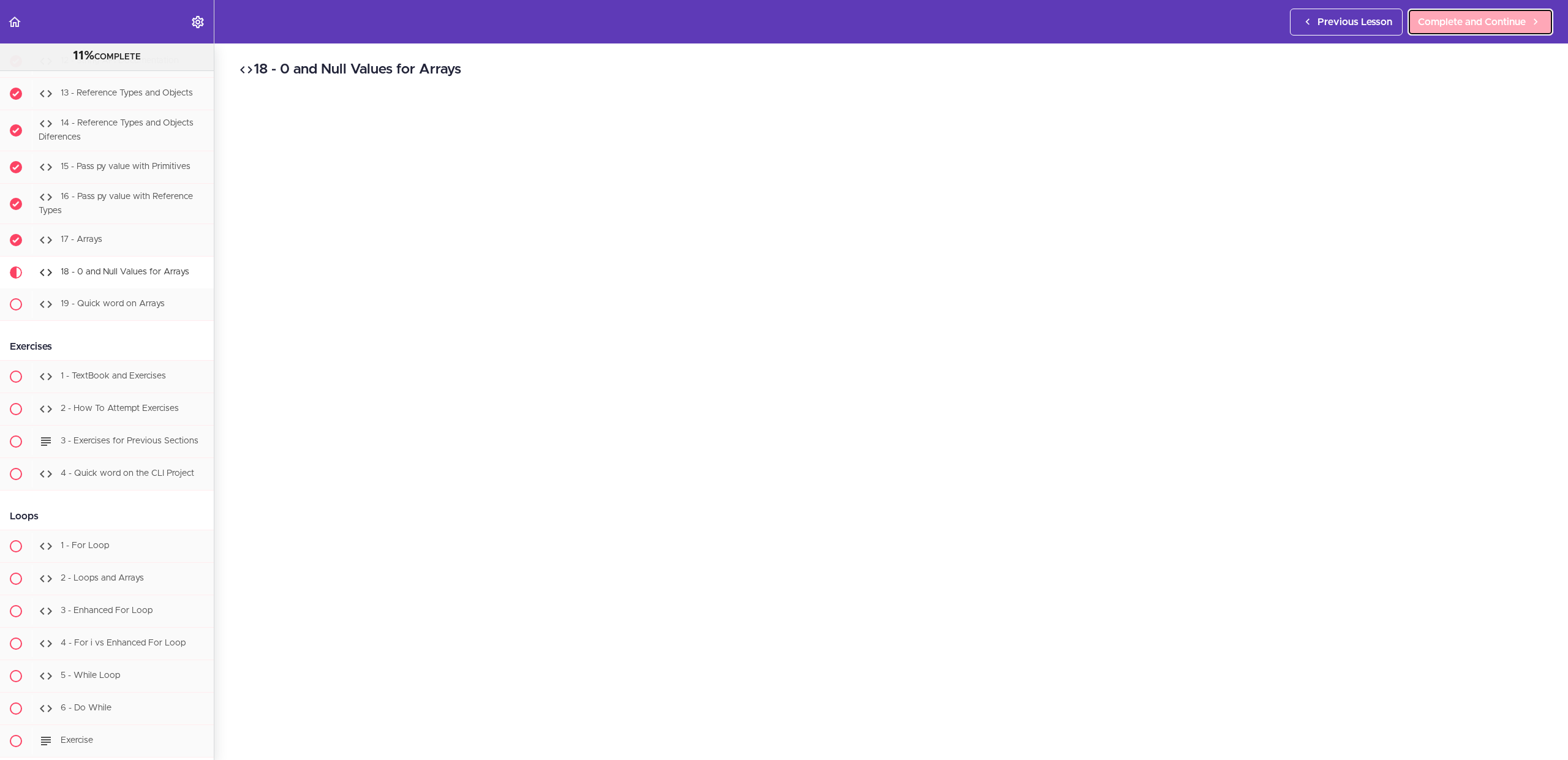
click at [1489, 28] on span "Complete and Continue" at bounding box center [1472, 22] width 108 height 15
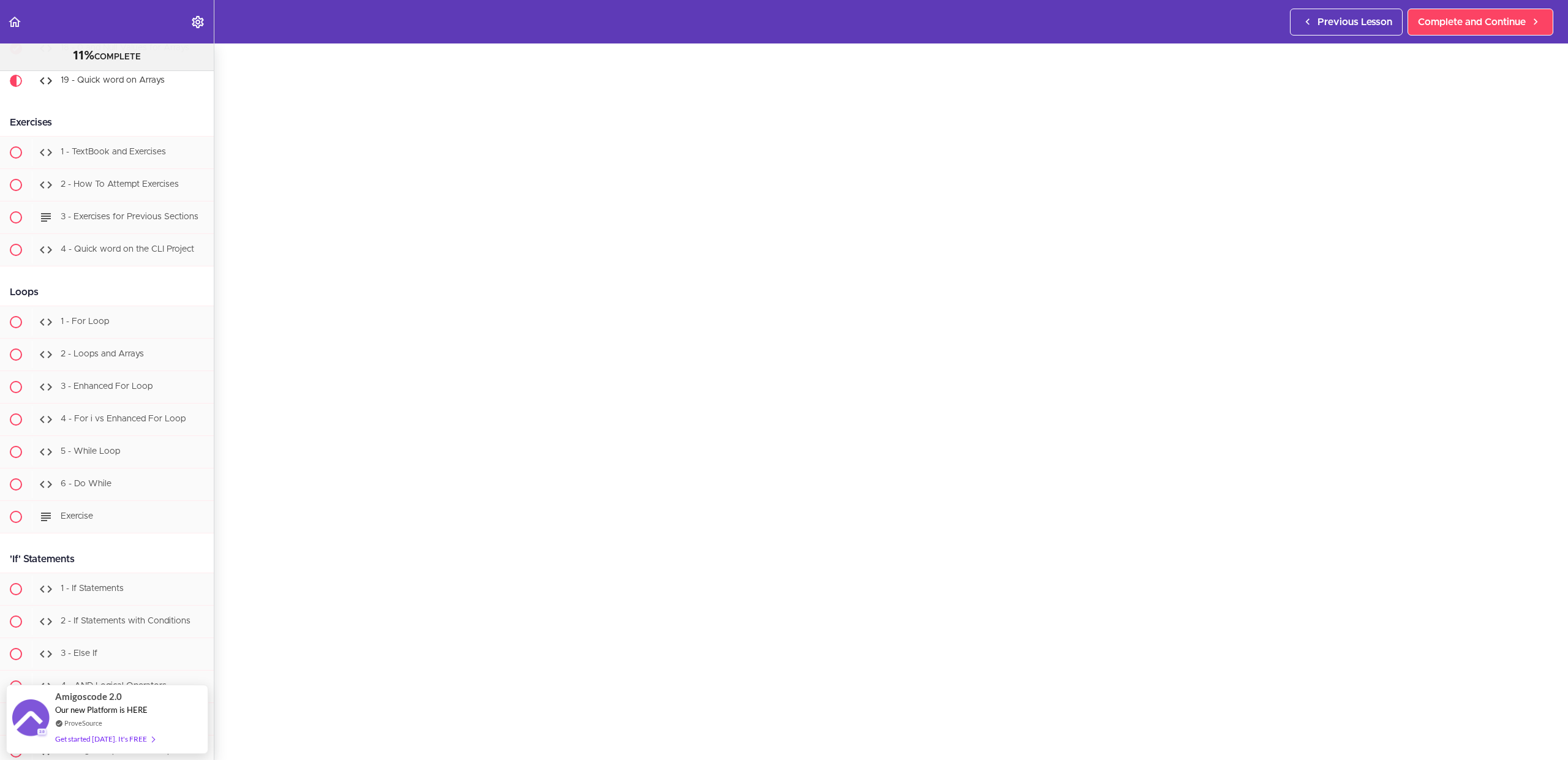
scroll to position [55, 0]
click at [1463, 24] on span "Complete and Continue" at bounding box center [1472, 22] width 108 height 15
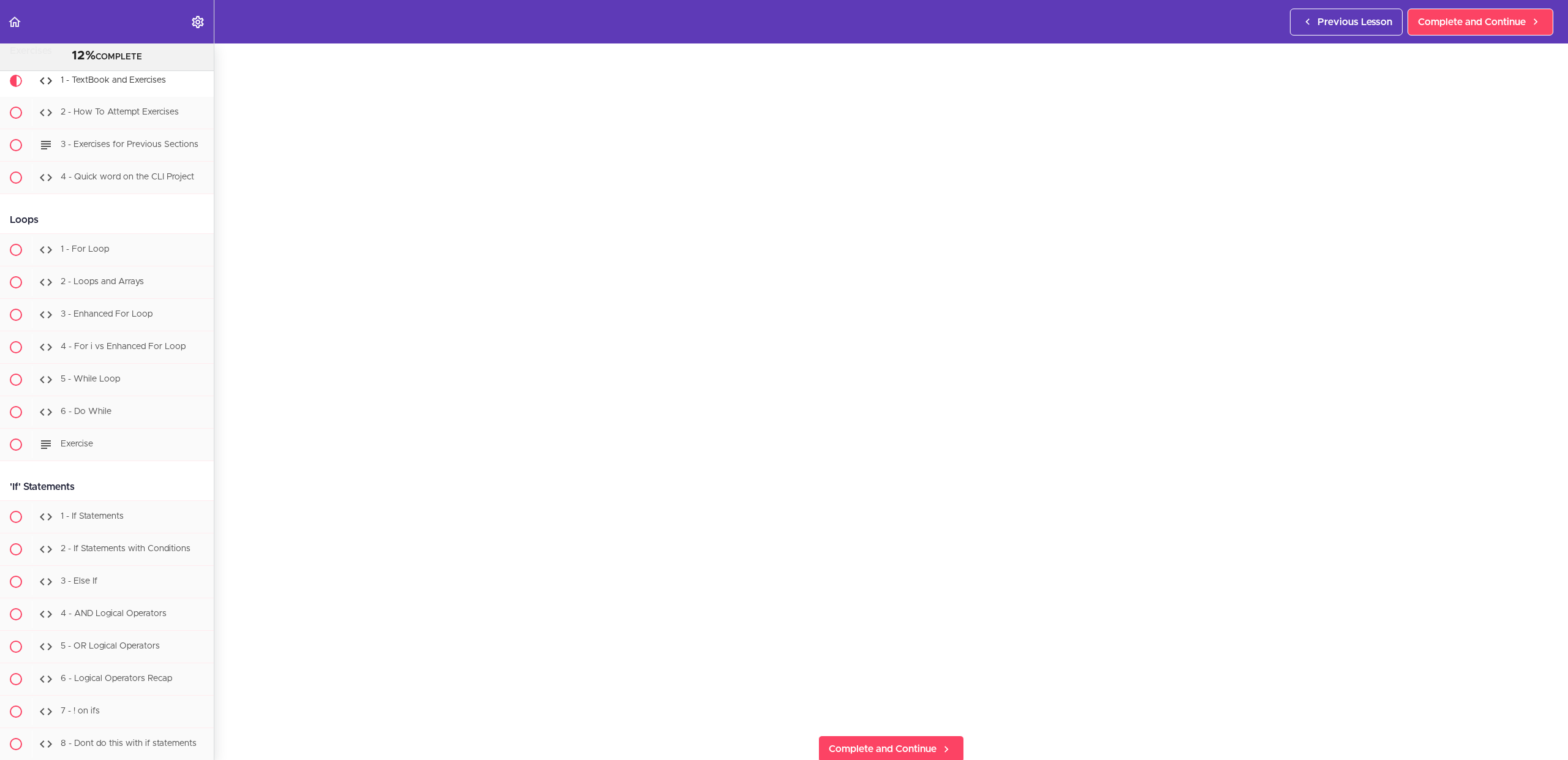
scroll to position [101, 0]
click at [1496, 28] on span "Complete and Continue" at bounding box center [1472, 22] width 108 height 15
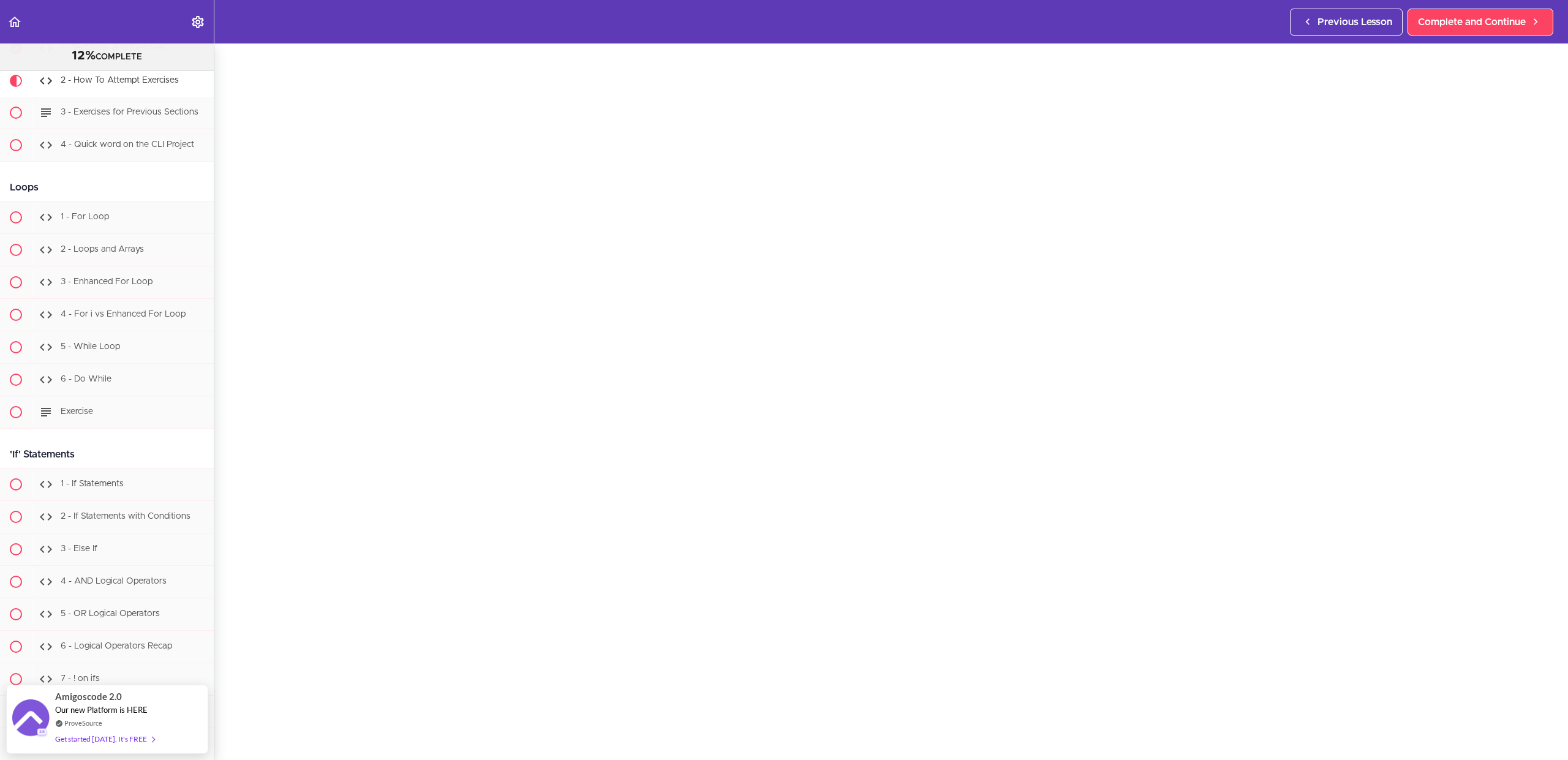
scroll to position [82, 0]
click at [1463, 18] on span "Complete and Continue" at bounding box center [1472, 22] width 108 height 15
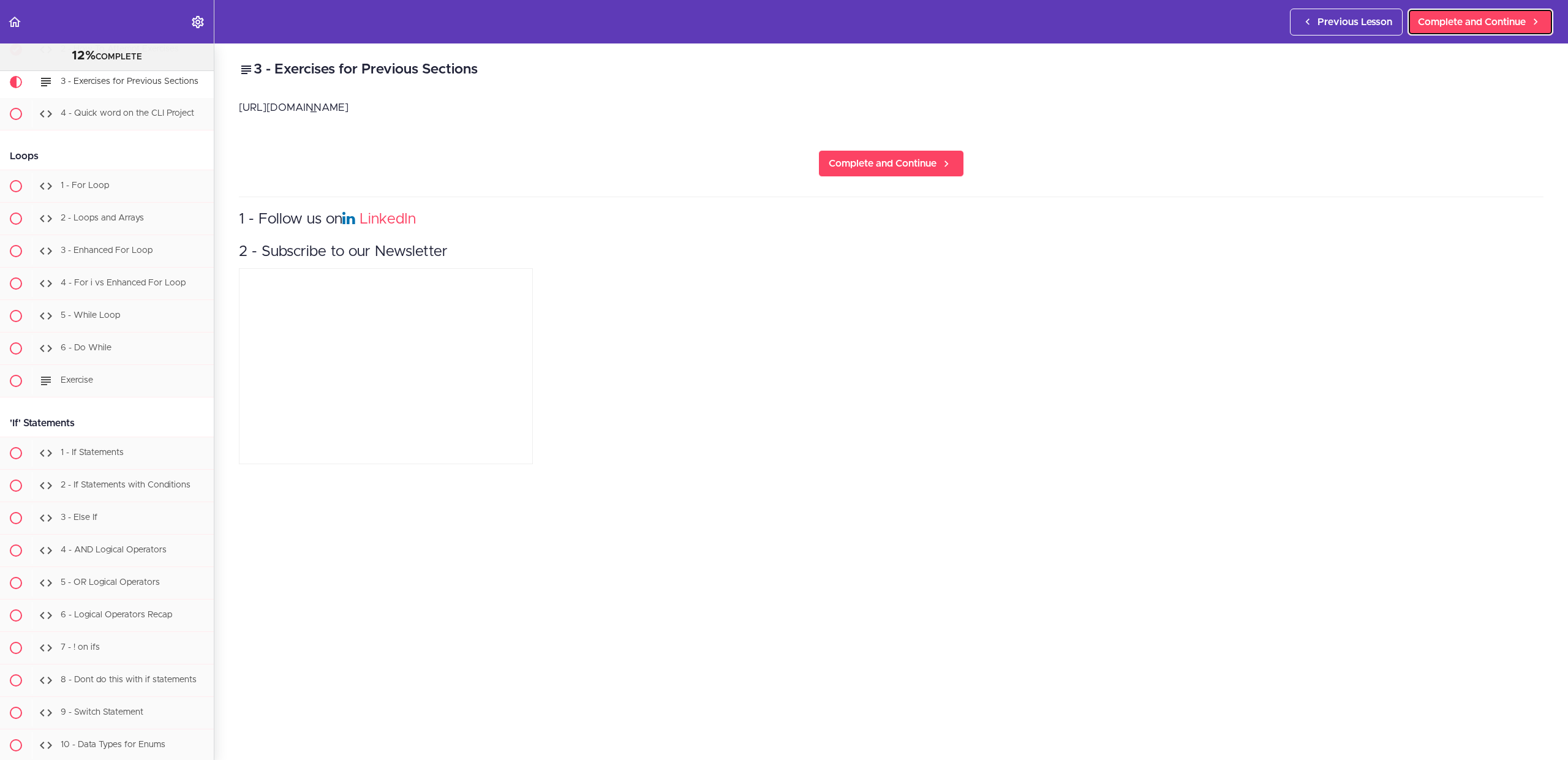
scroll to position [1863, 0]
click at [1496, 25] on span "Complete and Continue" at bounding box center [1472, 22] width 108 height 15
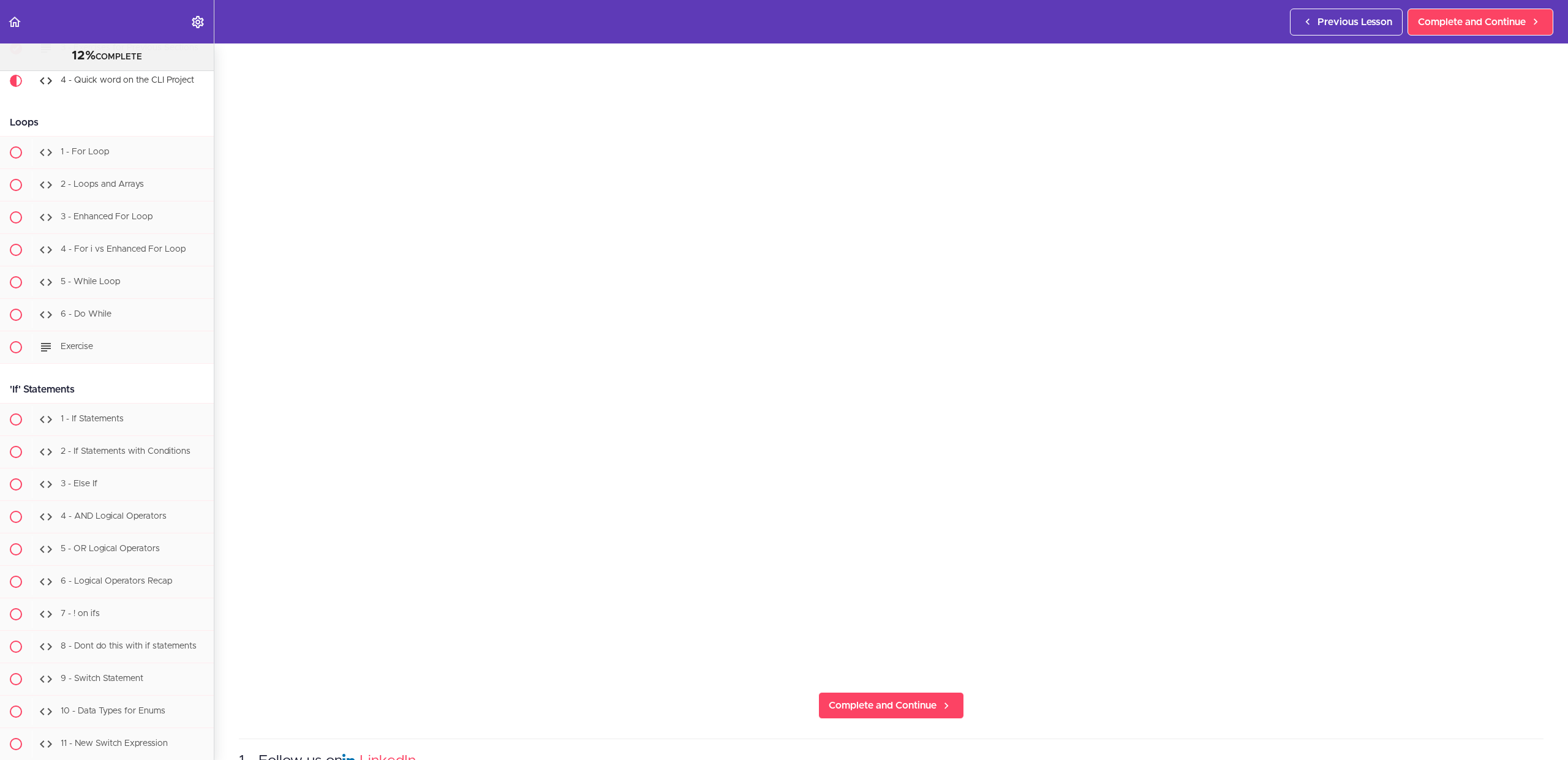
scroll to position [153, 0]
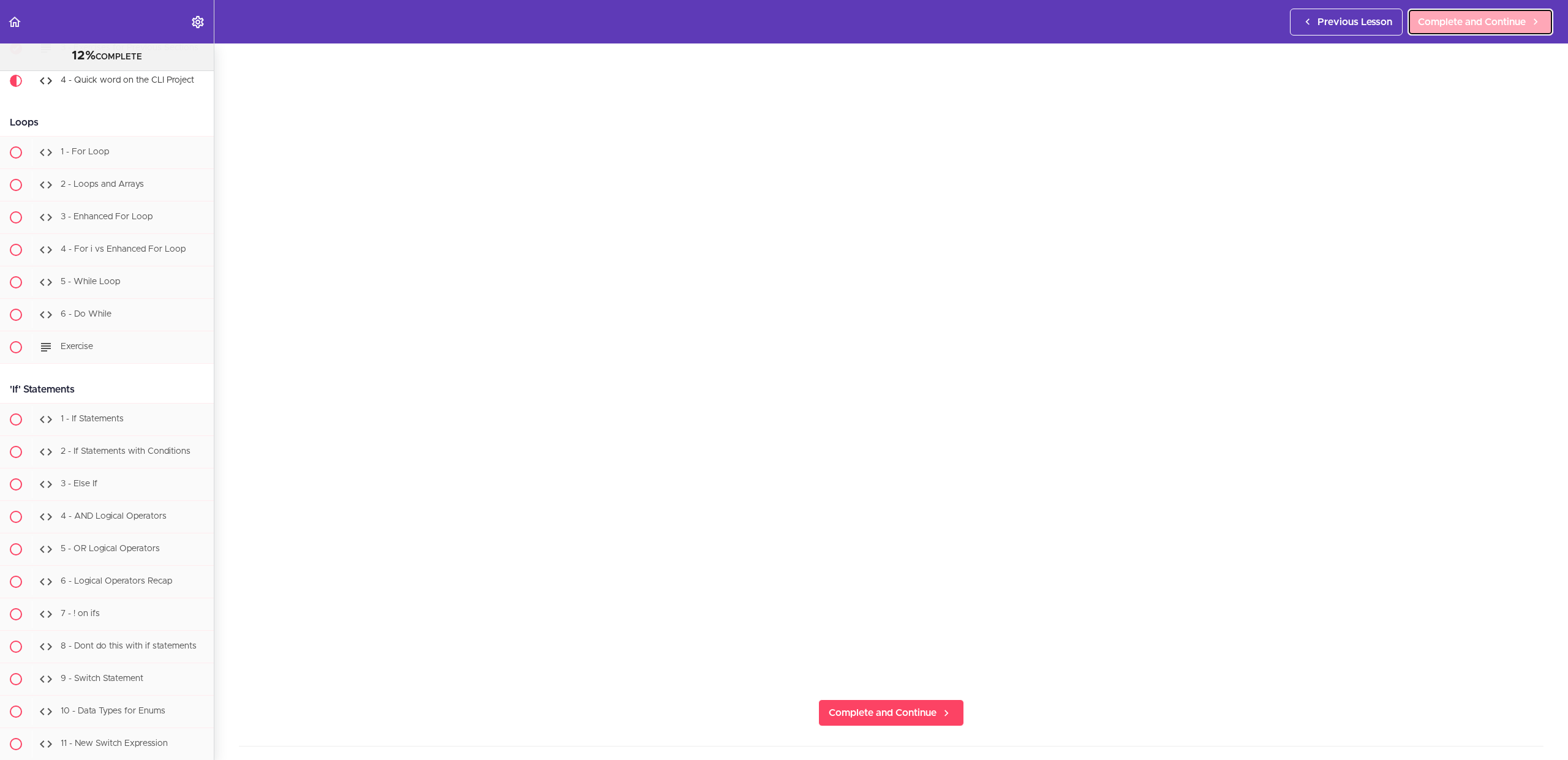
click at [1467, 28] on link "Complete and Continue" at bounding box center [1480, 22] width 146 height 27
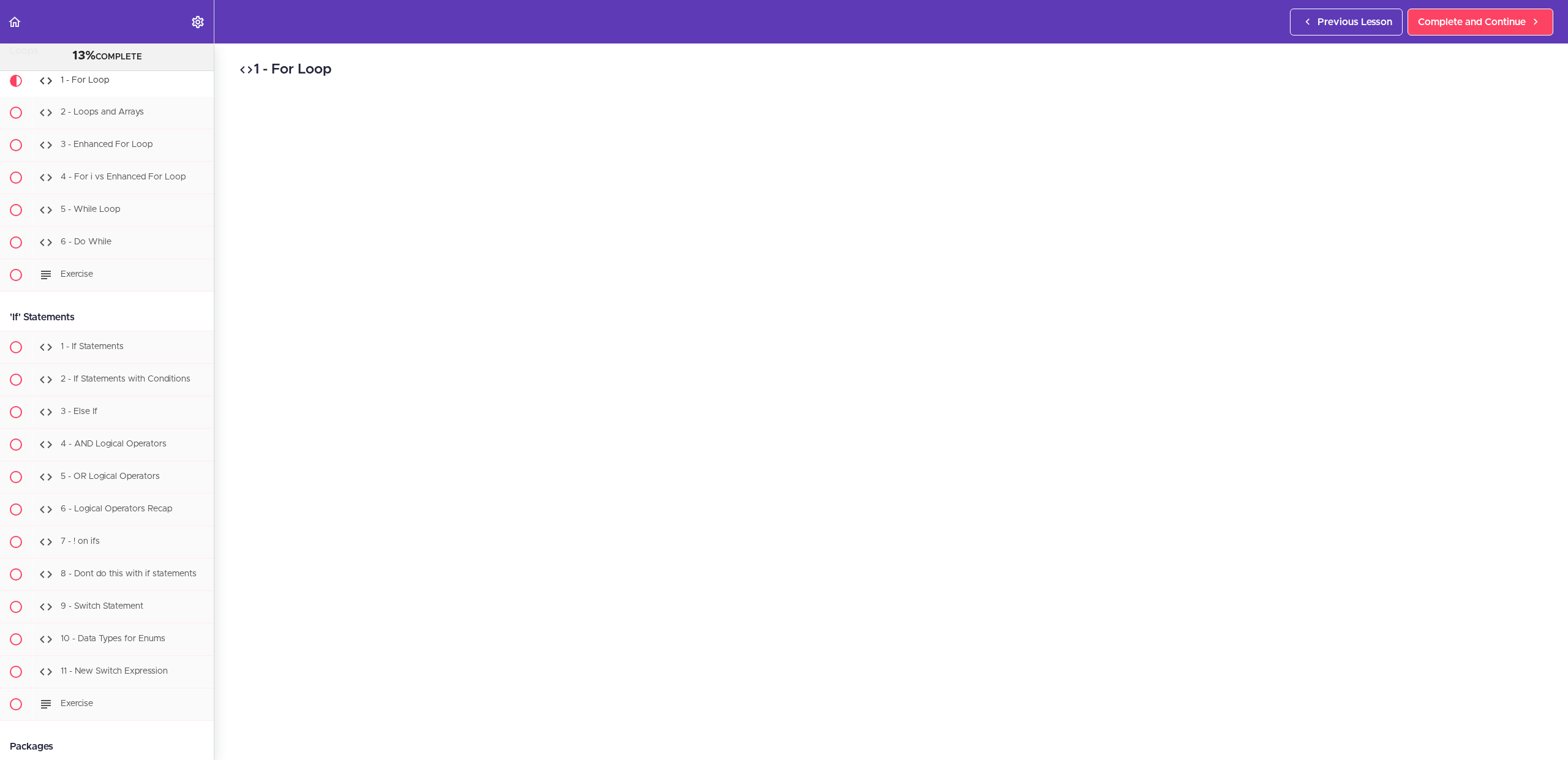
scroll to position [143, 0]
click at [1475, 26] on span "Complete and Continue" at bounding box center [1472, 22] width 108 height 15
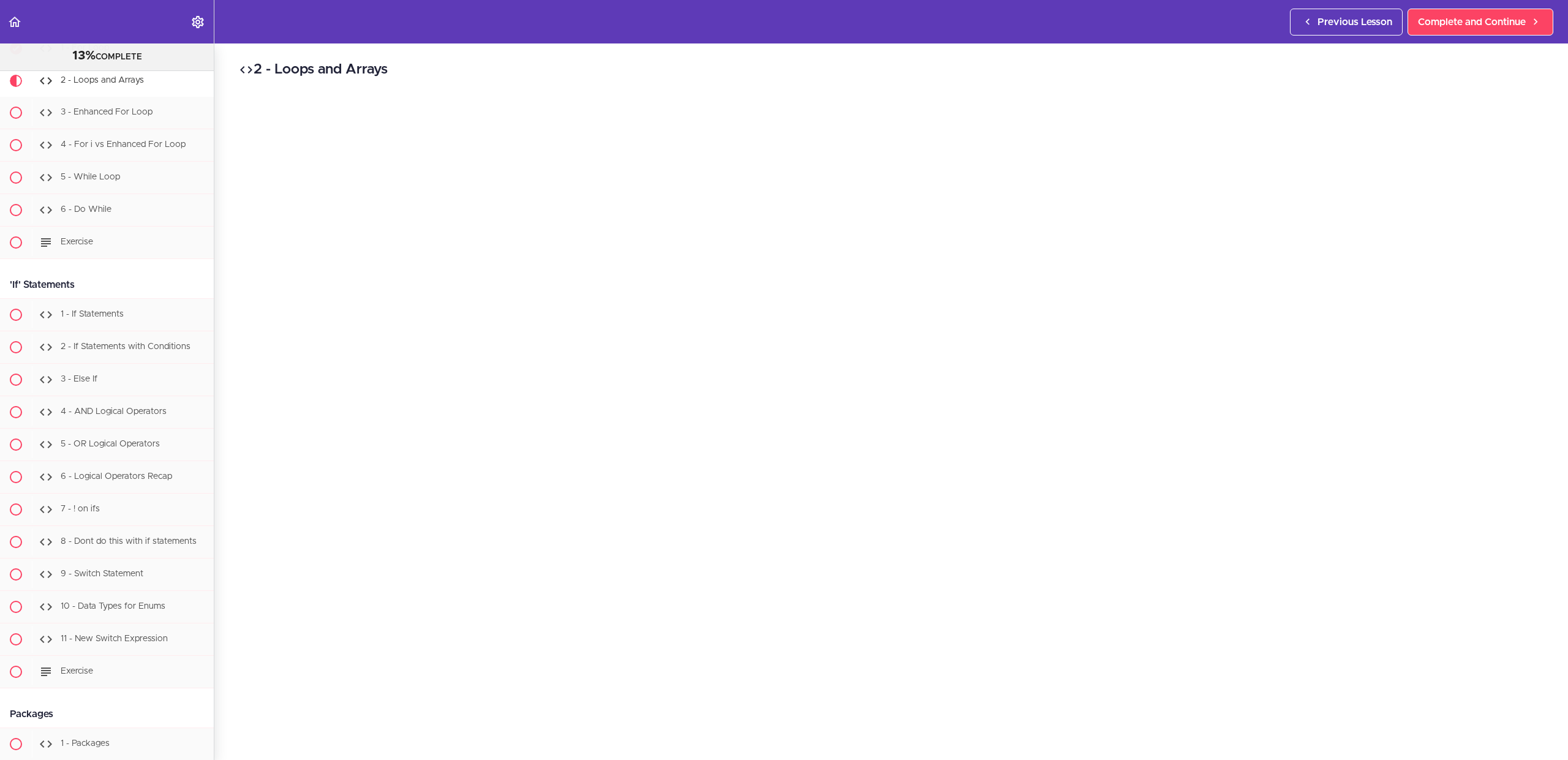
scroll to position [70, 0]
click at [1485, 26] on span "Complete and Continue" at bounding box center [1472, 22] width 108 height 15
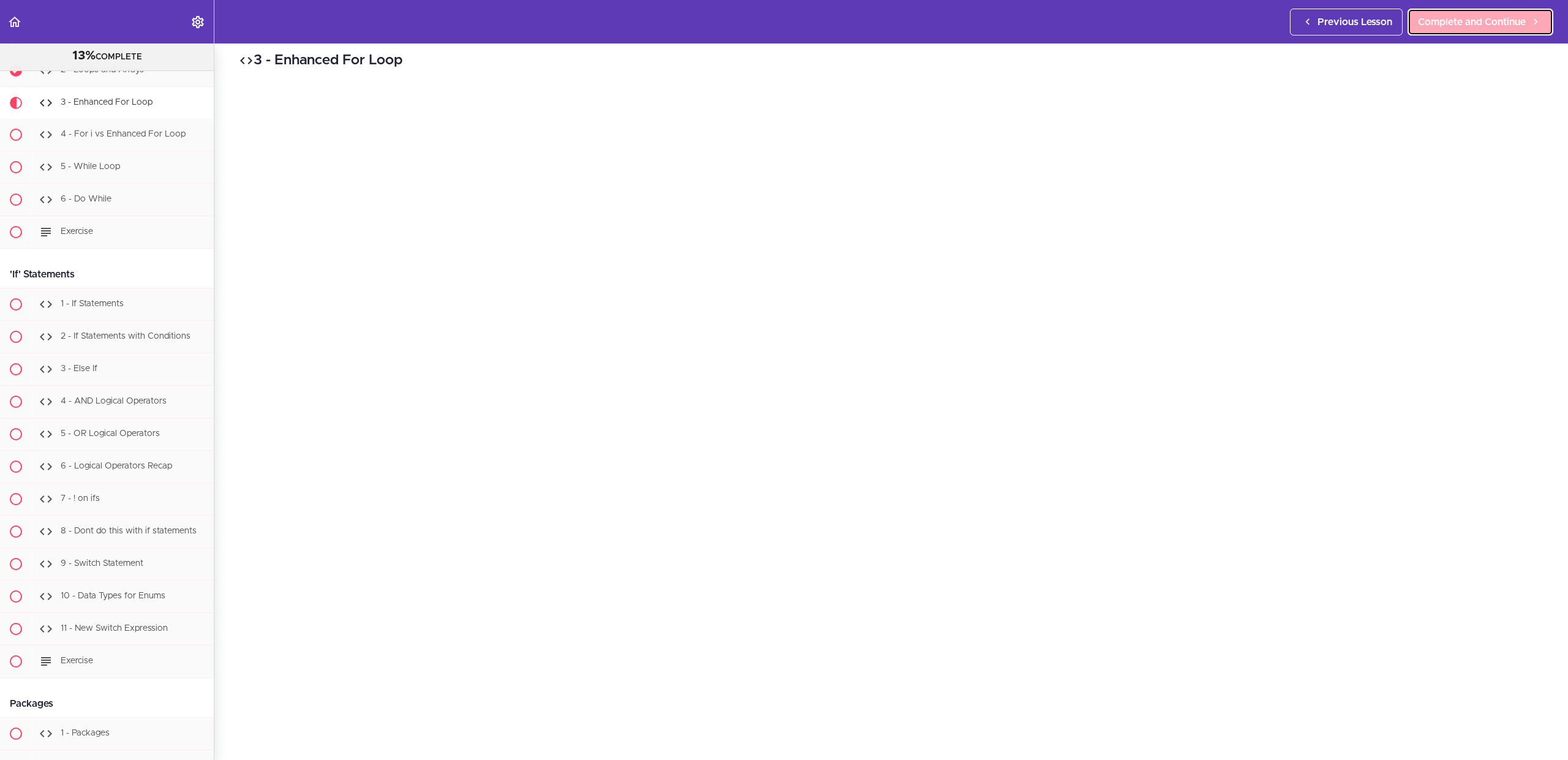
scroll to position [2033, 0]
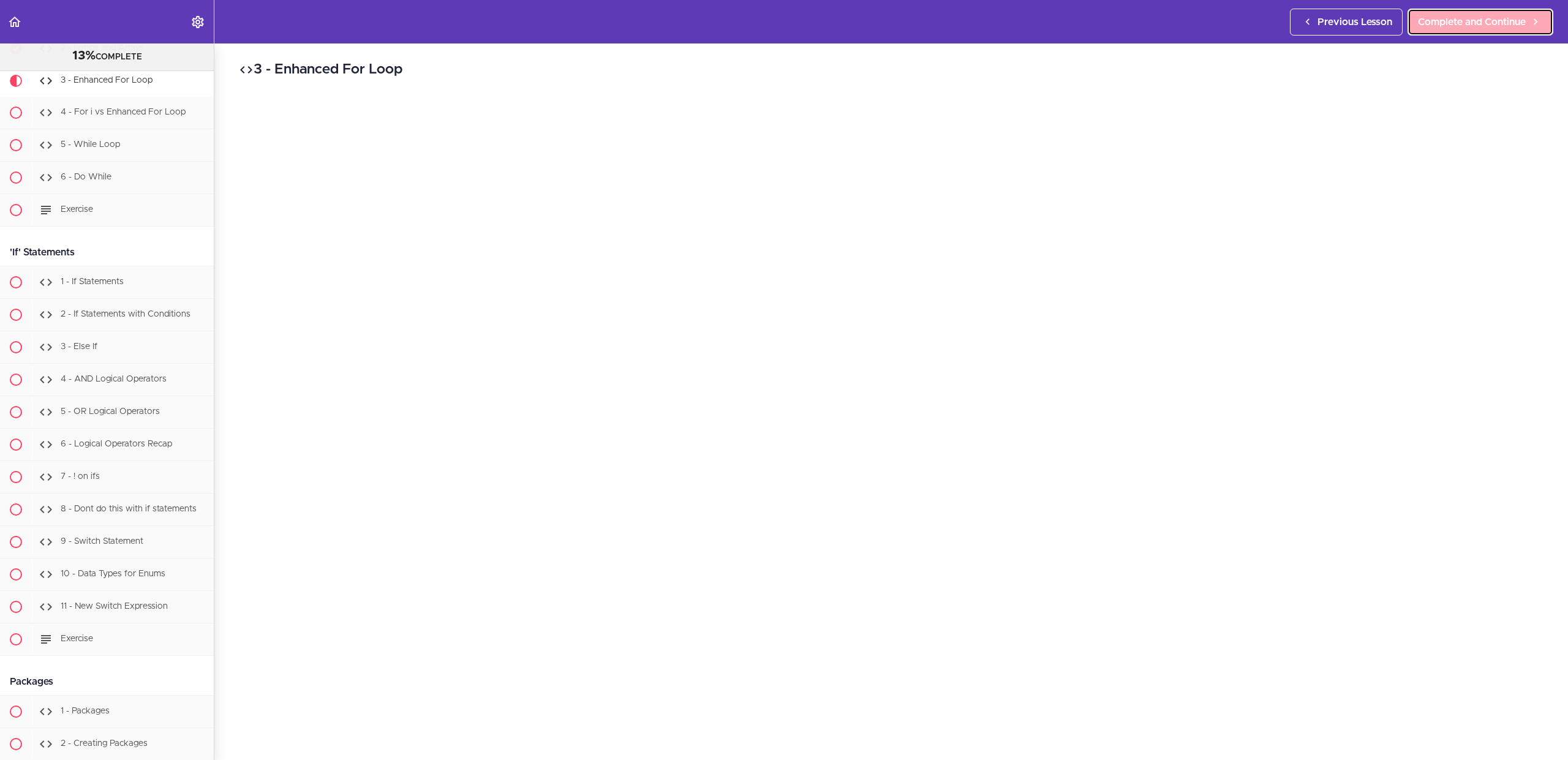
click at [1490, 22] on span "Complete and Continue" at bounding box center [1472, 22] width 108 height 15
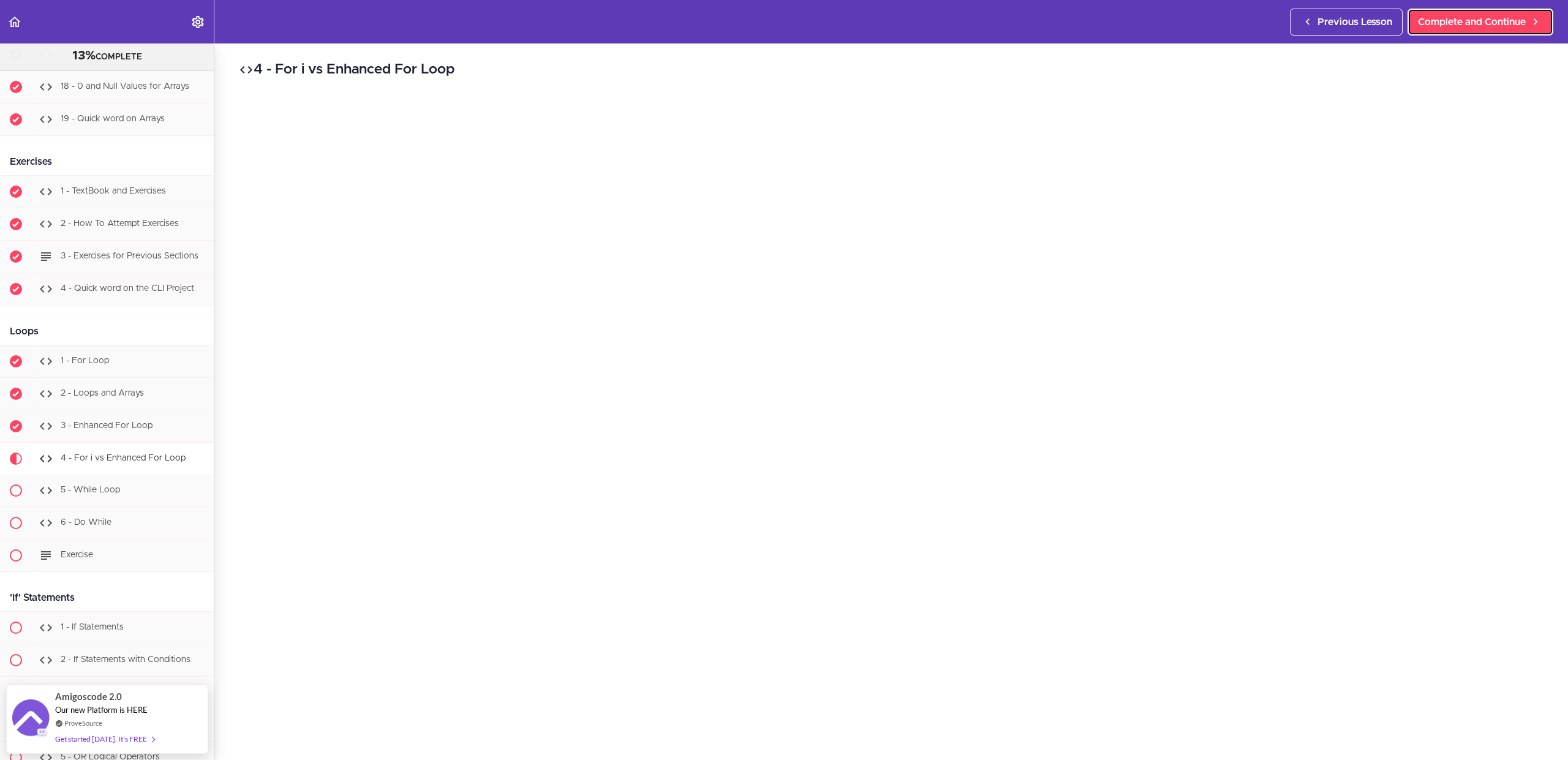
scroll to position [1755, 0]
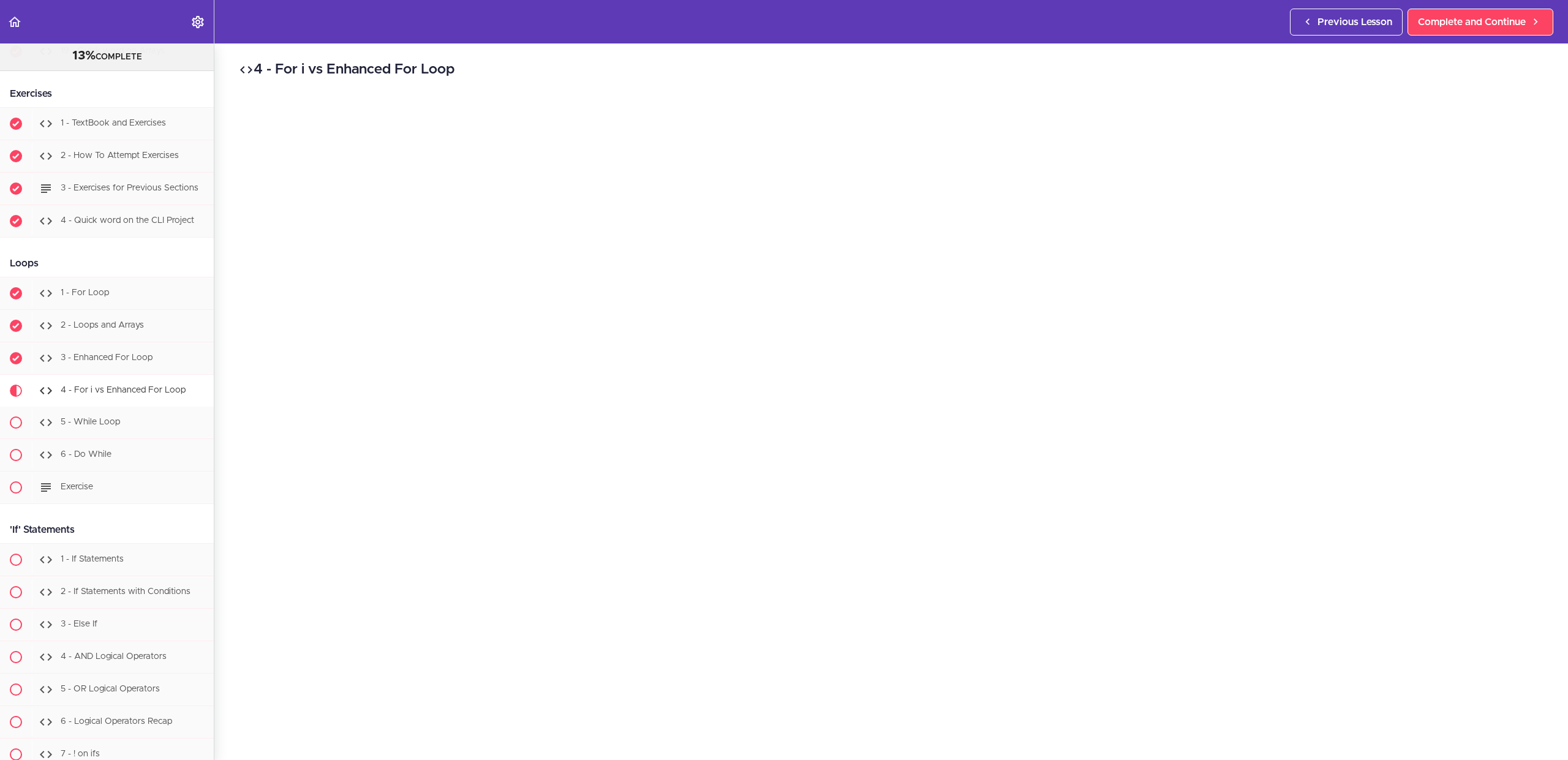
click at [1217, 74] on h2 "4 - For i vs Enhanced For Loop" at bounding box center [891, 69] width 1304 height 21
click at [1468, 12] on link "Complete and Continue" at bounding box center [1480, 22] width 146 height 27
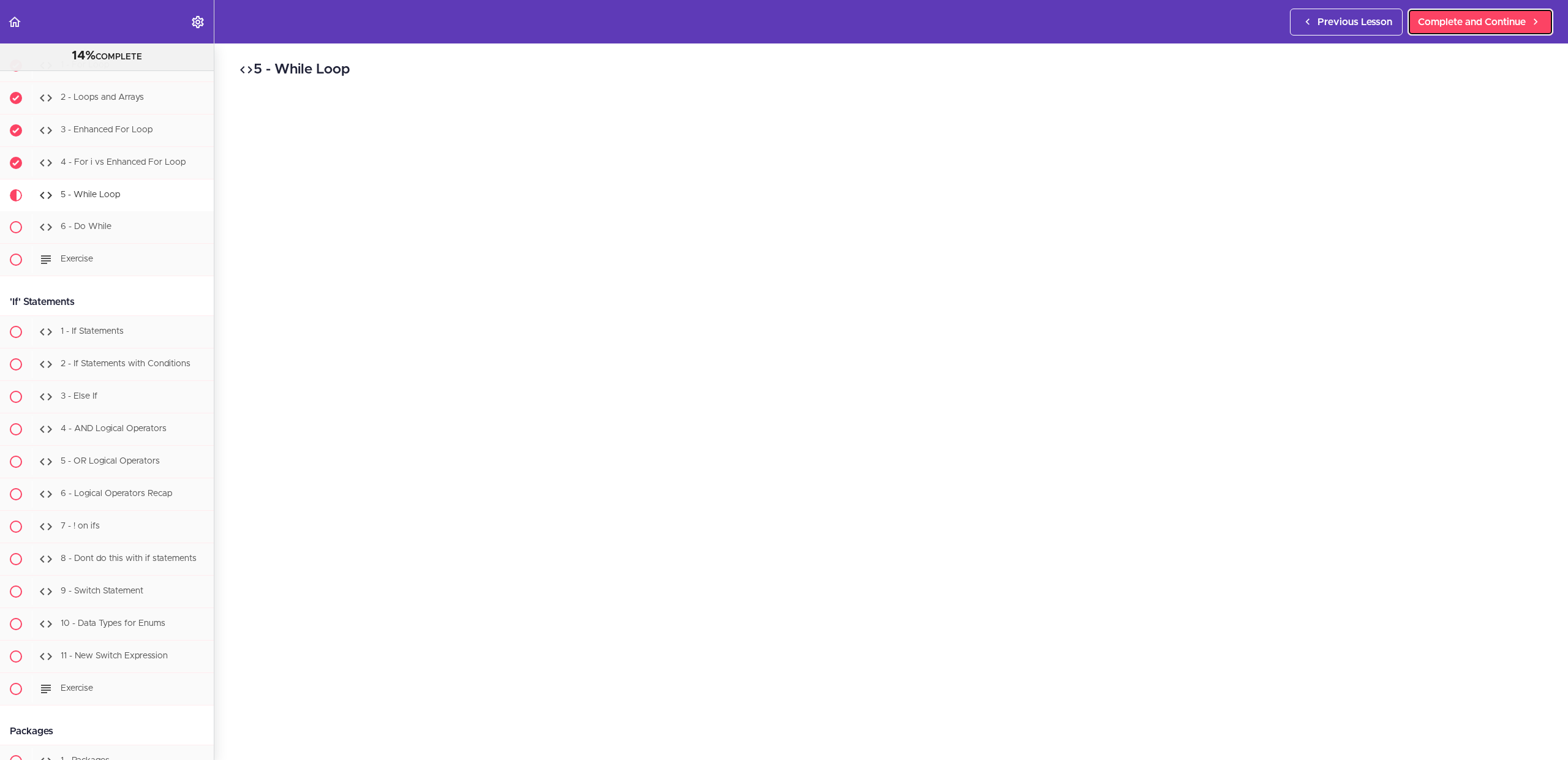
scroll to position [2097, 0]
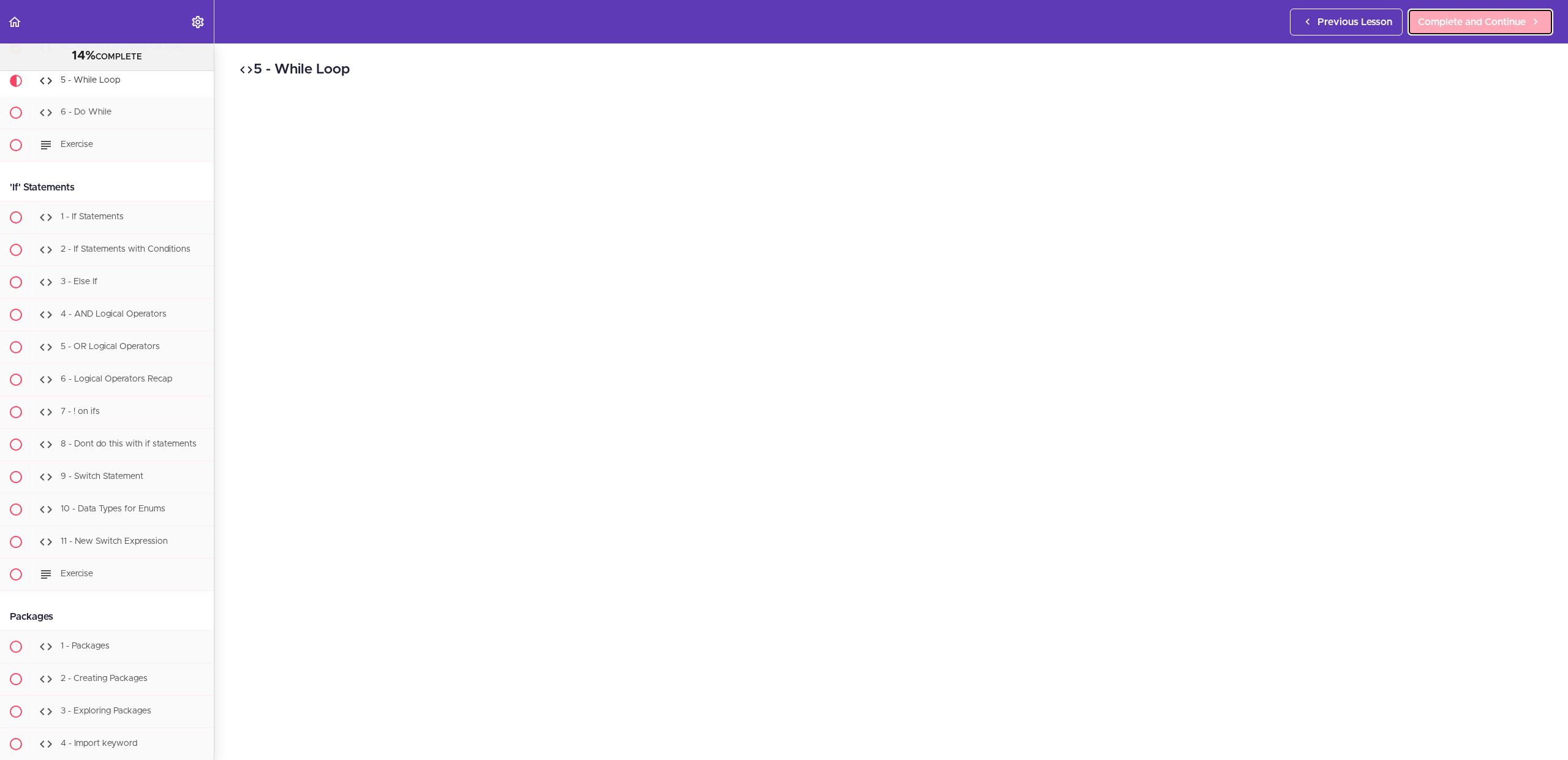
click at [1495, 29] on link "Complete and Continue" at bounding box center [1480, 22] width 146 height 27
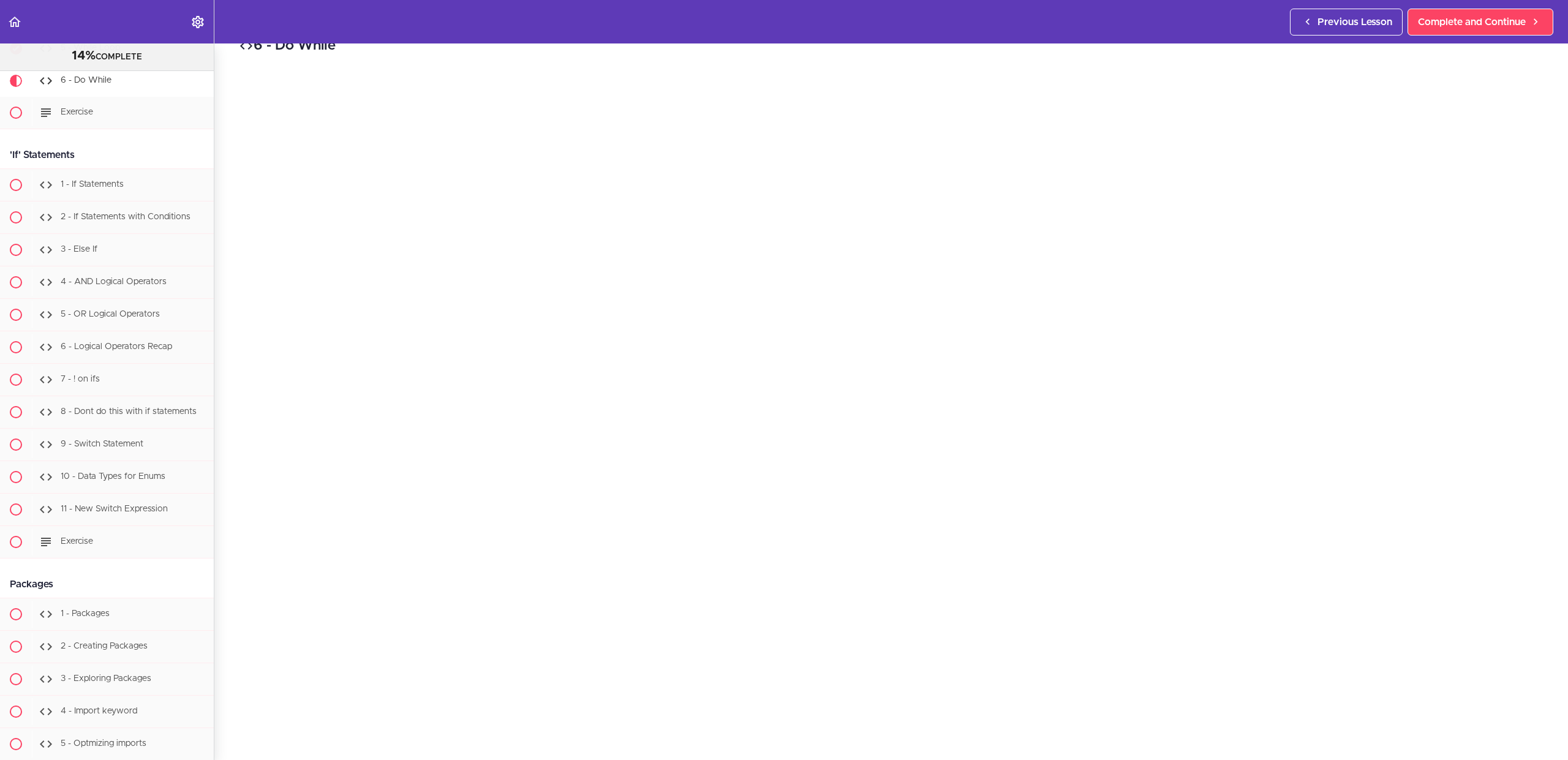
scroll to position [175, 0]
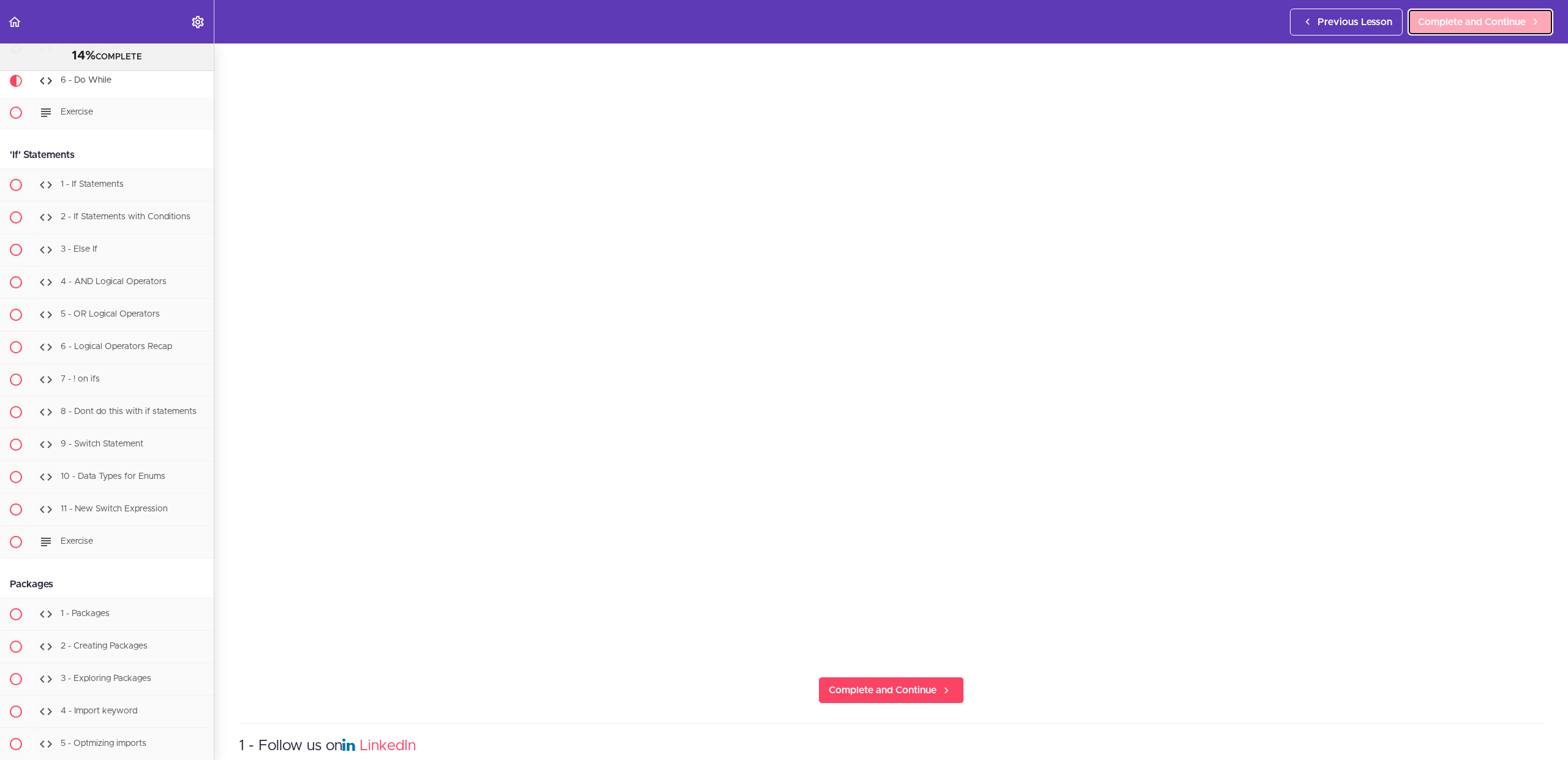
click at [1470, 20] on span "Complete and Continue" at bounding box center [1472, 22] width 108 height 15
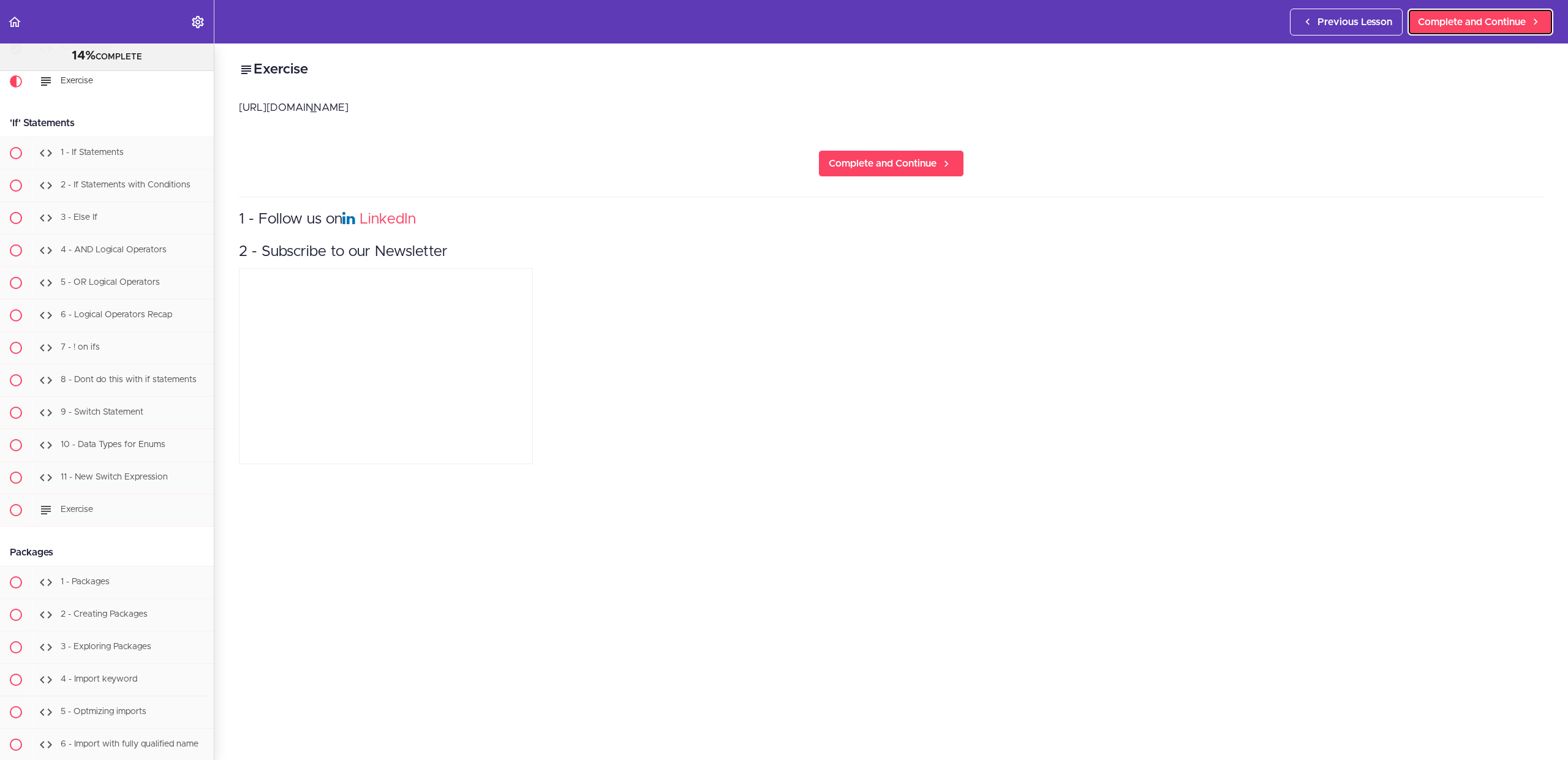
scroll to position [2162, 0]
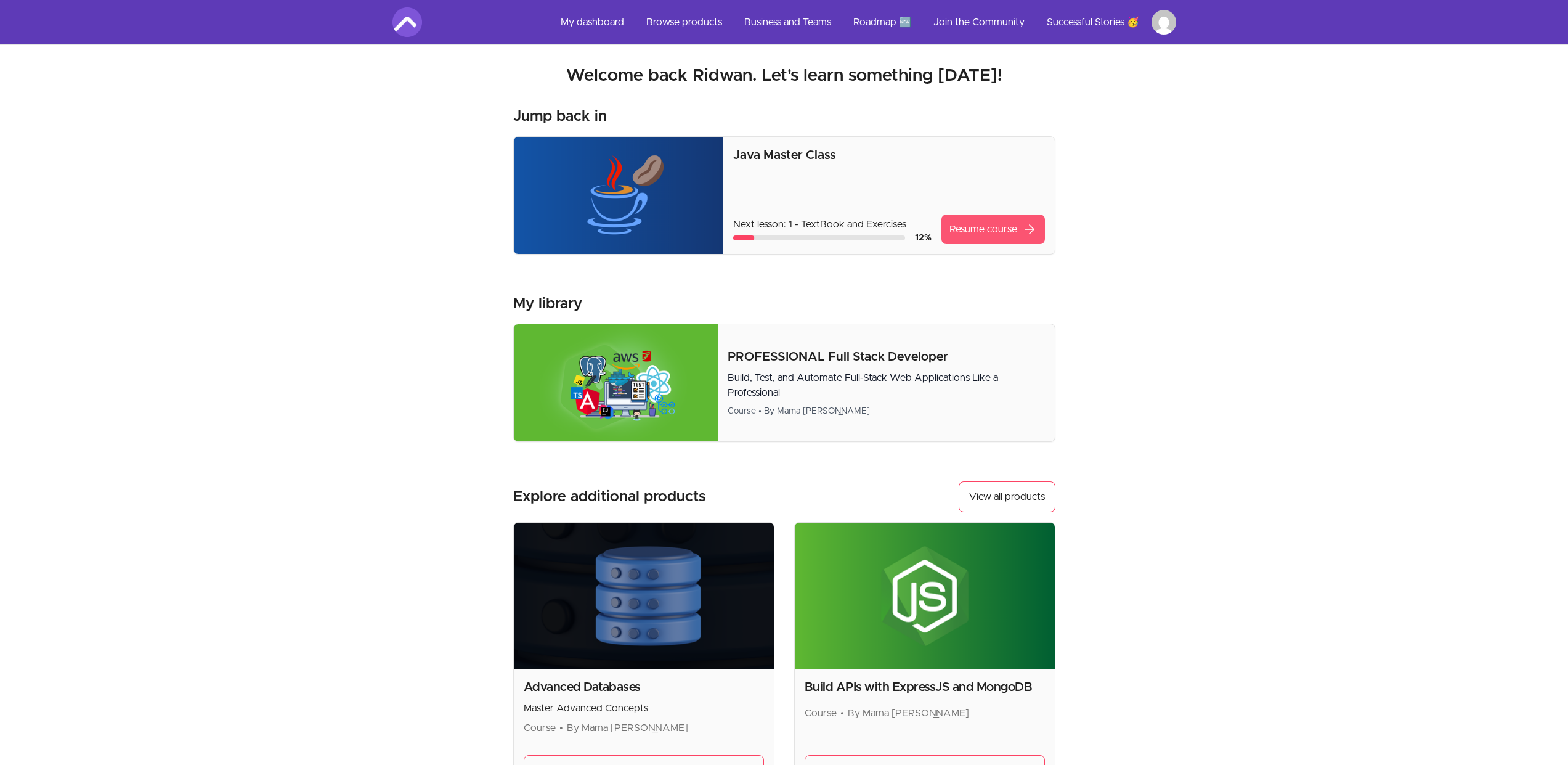
click at [985, 237] on link "Resume course arrow_forward" at bounding box center [993, 229] width 104 height 29
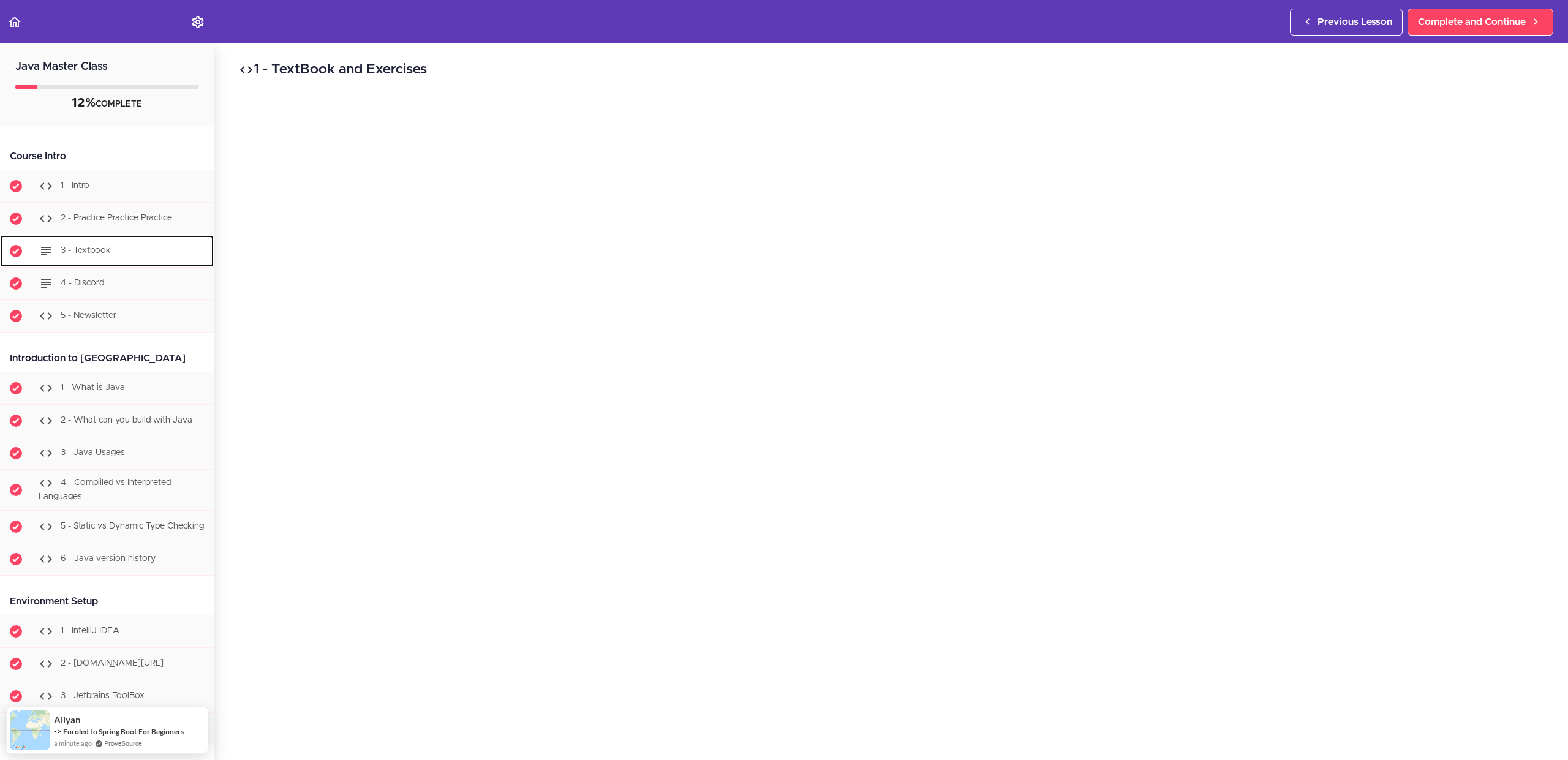
click at [86, 263] on div "3 - Textbook" at bounding box center [123, 250] width 182 height 27
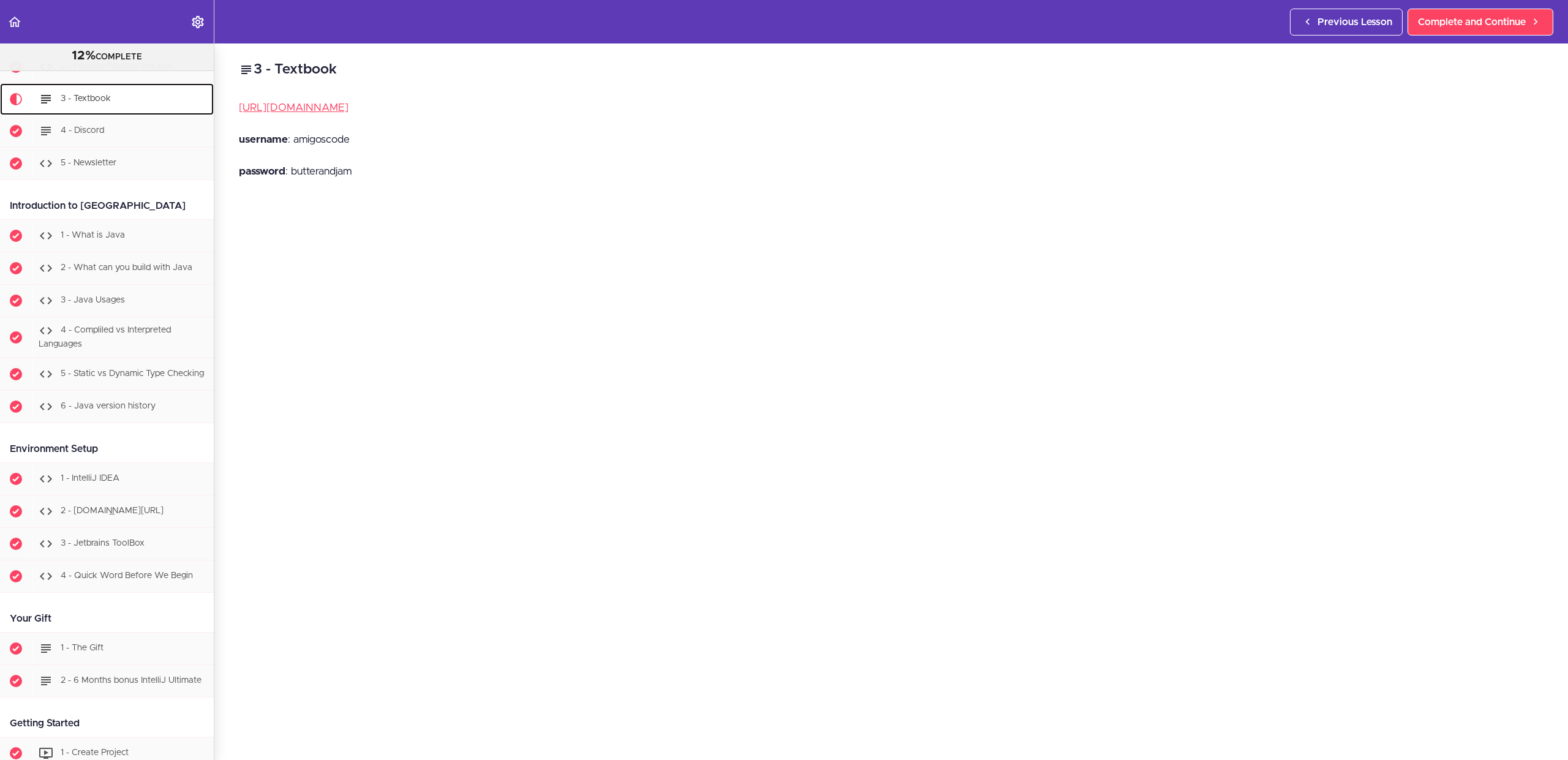
scroll to position [146, 0]
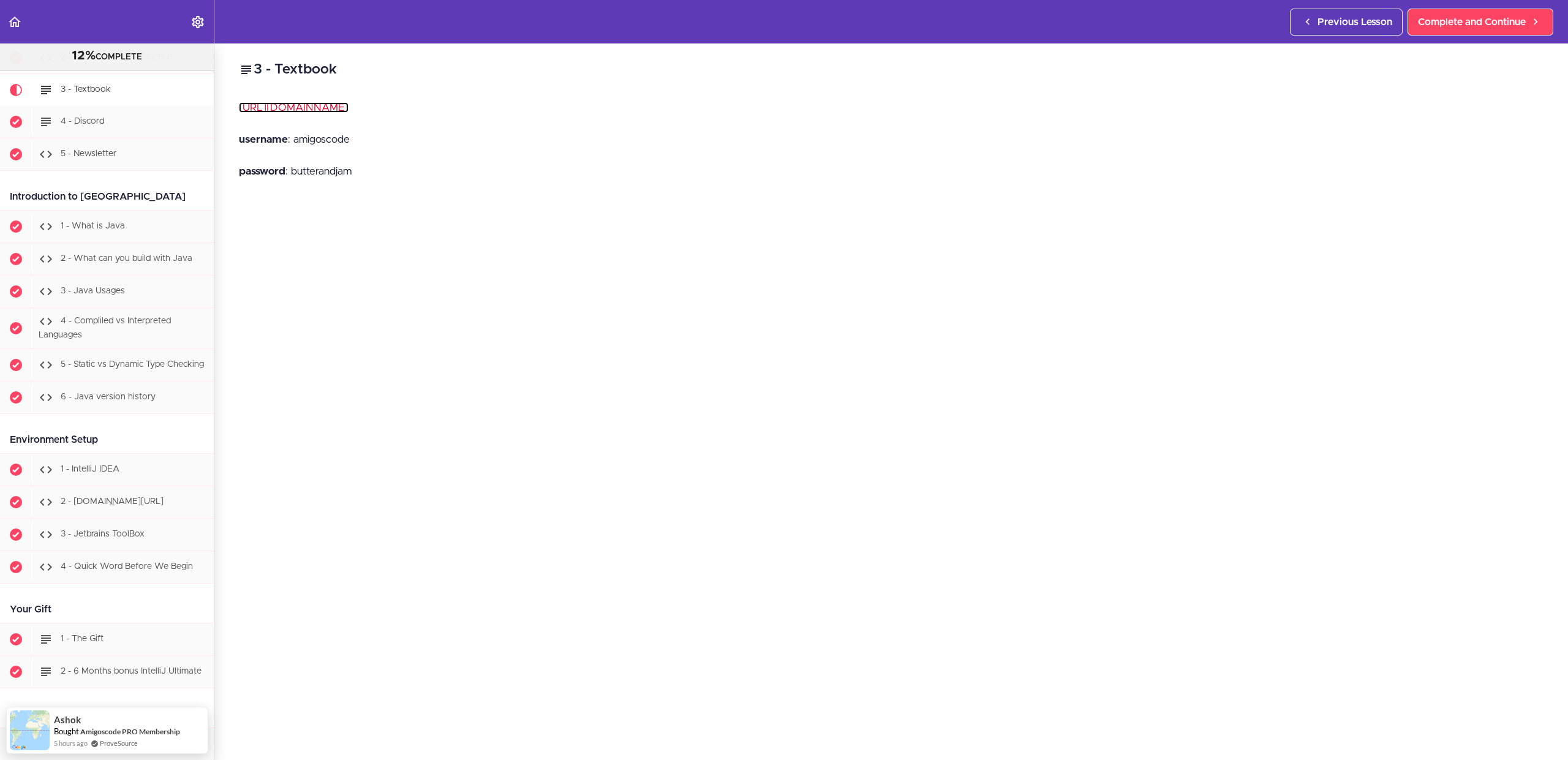
click at [348, 110] on link "[URL][DOMAIN_NAME]" at bounding box center [294, 107] width 110 height 10
